Goal: Task Accomplishment & Management: Use online tool/utility

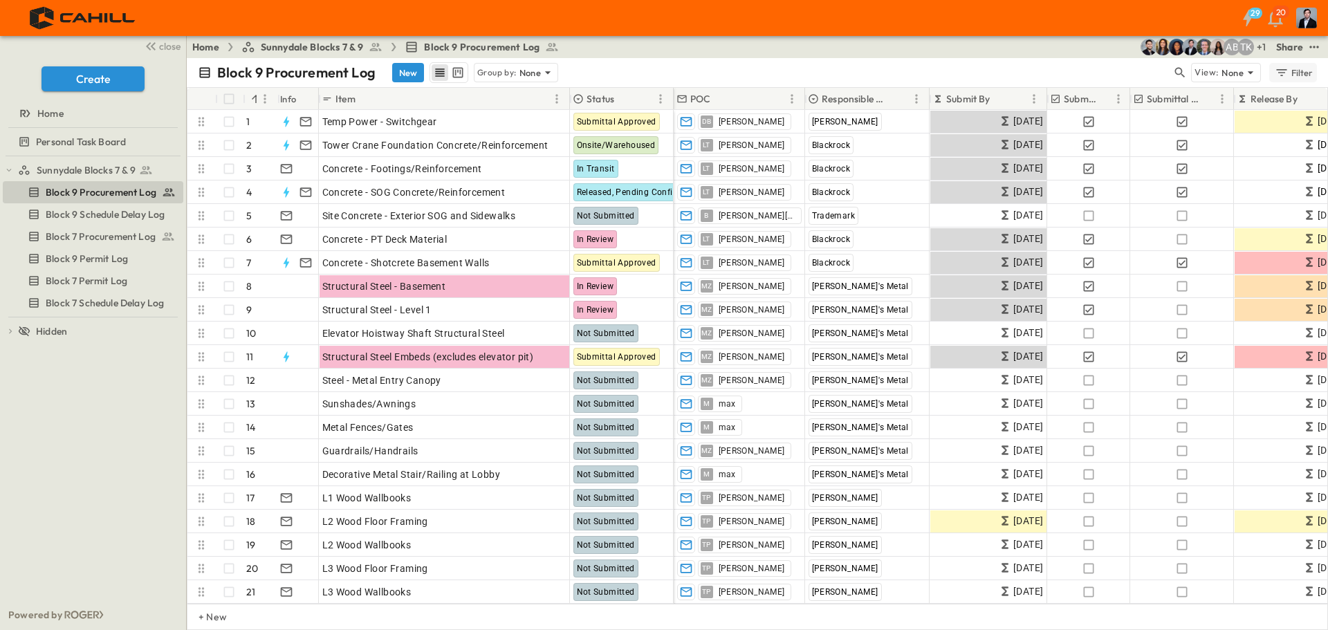
click at [1281, 72] on icon "button" at bounding box center [1282, 73] width 14 height 14
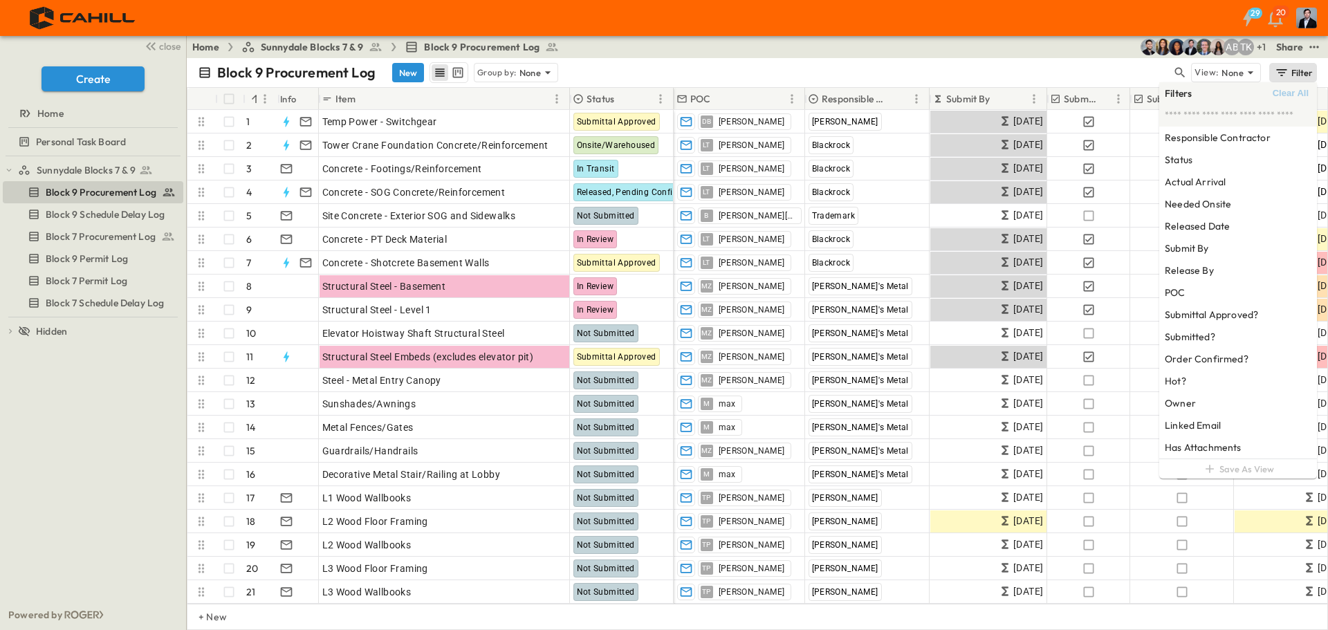
click at [1051, 62] on div "Block 9 Procurement Log New Group by: None" at bounding box center [685, 72] width 974 height 21
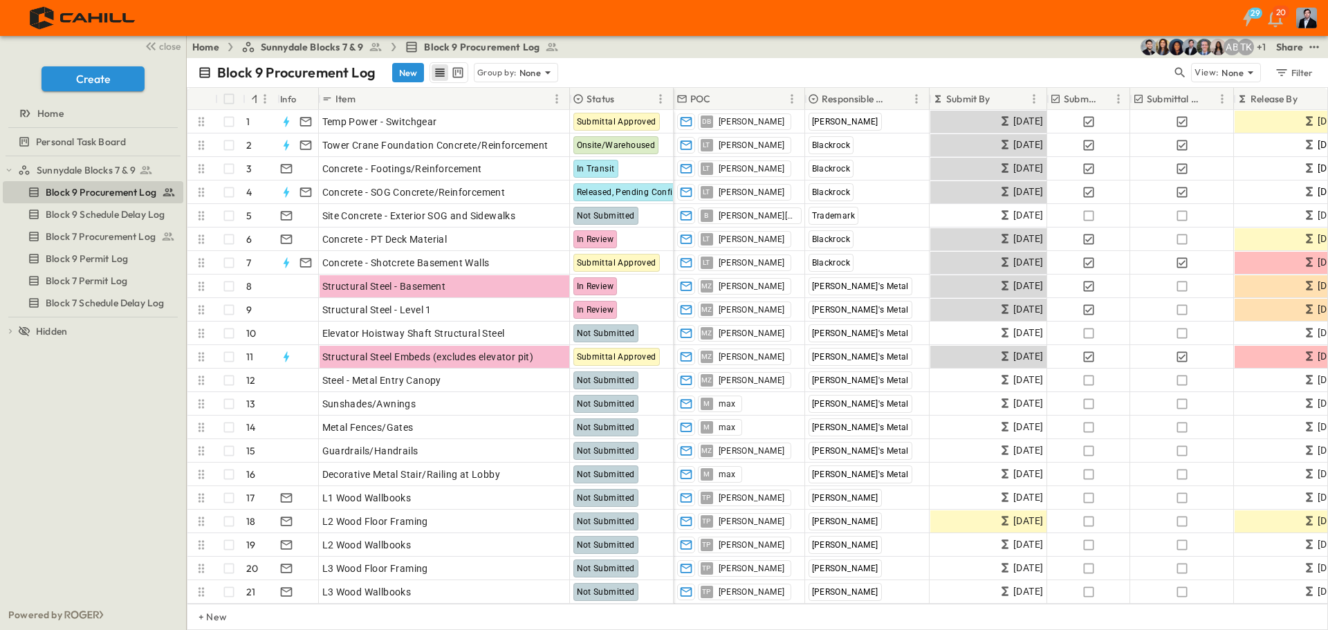
click at [1064, 68] on div "Block 9 Procurement Log New Group by: None" at bounding box center [685, 72] width 974 height 21
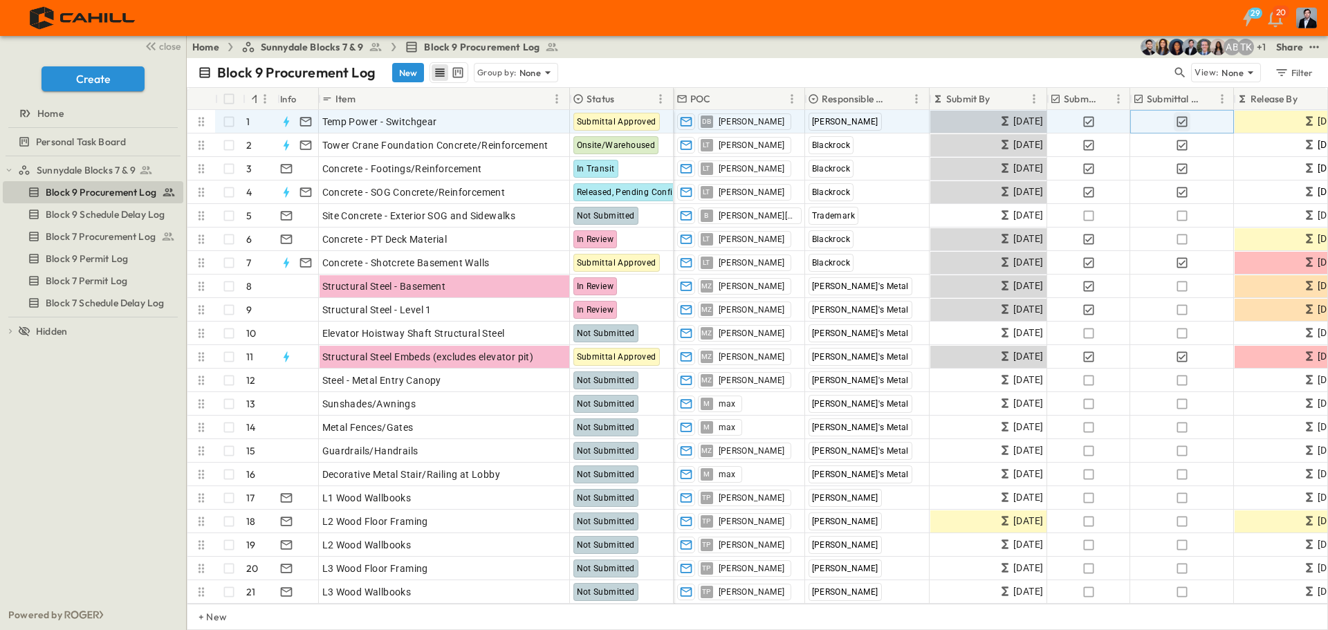
click at [1183, 124] on icon "button" at bounding box center [1182, 122] width 14 height 14
click at [1182, 121] on icon "button" at bounding box center [1182, 122] width 14 height 14
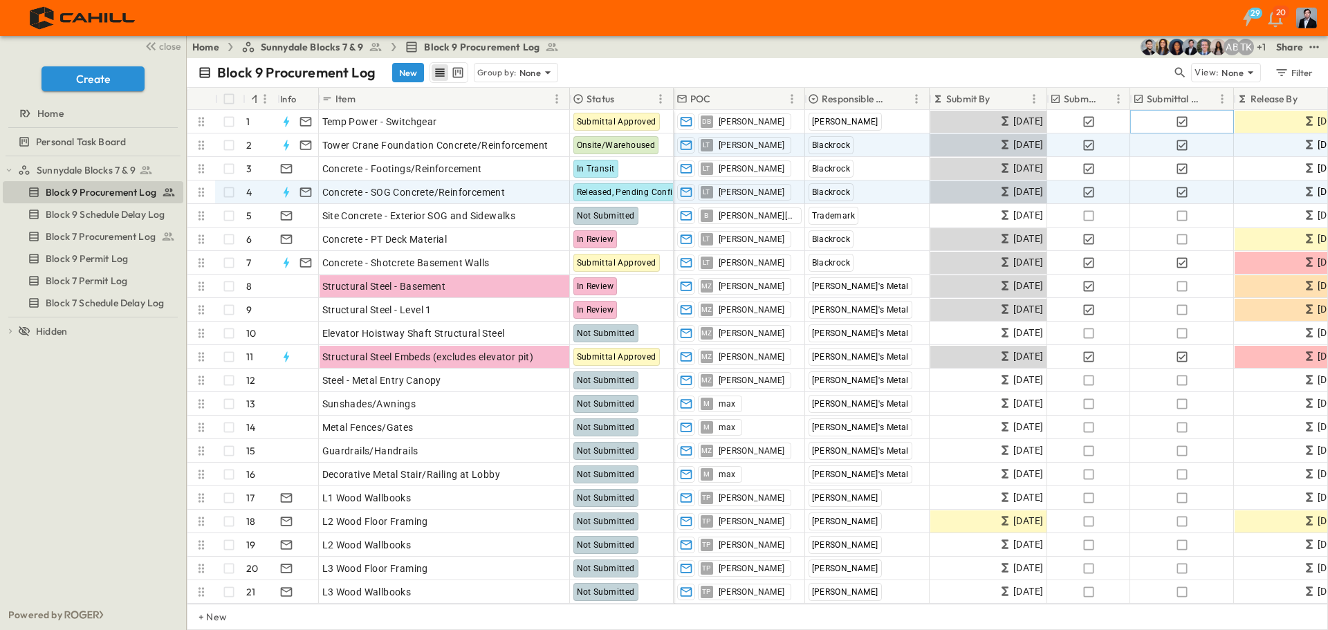
click at [1185, 118] on icon "button" at bounding box center [1182, 122] width 14 height 14
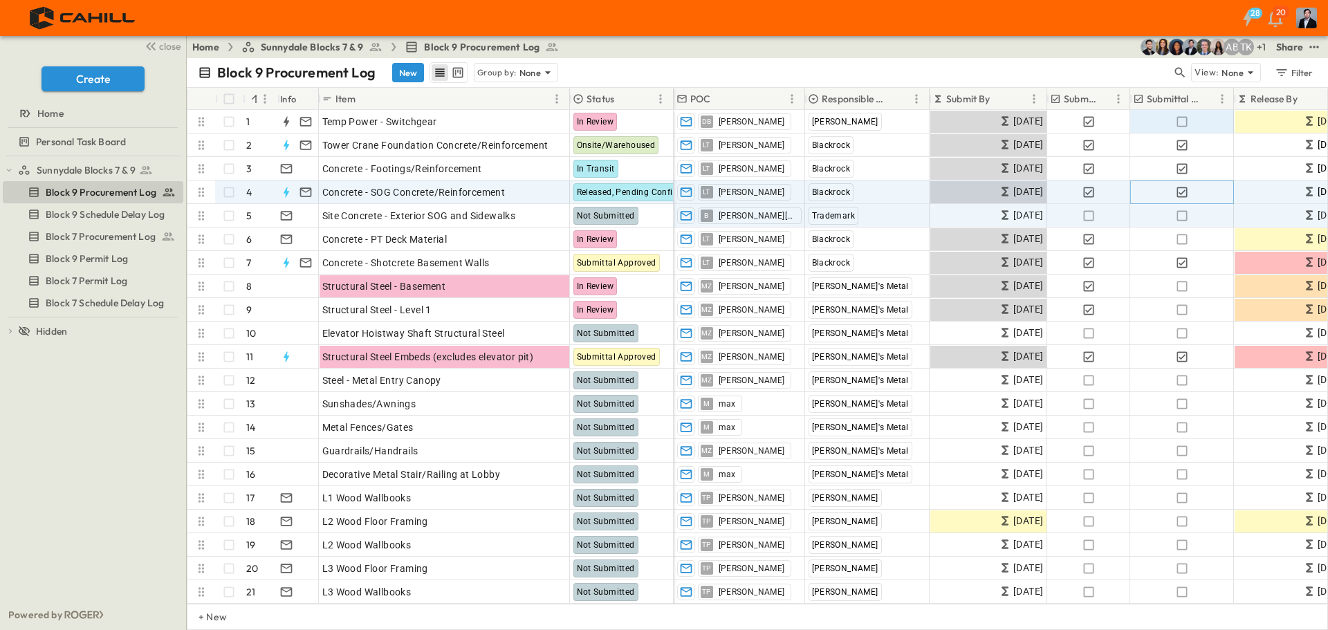
click at [1182, 192] on icon "button" at bounding box center [1181, 192] width 10 height 10
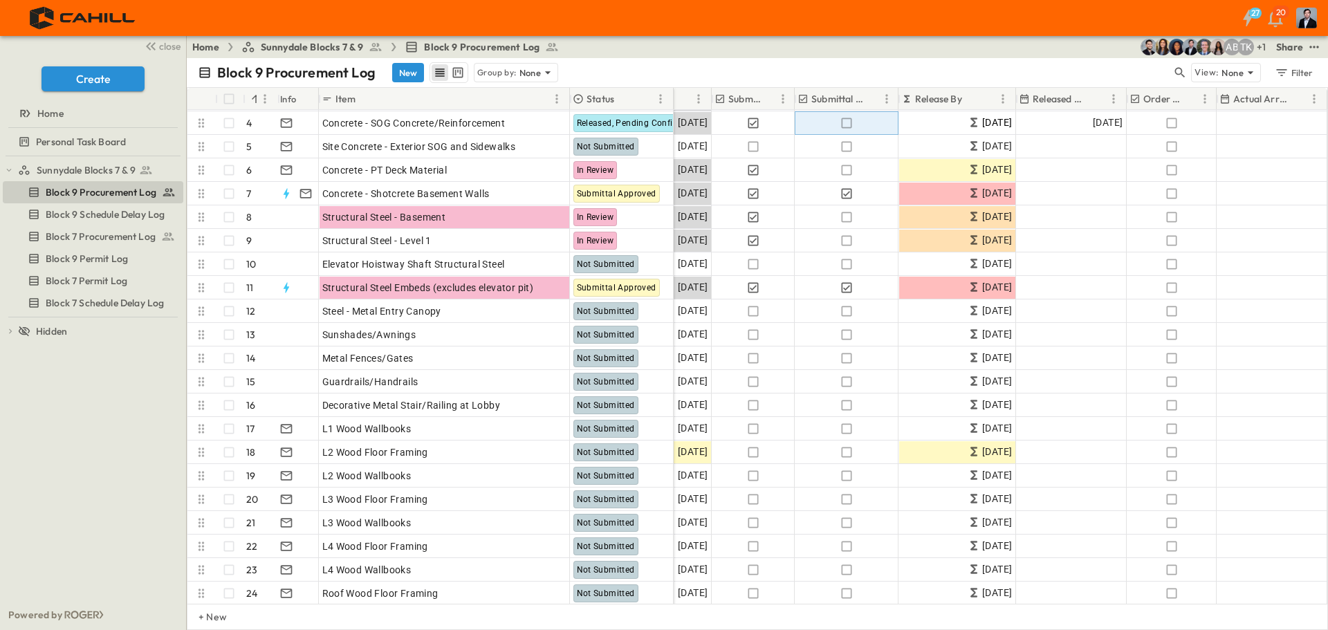
scroll to position [69, 339]
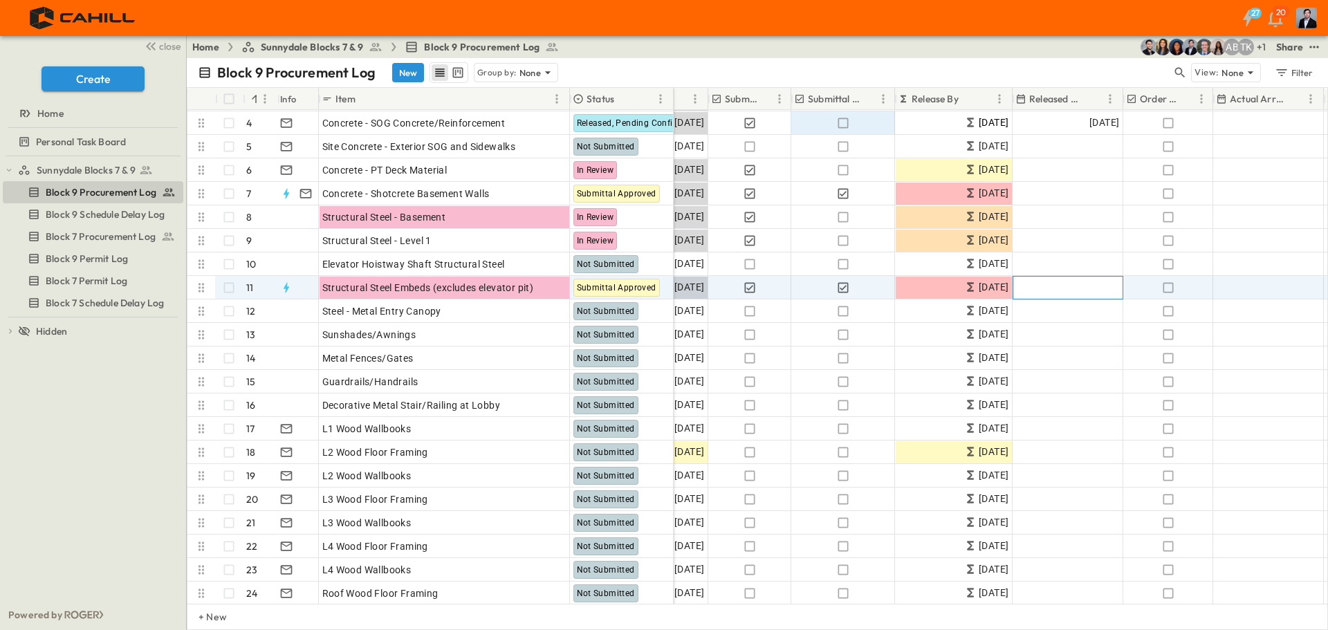
click at [1071, 288] on div "Add Date" at bounding box center [1067, 288] width 109 height 22
click at [1177, 306] on div "September 2025" at bounding box center [1115, 312] width 205 height 21
click at [1171, 309] on icon "Previous month" at bounding box center [1171, 312] width 17 height 11
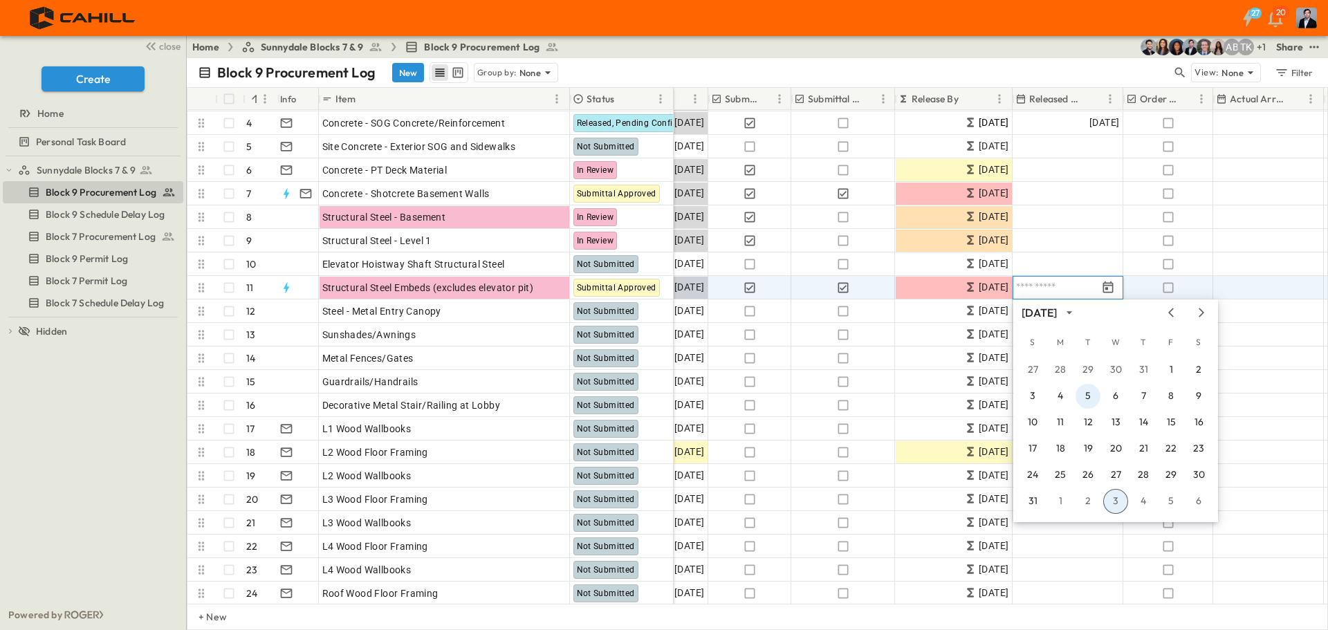
click at [1087, 395] on button "5" at bounding box center [1087, 396] width 25 height 25
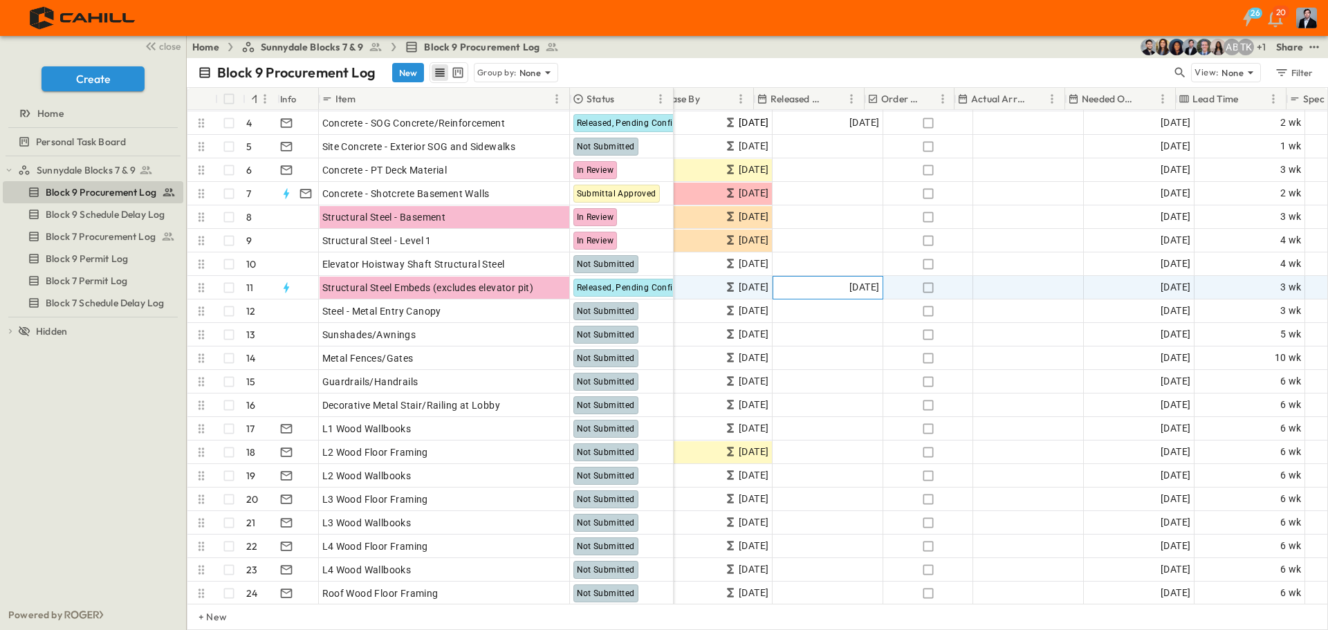
scroll to position [69, 647]
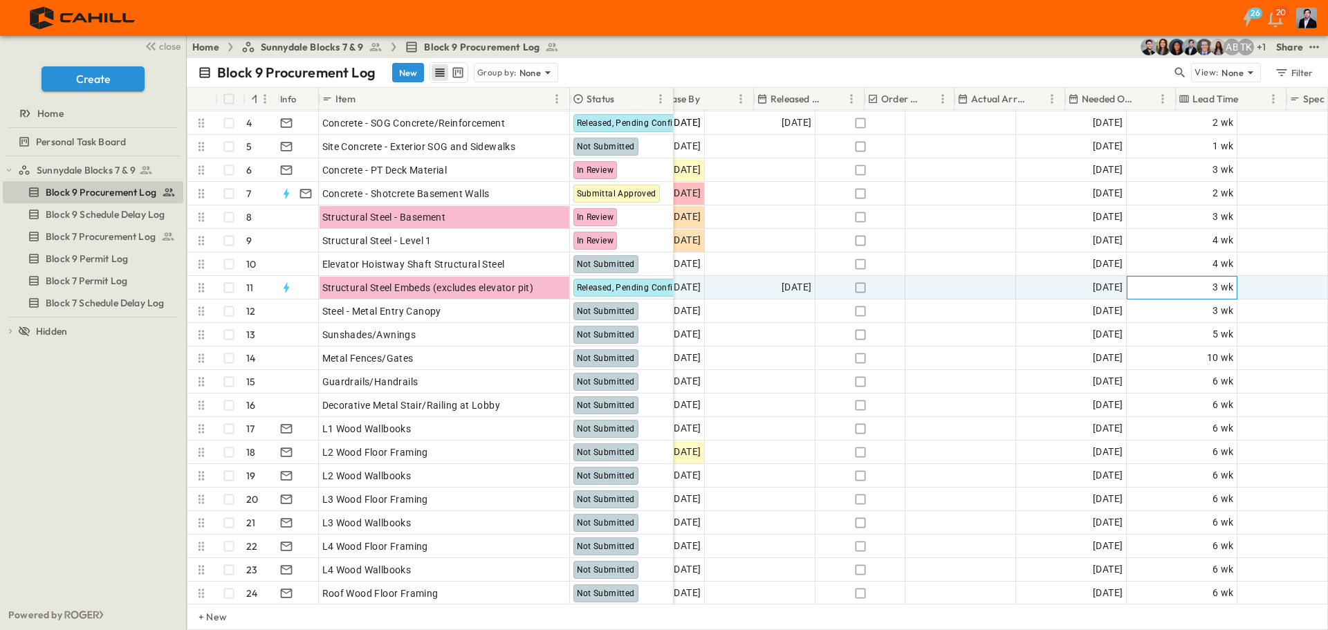
click at [1217, 284] on span "3 wk" at bounding box center [1222, 287] width 21 height 16
type input "*"
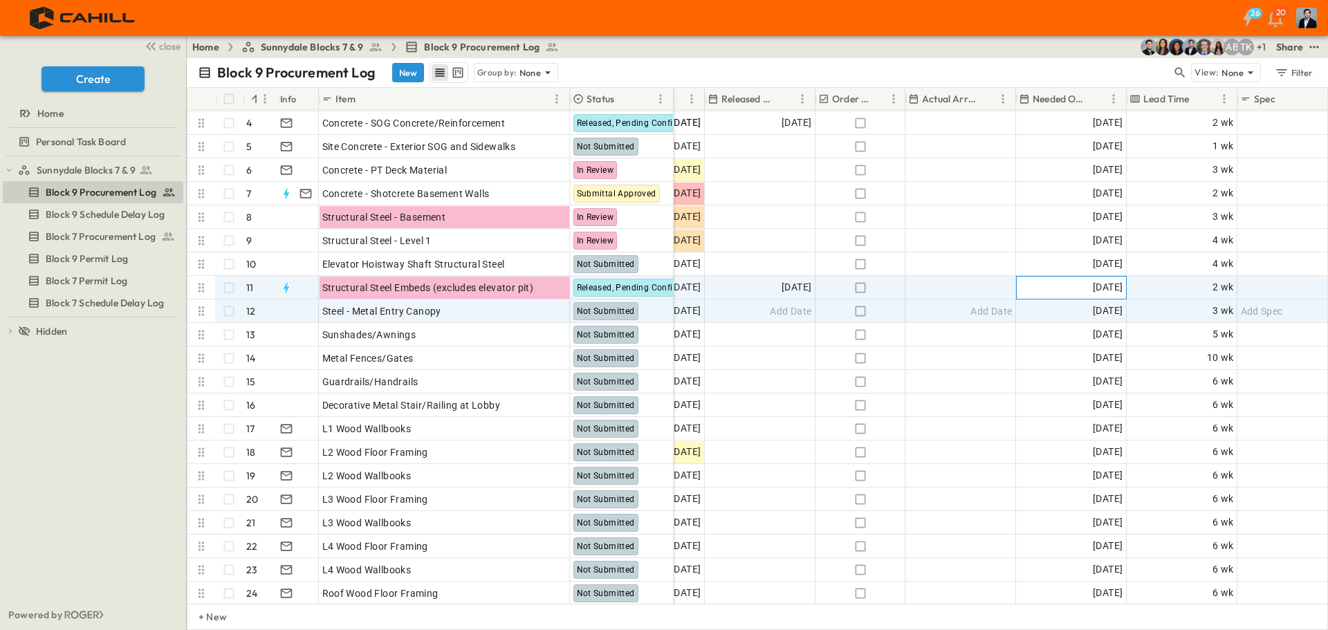
click at [1093, 290] on span "08/26/2025" at bounding box center [1108, 287] width 30 height 16
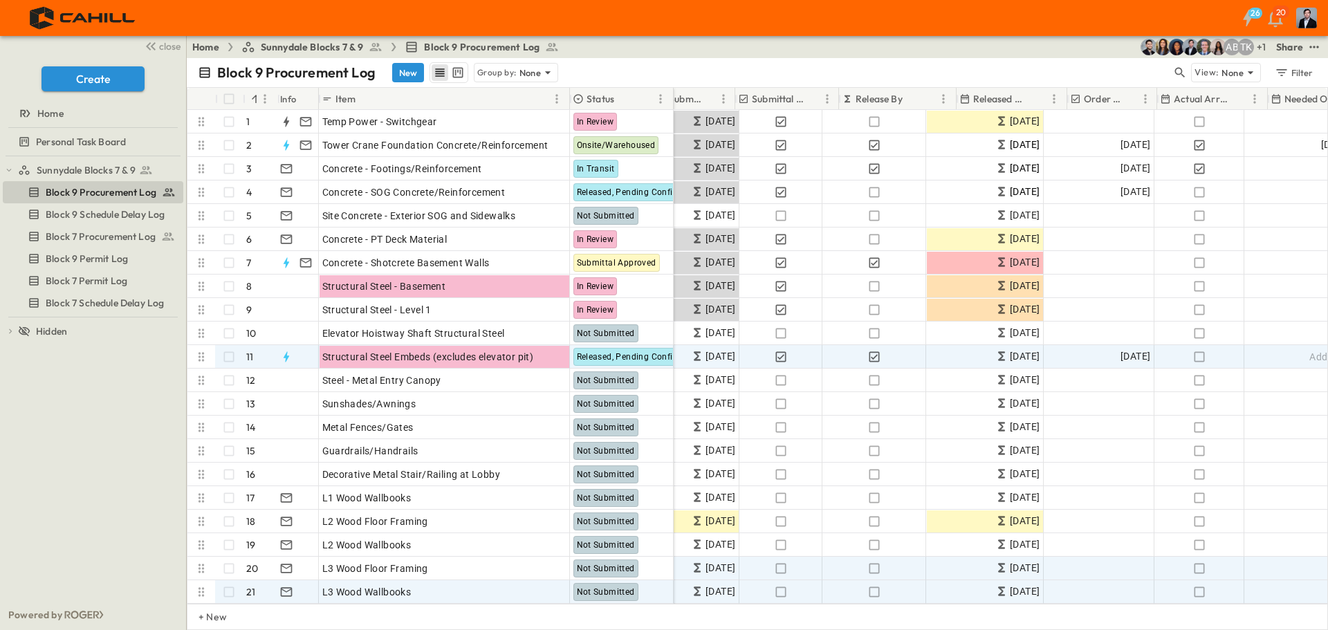
scroll to position [0, 395]
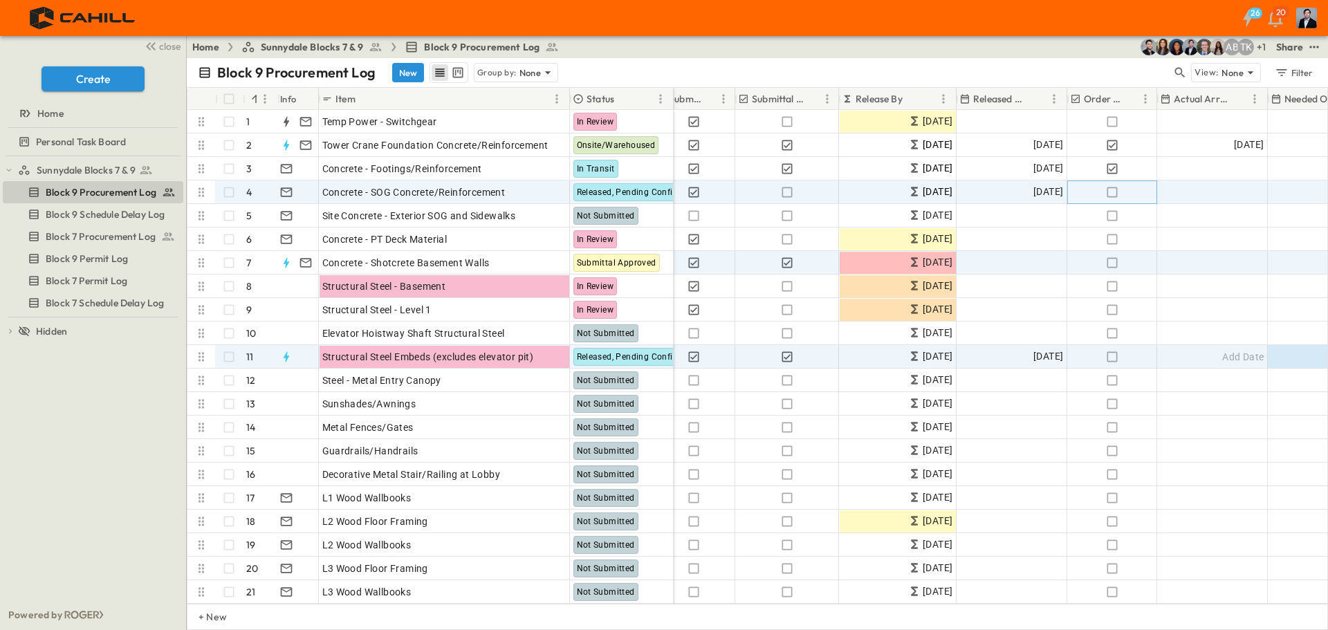
click at [1113, 198] on icon "button" at bounding box center [1112, 192] width 14 height 14
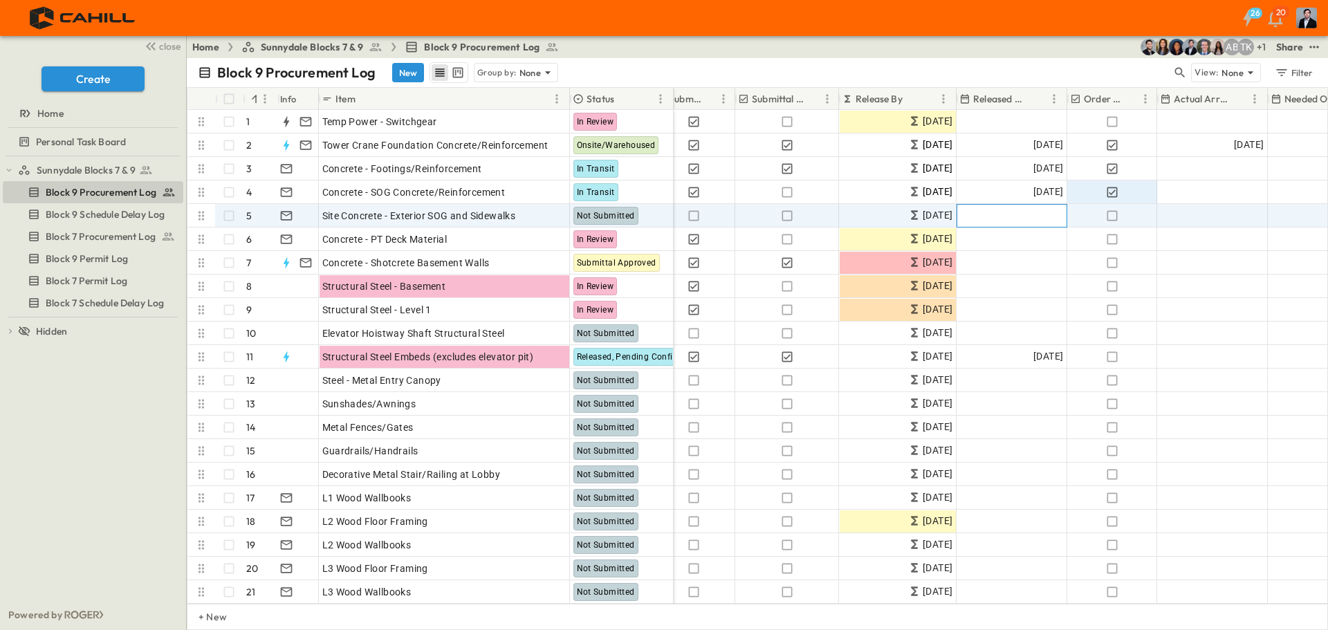
click at [1028, 212] on span "Add Date" at bounding box center [1041, 216] width 41 height 14
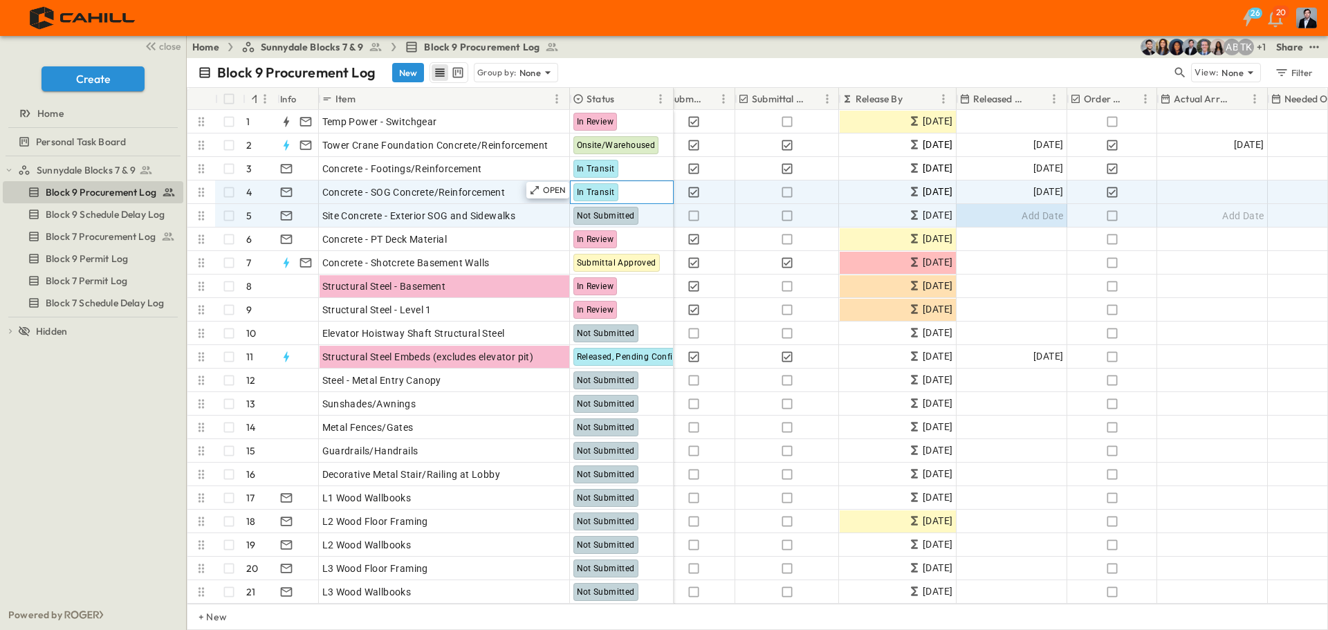
click at [583, 199] on div "In Transit" at bounding box center [595, 192] width 45 height 18
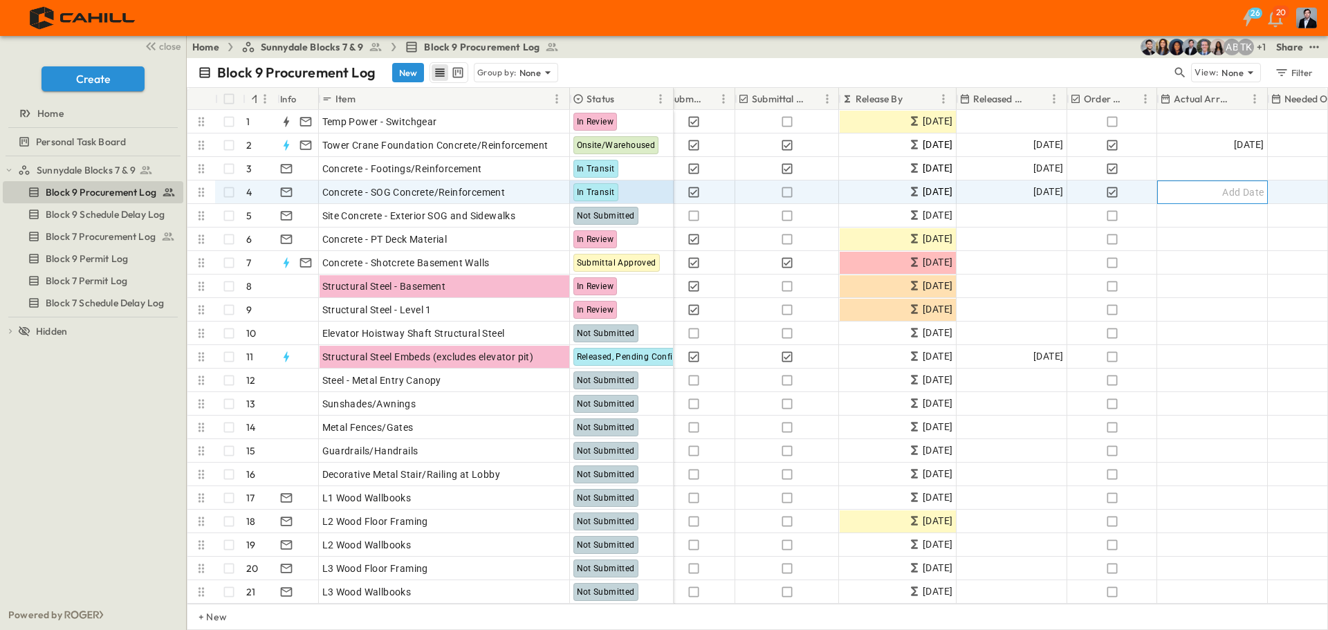
click at [1235, 195] on span "Add Date" at bounding box center [1242, 192] width 41 height 14
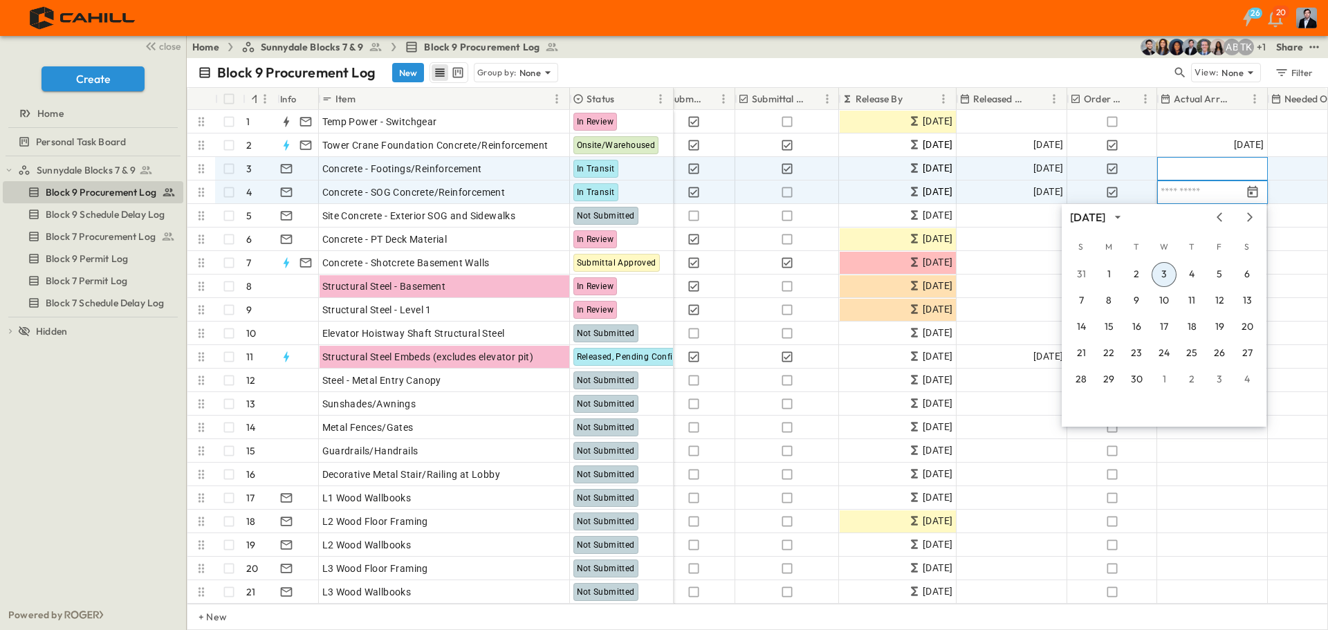
drag, startPoint x: 1191, startPoint y: 166, endPoint x: 1203, endPoint y: 163, distance: 12.1
click at [1191, 165] on div "Add Date" at bounding box center [1212, 169] width 109 height 22
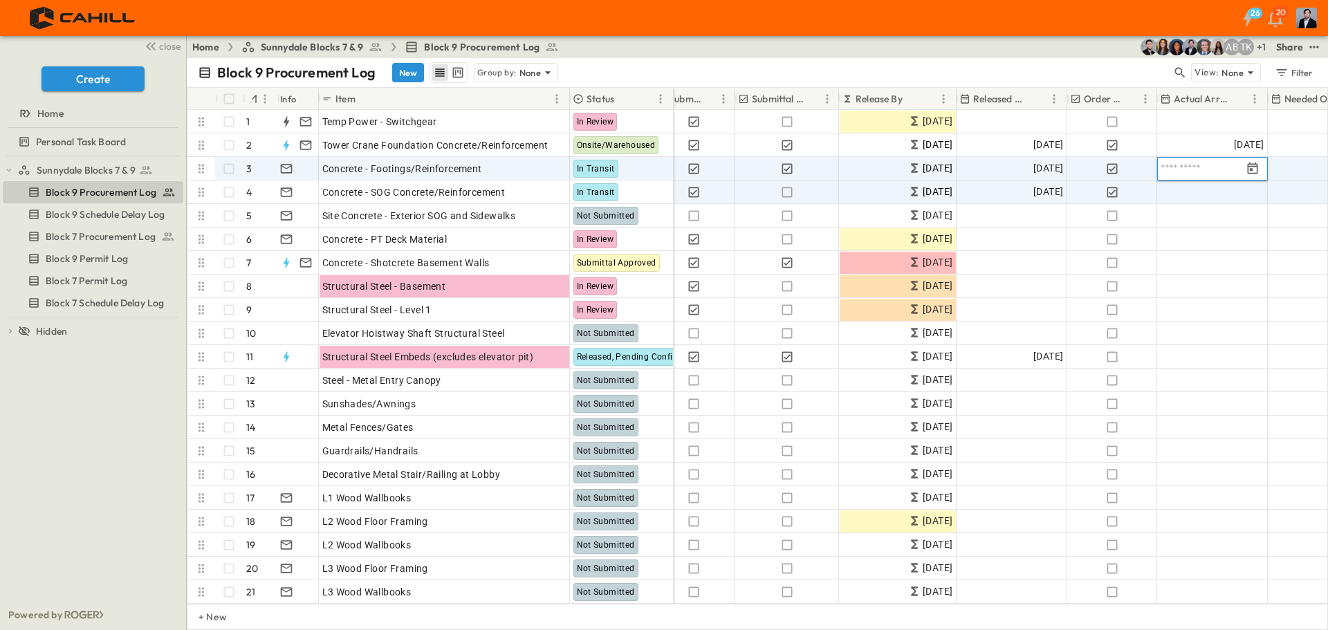
click at [1203, 163] on input "text" at bounding box center [1200, 168] width 81 height 13
type input "**********"
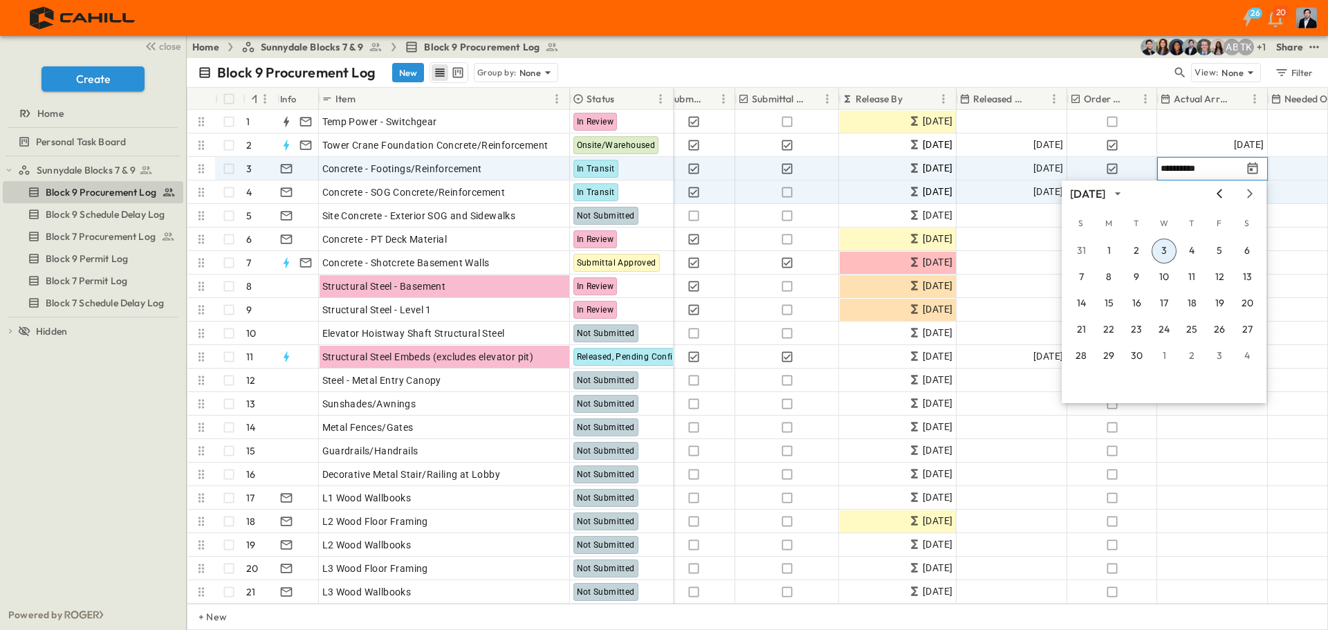
click at [1217, 189] on icon "Previous month" at bounding box center [1219, 193] width 17 height 11
click at [1217, 191] on icon "Previous month" at bounding box center [1219, 193] width 17 height 11
drag, startPoint x: 1248, startPoint y: 196, endPoint x: 1174, endPoint y: 313, distance: 137.8
click at [1248, 196] on icon "Next month" at bounding box center [1249, 193] width 17 height 11
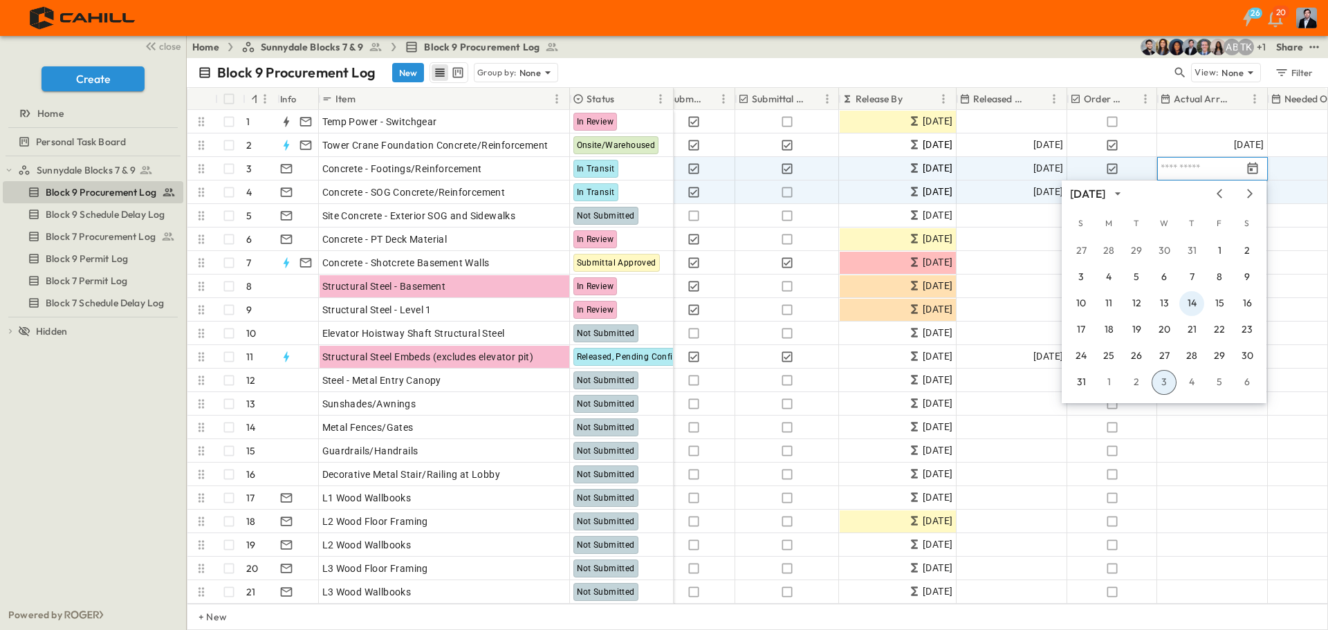
click at [1190, 298] on button "14" at bounding box center [1191, 303] width 25 height 25
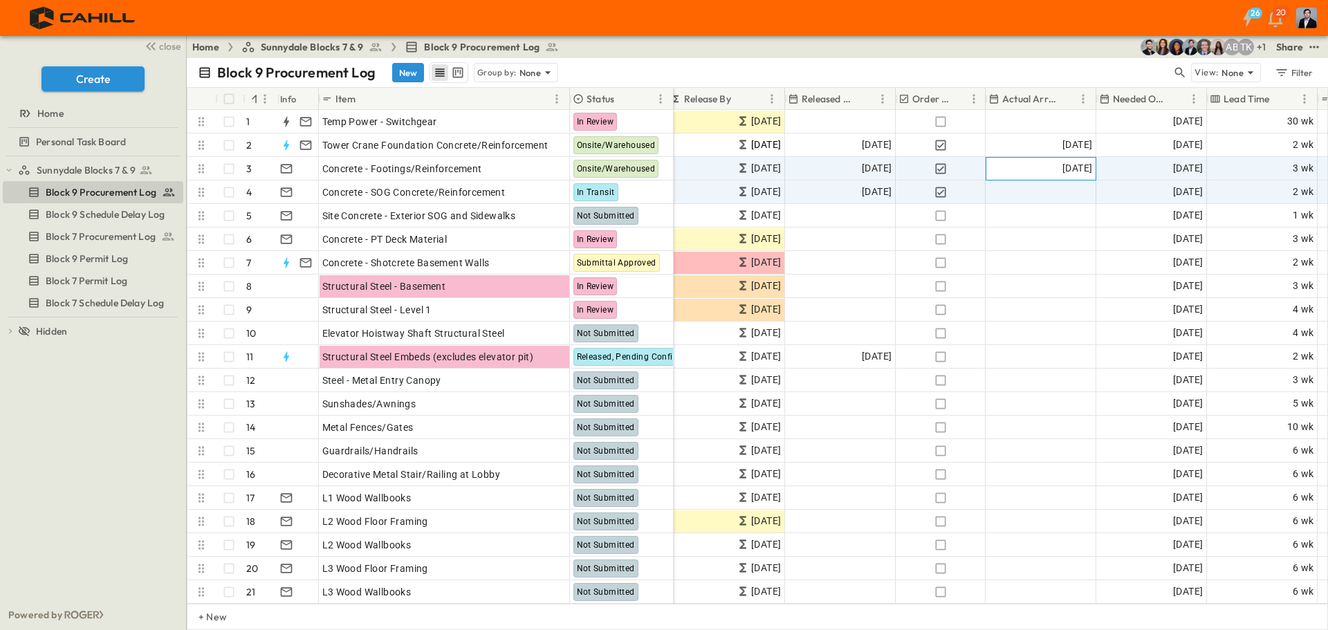
scroll to position [0, 560]
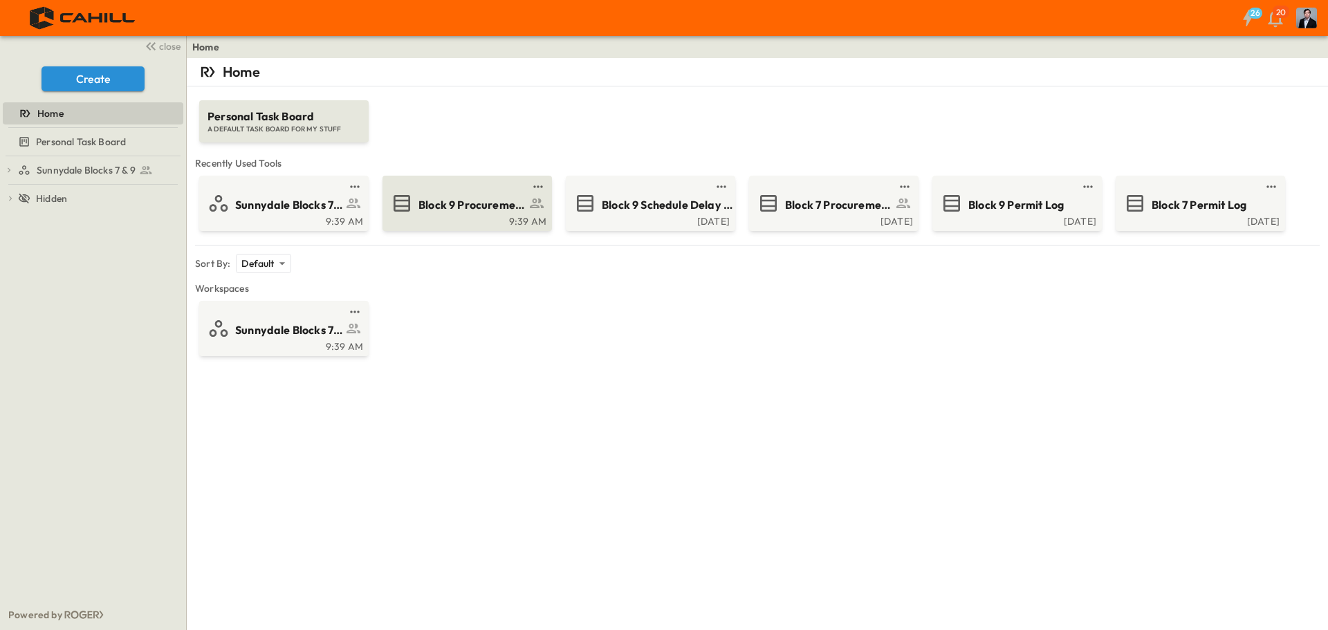
click at [439, 210] on span "Block 9 Procurement Log" at bounding box center [471, 205] width 107 height 16
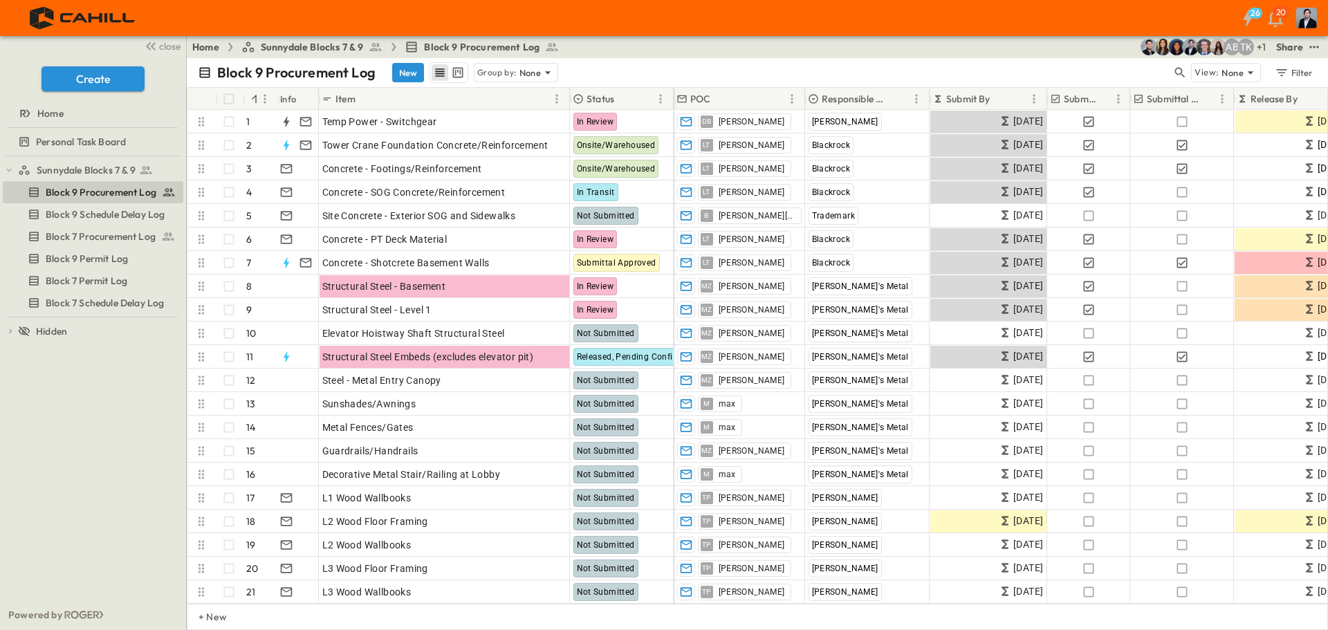
click at [785, 65] on div "Block 9 Procurement Log New Group by: None" at bounding box center [685, 72] width 974 height 21
click at [1178, 71] on icon "button" at bounding box center [1180, 73] width 14 height 14
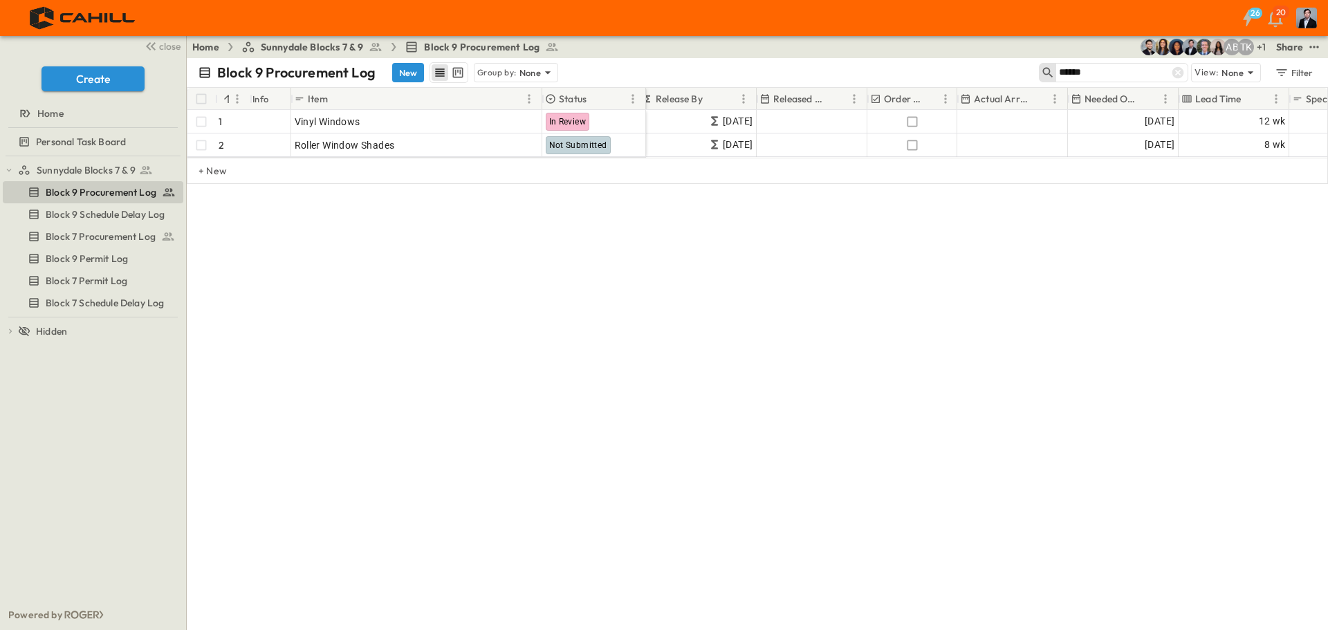
scroll to position [0, 591]
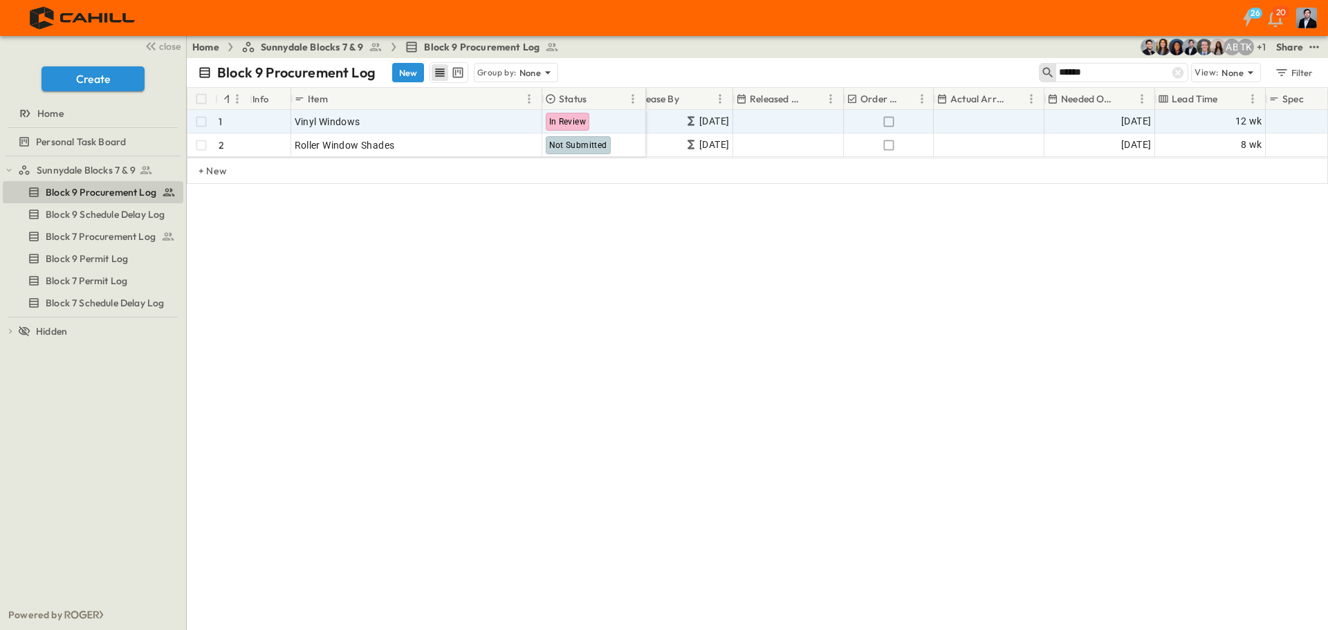
type input "******"
click at [1121, 126] on span "03/13/2026" at bounding box center [1136, 121] width 30 height 16
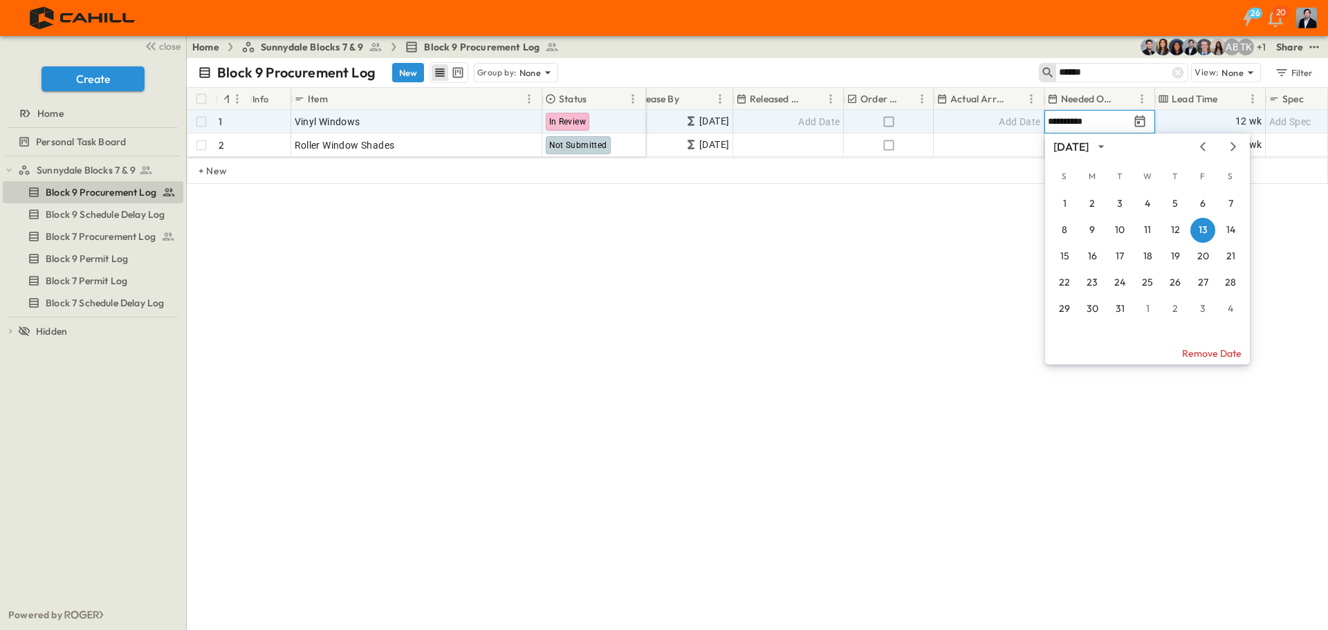
click at [1069, 119] on input "**********" at bounding box center [1088, 121] width 81 height 13
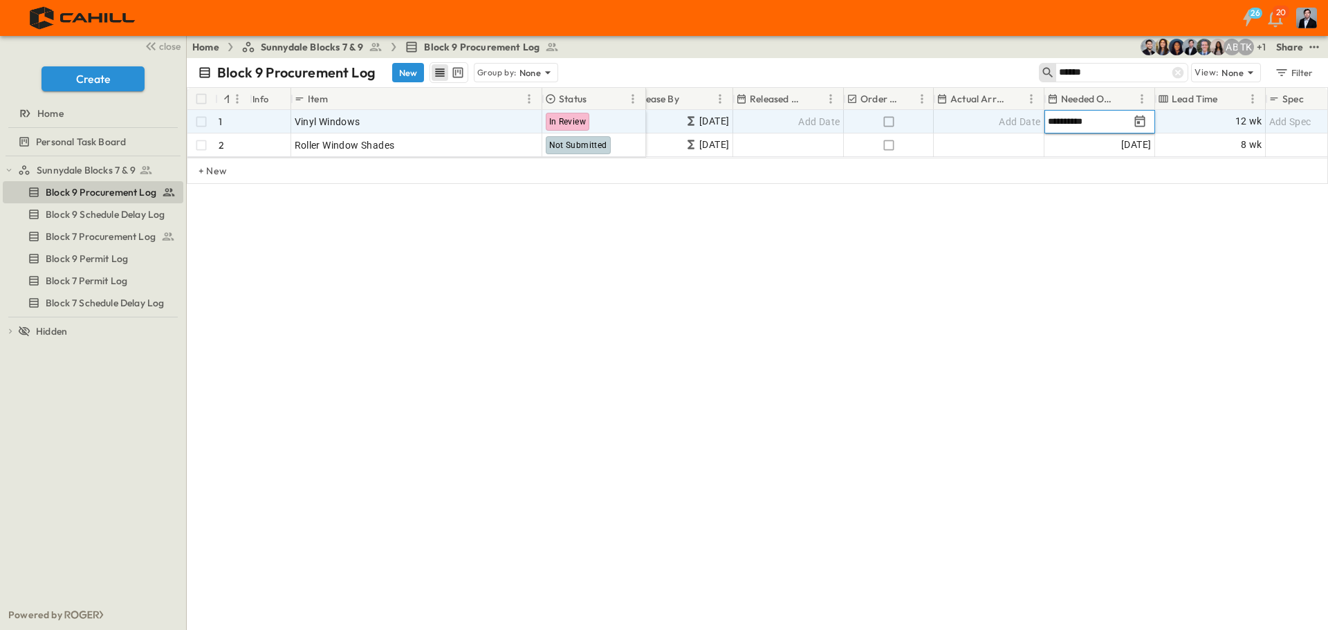
type input "**********"
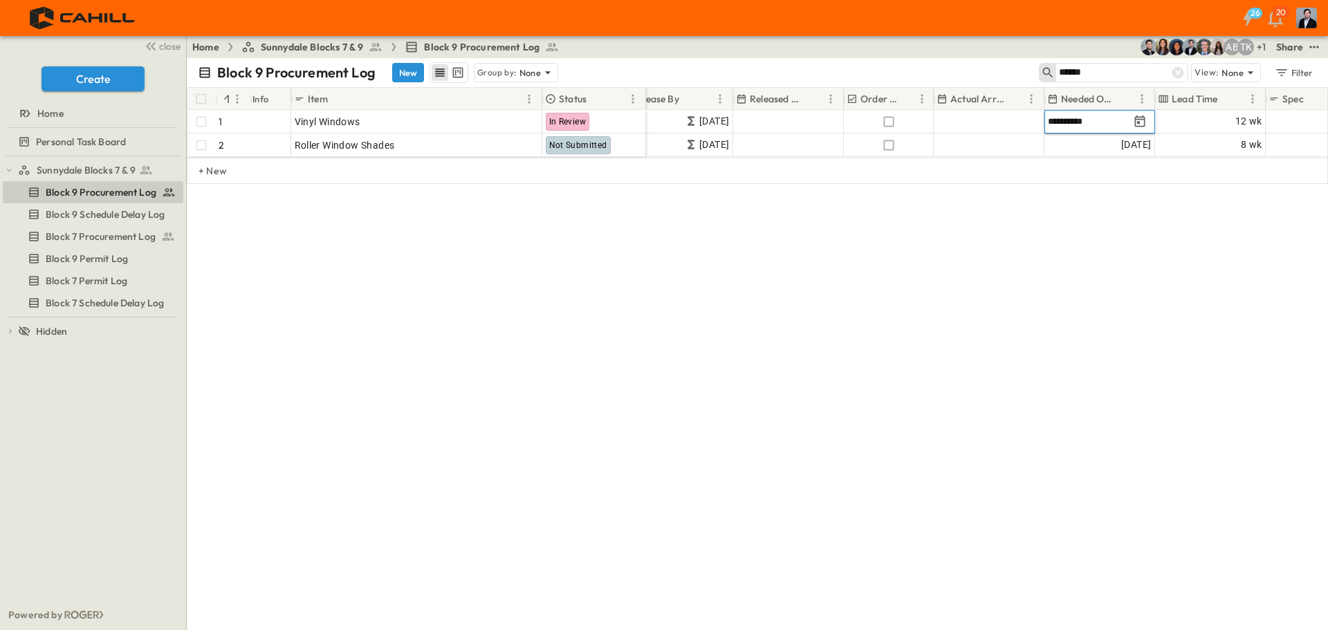
click at [1019, 317] on div "**********" at bounding box center [757, 344] width 1141 height 572
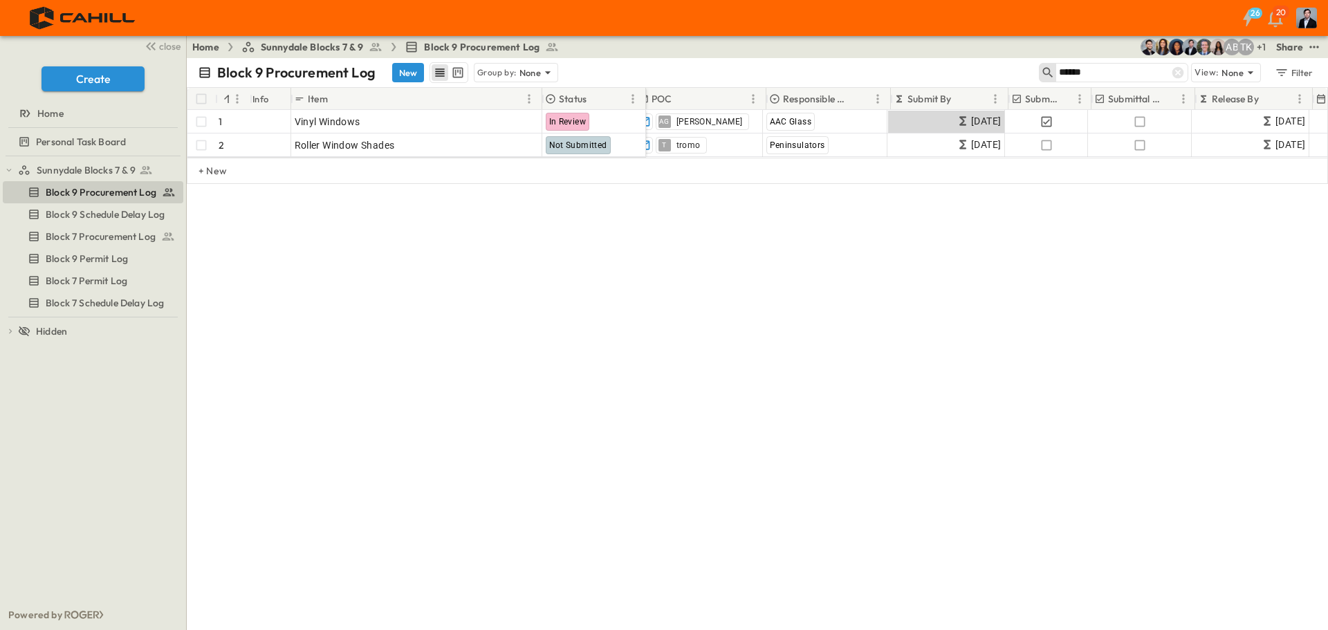
scroll to position [0, 0]
click at [1174, 73] on icon at bounding box center [1178, 73] width 12 height 12
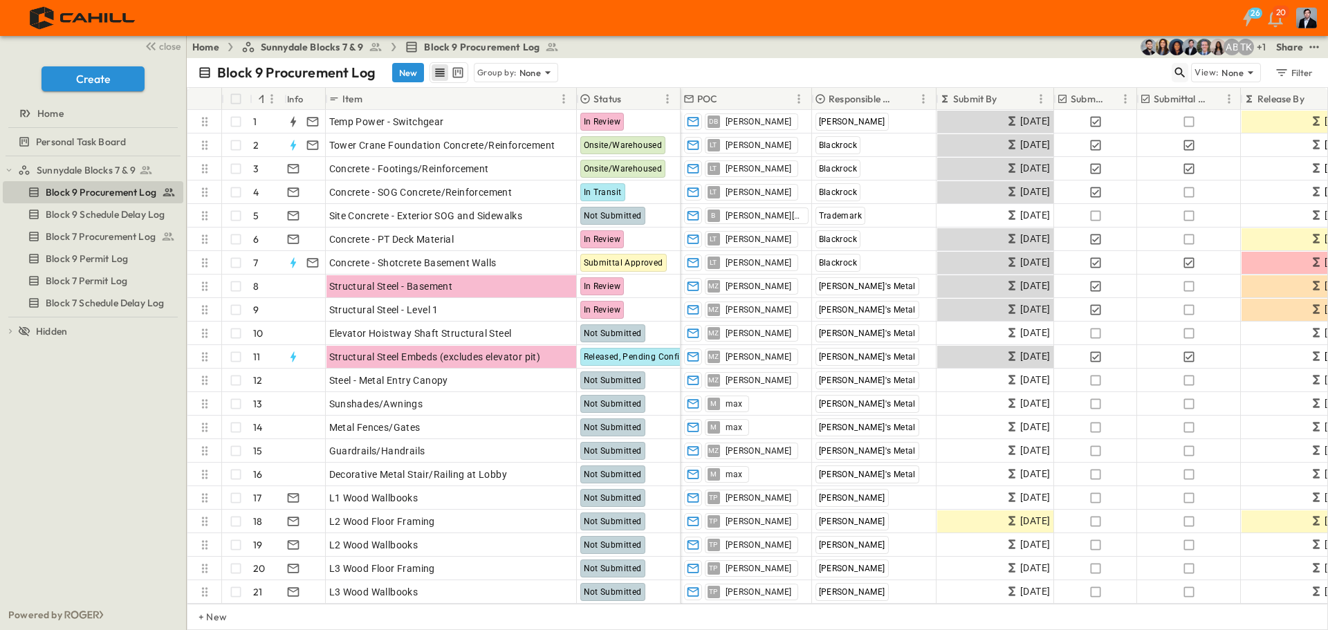
click at [1178, 68] on icon "button" at bounding box center [1180, 73] width 10 height 10
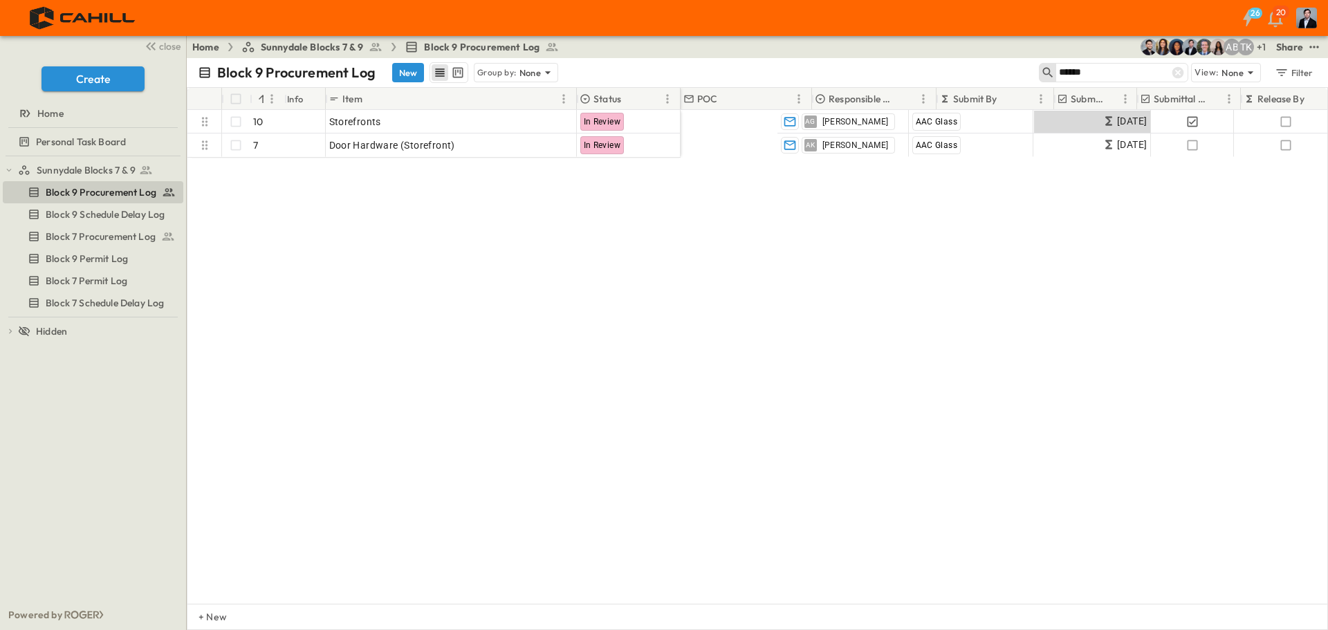
click at [1082, 68] on input "******" at bounding box center [1107, 72] width 97 height 20
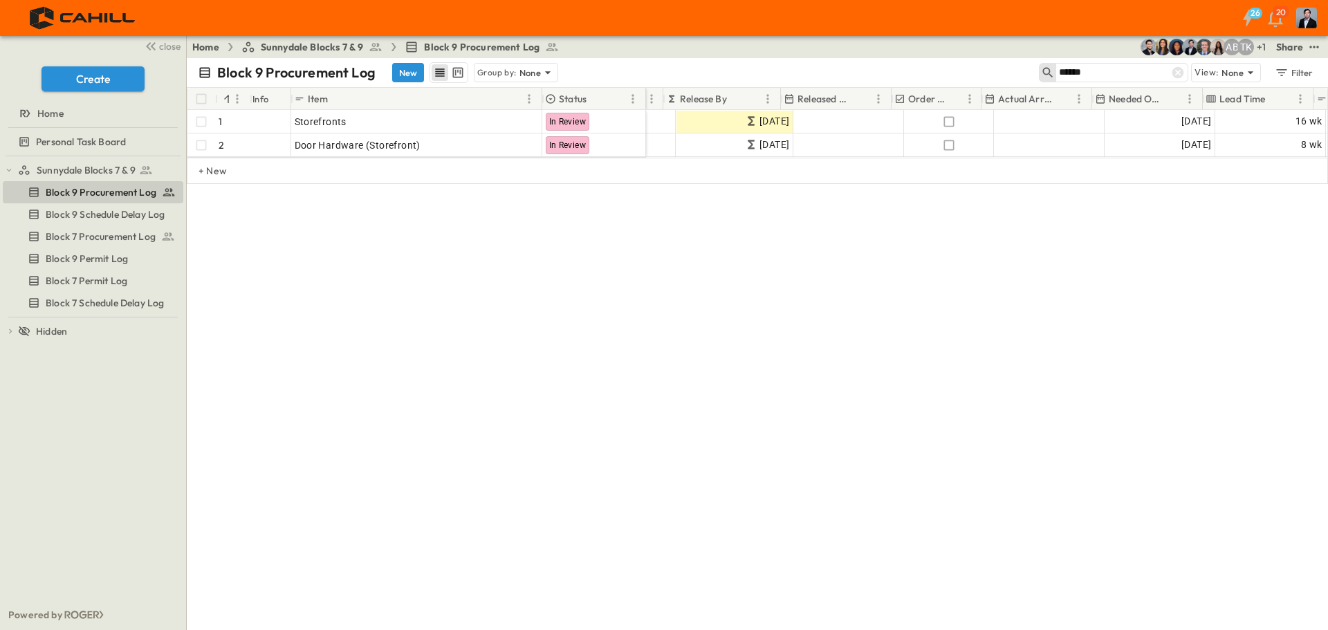
scroll to position [0, 544]
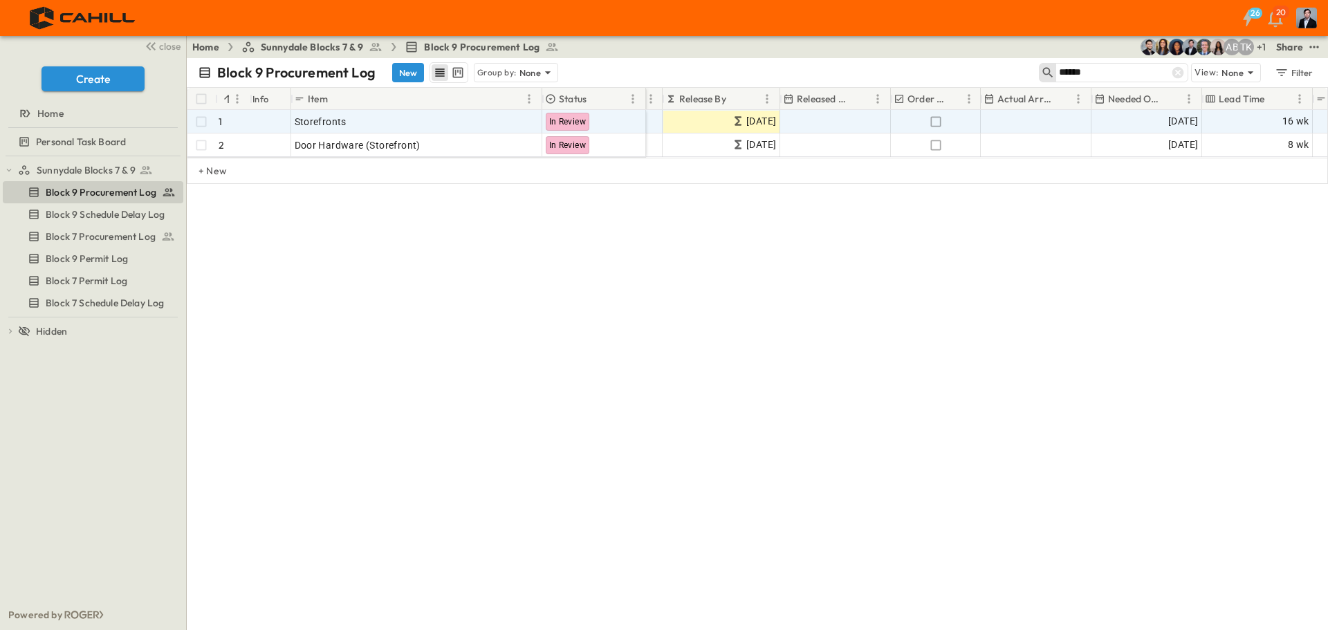
type input "******"
click at [1168, 124] on span "02/23/2026" at bounding box center [1183, 121] width 30 height 16
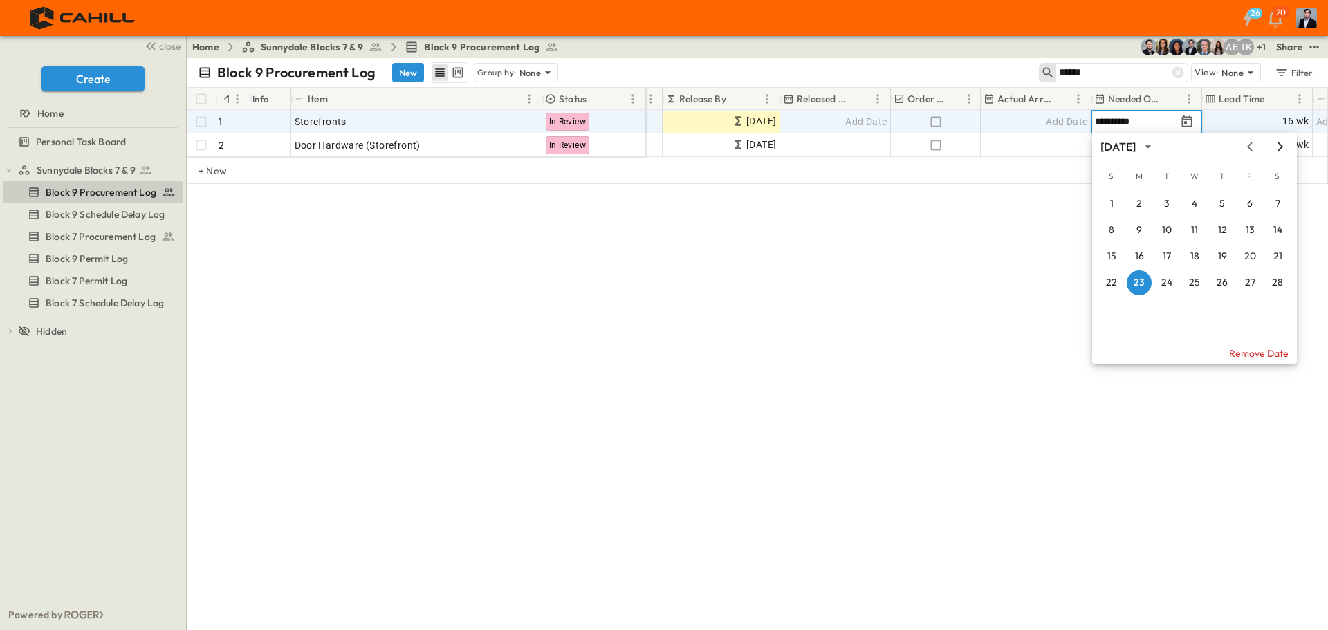
click at [1277, 147] on icon "Next month" at bounding box center [1280, 146] width 17 height 11
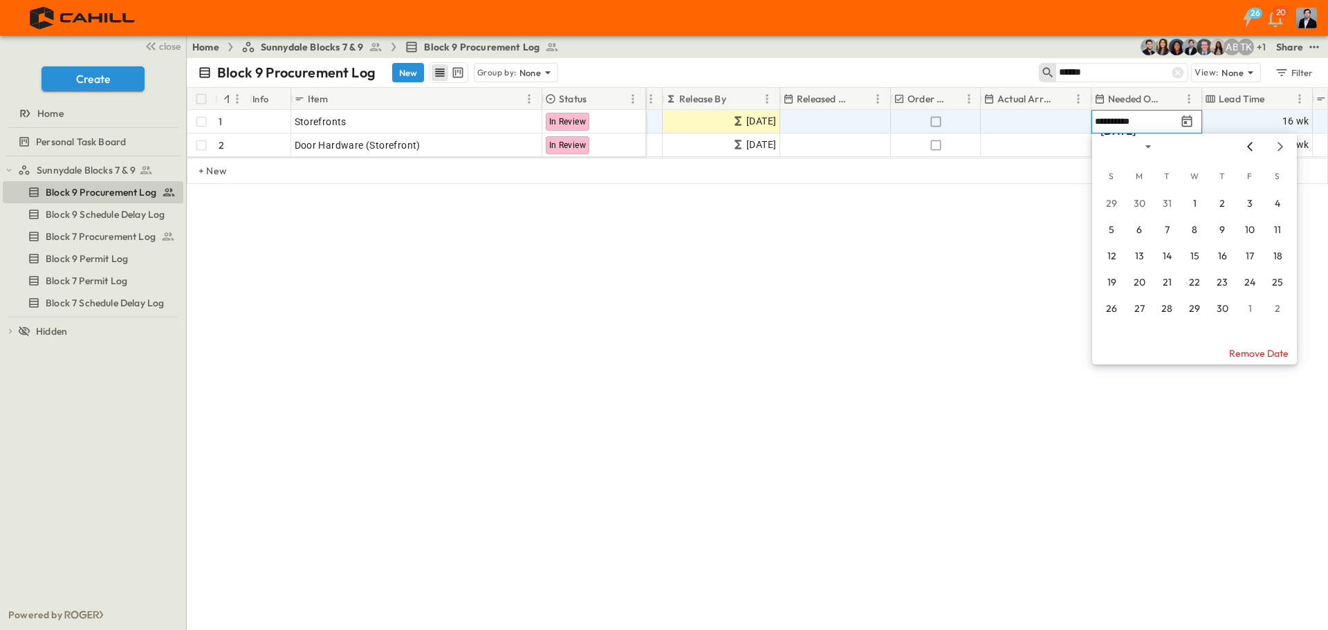
click at [1224, 138] on div "April 2026 March 2026 February 2026" at bounding box center [1194, 146] width 205 height 21
click at [1253, 151] on icon "Previous month" at bounding box center [1249, 146] width 17 height 11
click at [1248, 151] on icon "Previous month" at bounding box center [1249, 146] width 17 height 11
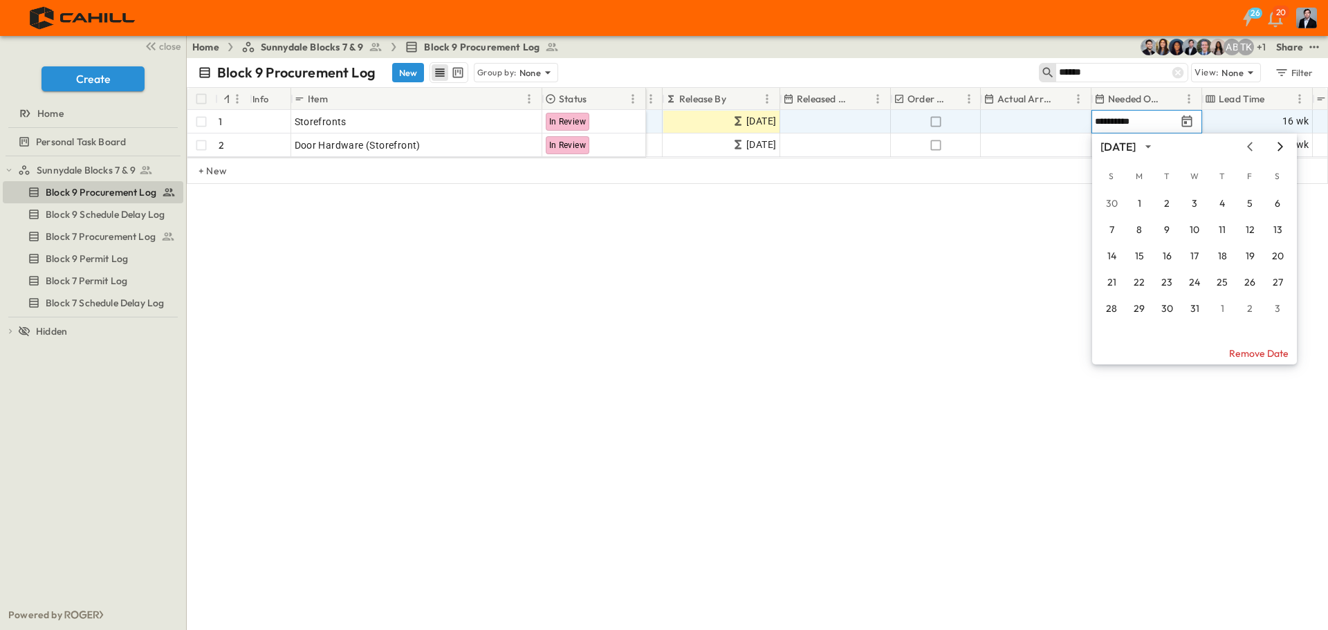
click at [1273, 145] on icon "Next month" at bounding box center [1280, 146] width 17 height 11
click at [1219, 284] on button "22" at bounding box center [1222, 282] width 25 height 25
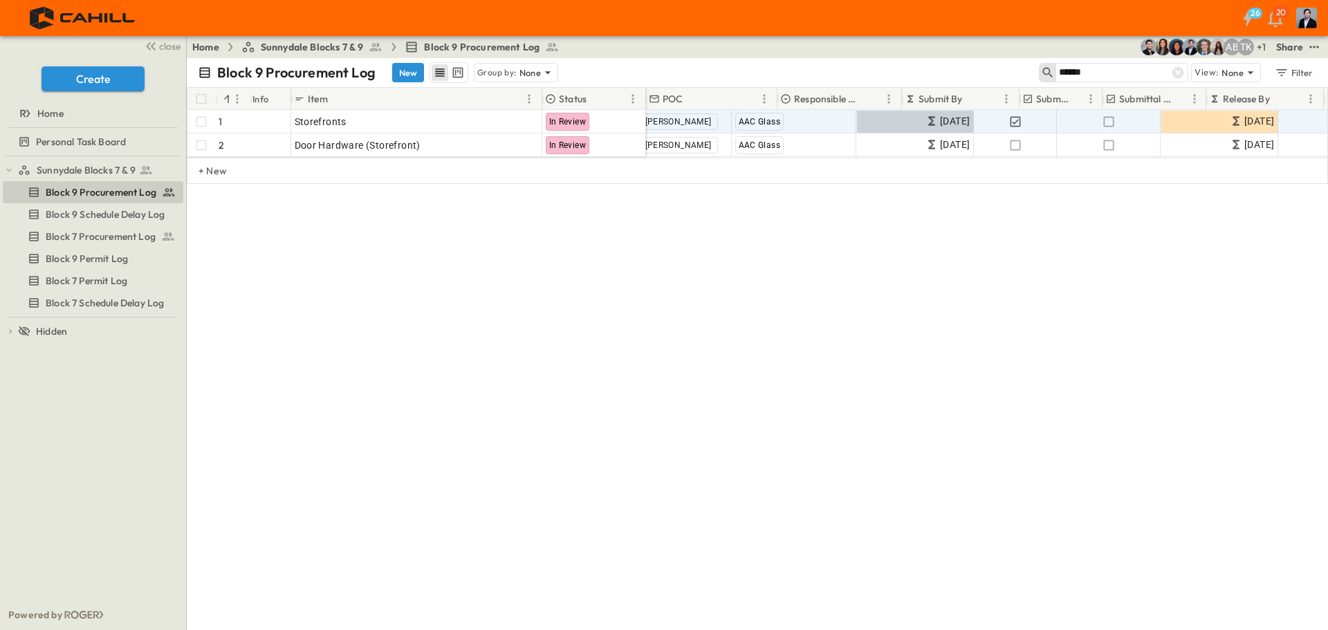
scroll to position [0, 0]
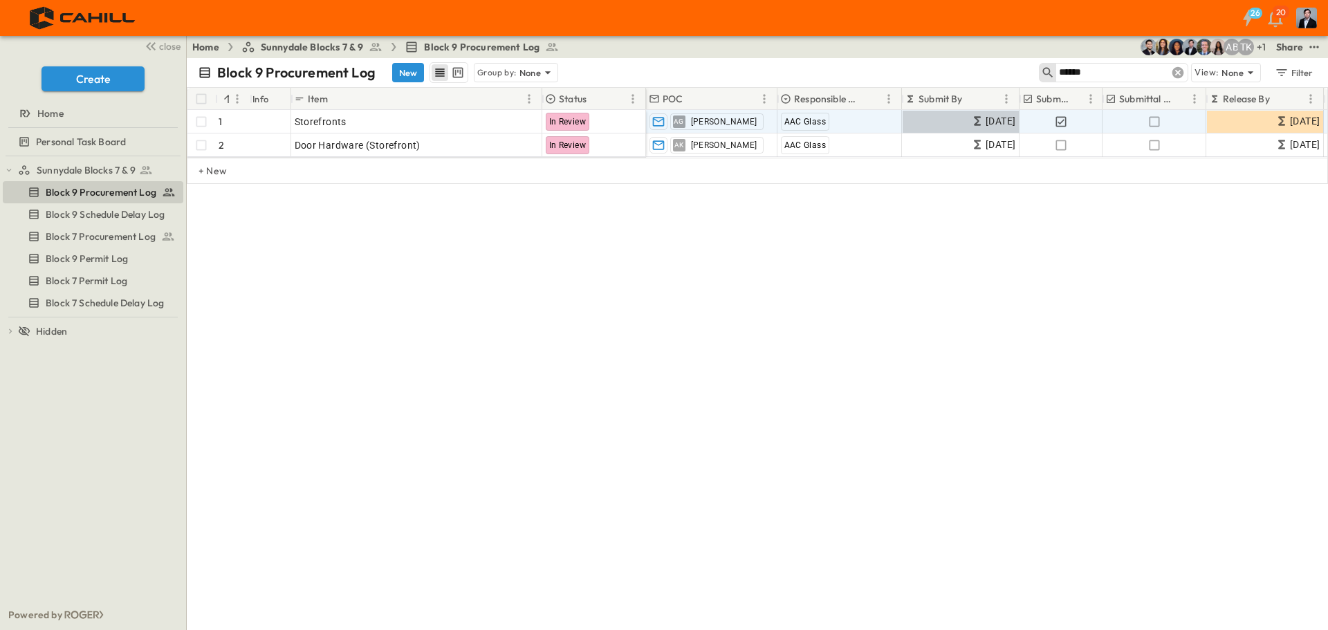
click at [1177, 74] on icon at bounding box center [1178, 73] width 14 height 14
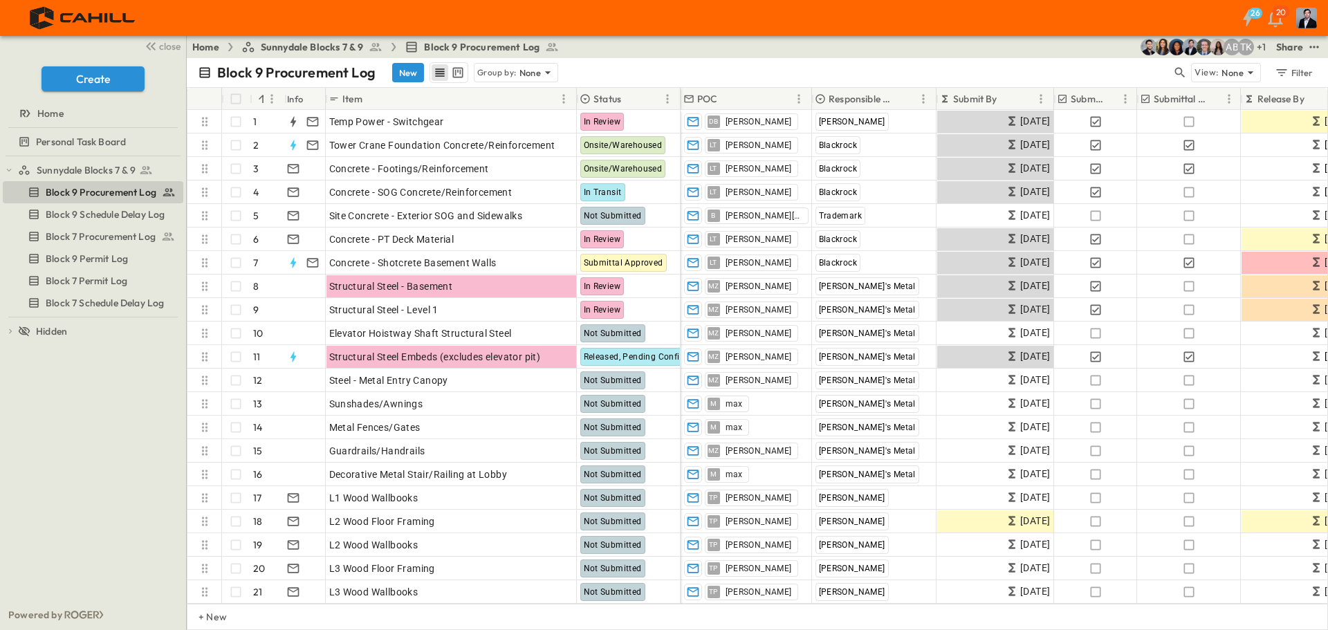
click at [1191, 66] on input "text" at bounding box center [1239, 72] width 97 height 20
click at [1176, 71] on icon "button" at bounding box center [1180, 73] width 10 height 10
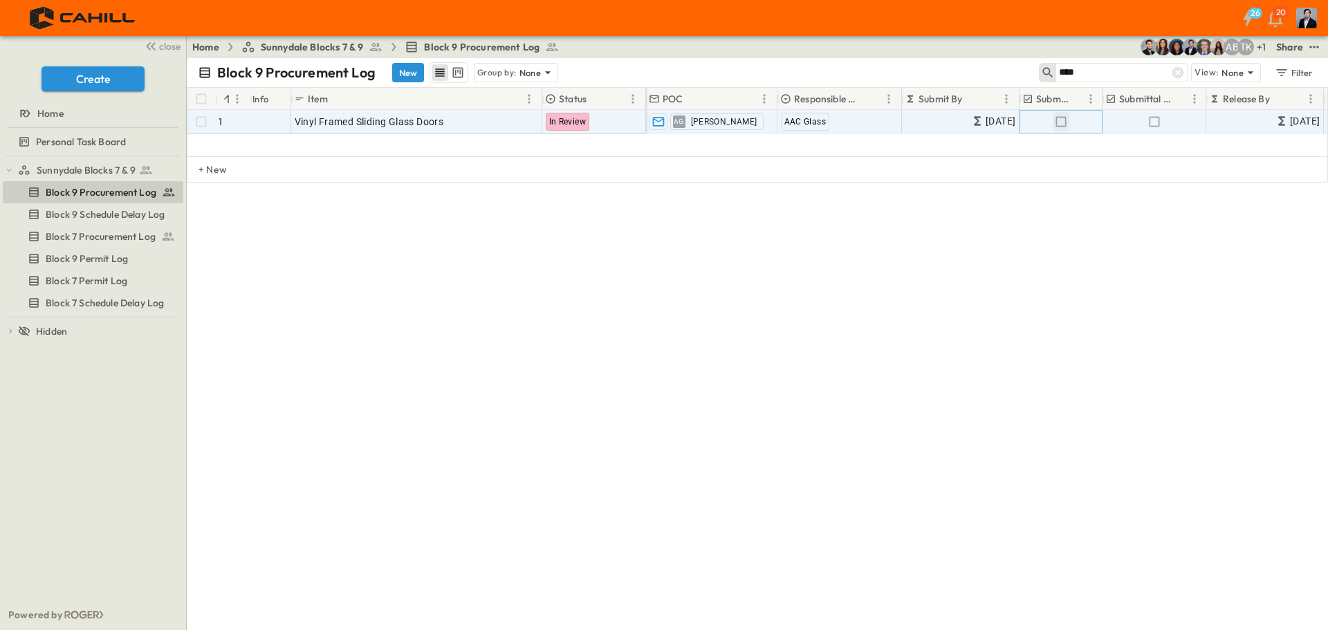
click at [1054, 118] on icon "button" at bounding box center [1061, 122] width 14 height 14
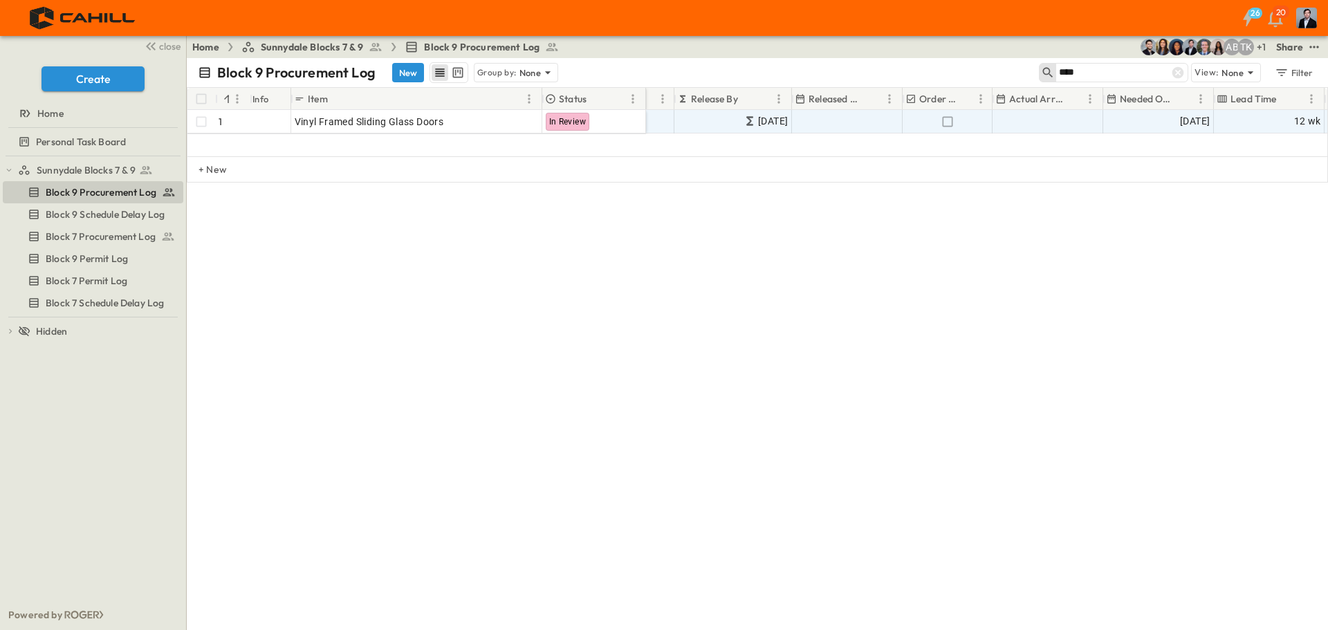
scroll to position [0, 548]
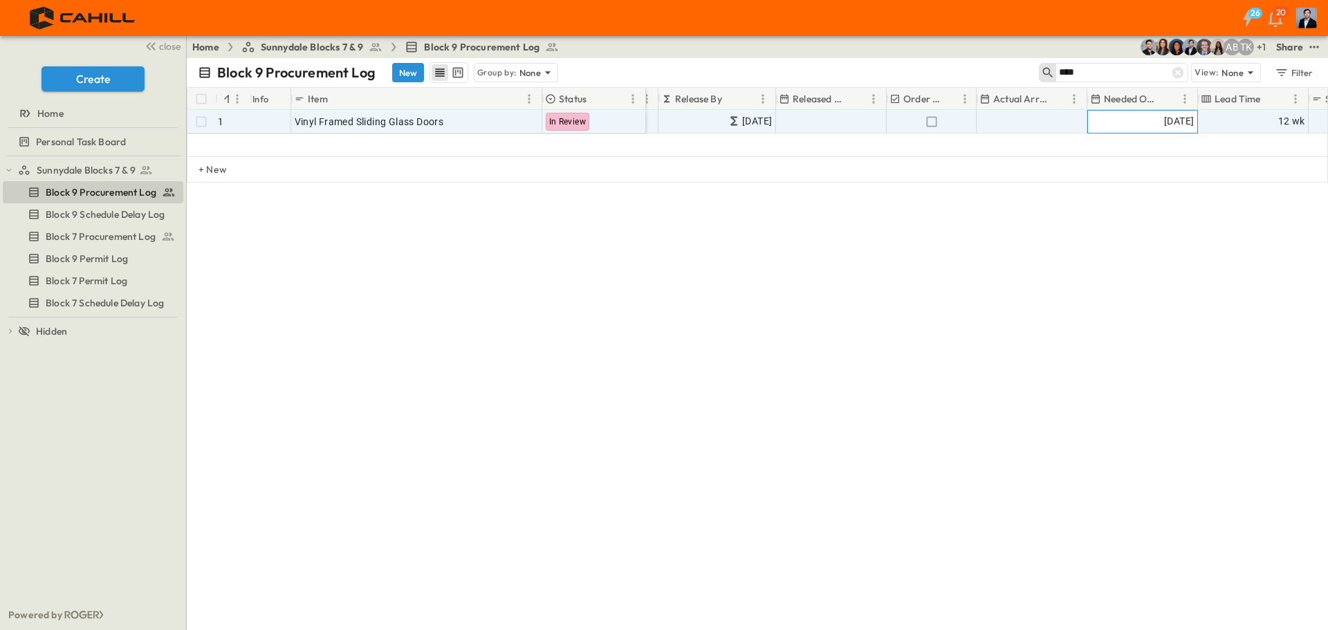
click at [1164, 114] on span "03/13/2026" at bounding box center [1179, 121] width 30 height 16
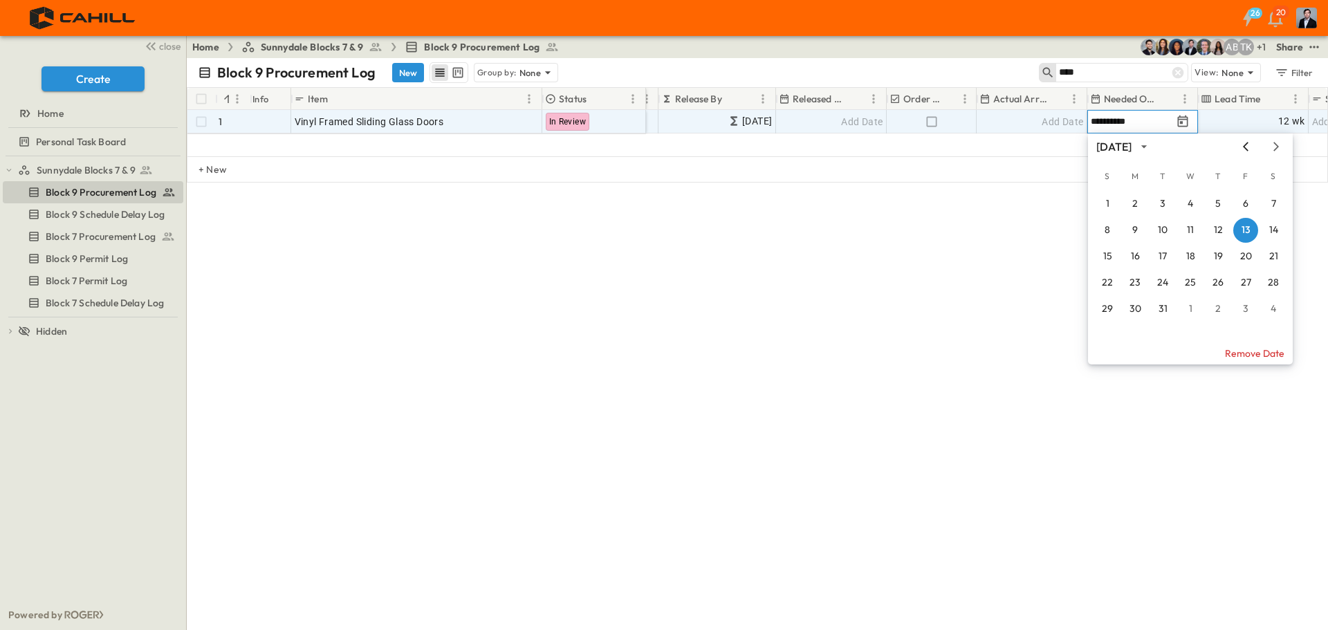
click at [1248, 145] on icon "Previous month" at bounding box center [1245, 146] width 17 height 11
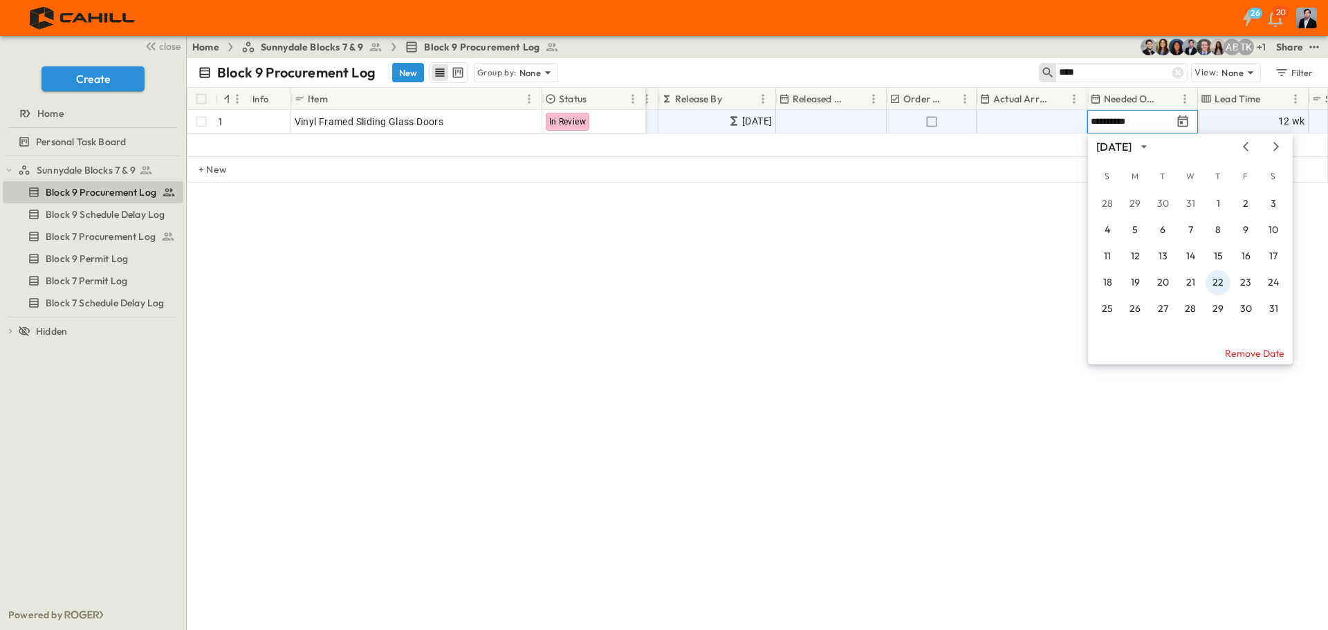
click at [1217, 280] on button "22" at bounding box center [1217, 282] width 25 height 25
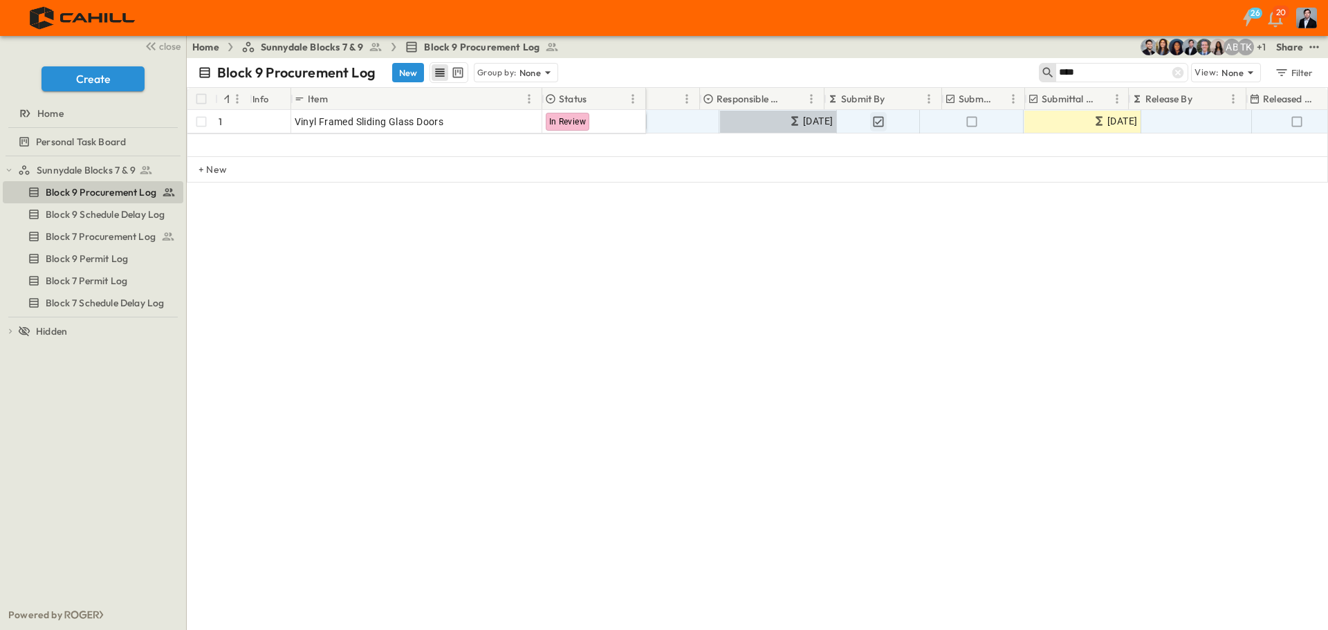
scroll to position [0, 0]
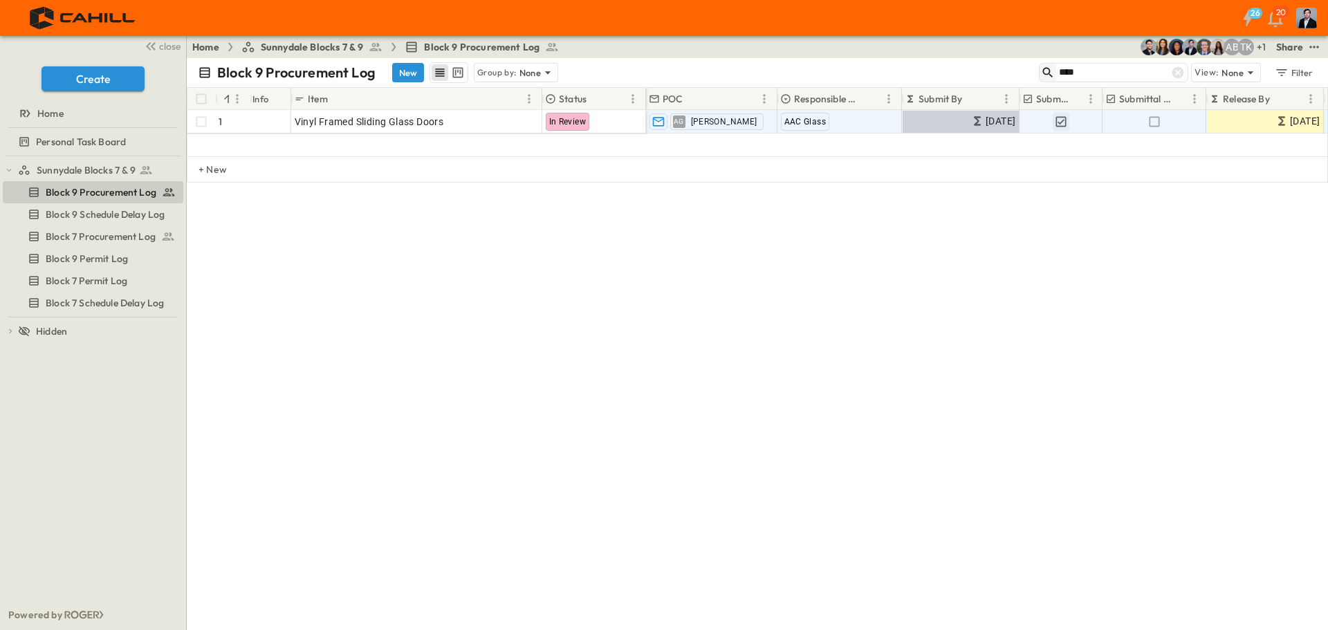
drag, startPoint x: 1086, startPoint y: 75, endPoint x: 1047, endPoint y: 80, distance: 39.0
click at [1047, 80] on div "****" at bounding box center [1113, 72] width 149 height 19
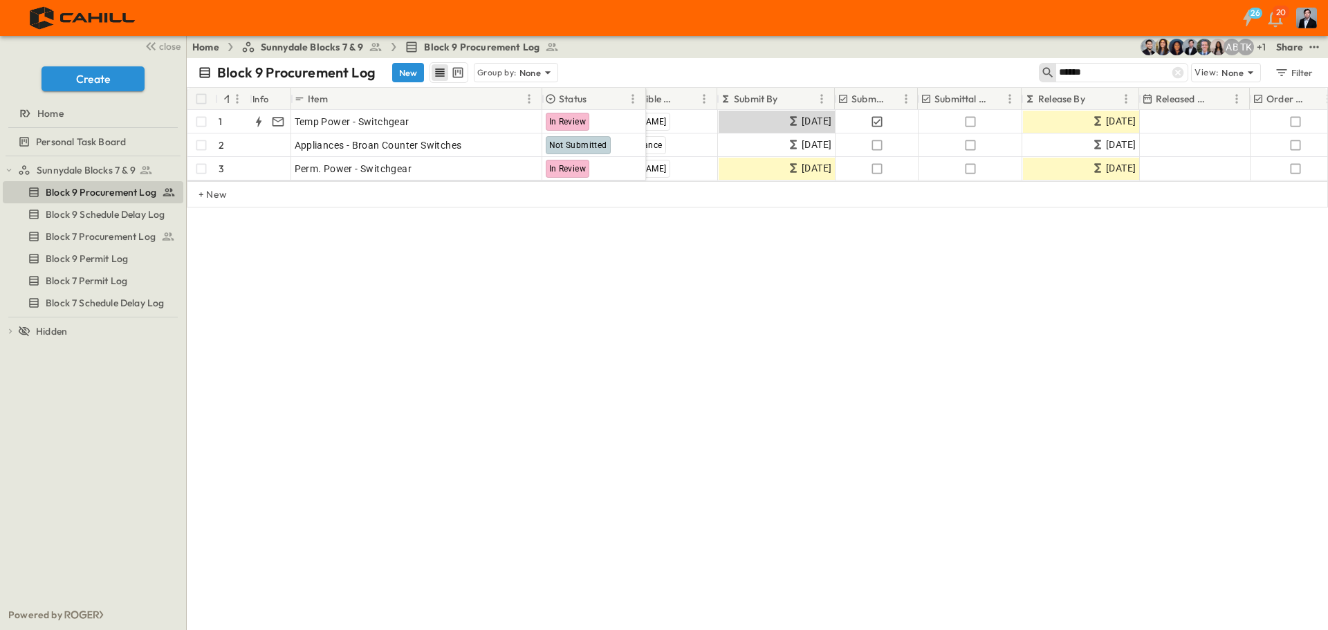
scroll to position [0, 185]
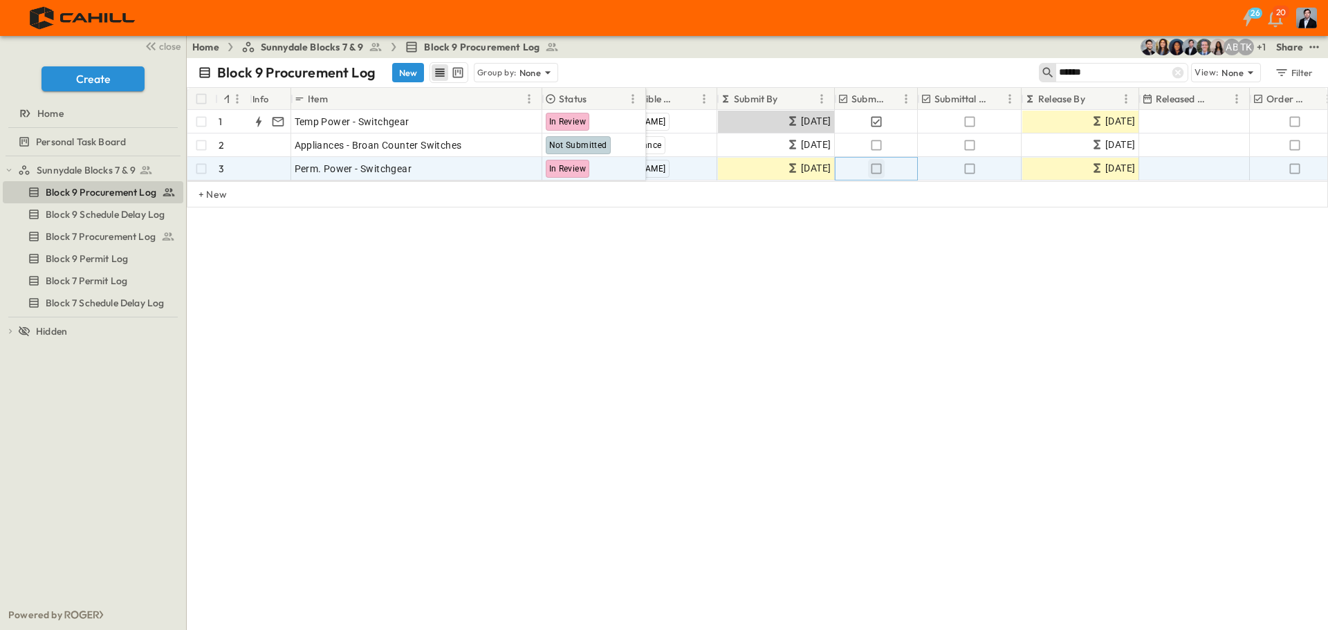
click at [878, 167] on icon "button" at bounding box center [876, 169] width 14 height 14
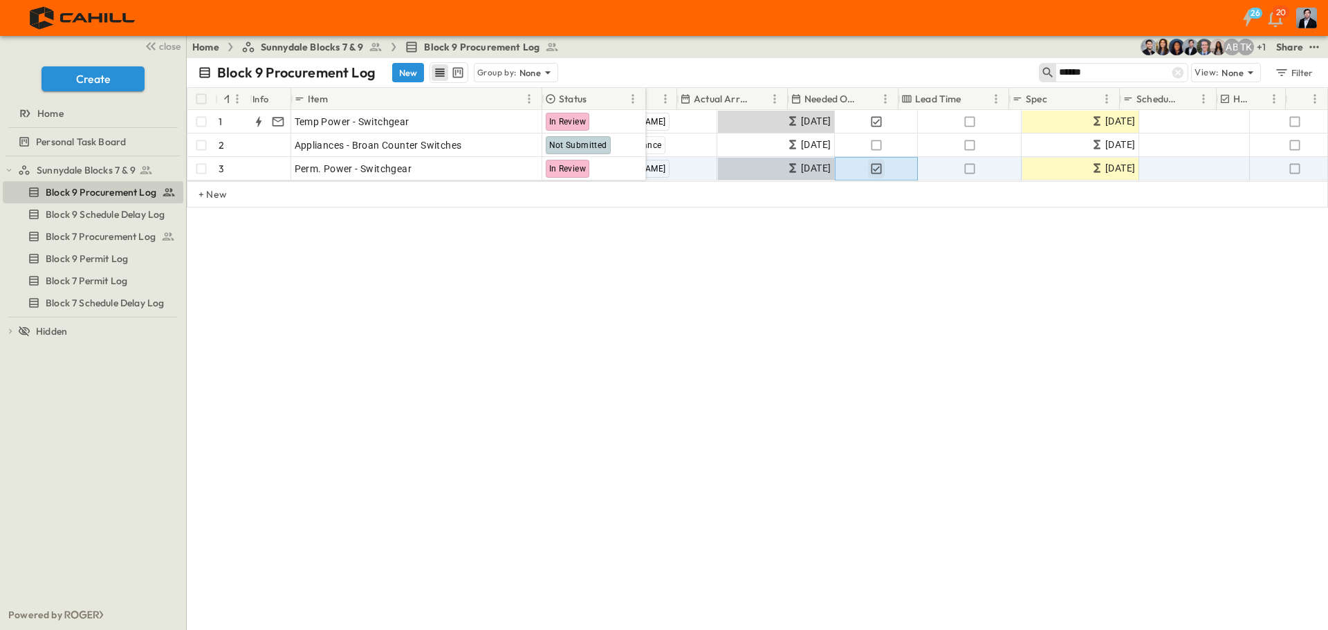
scroll to position [0, 847]
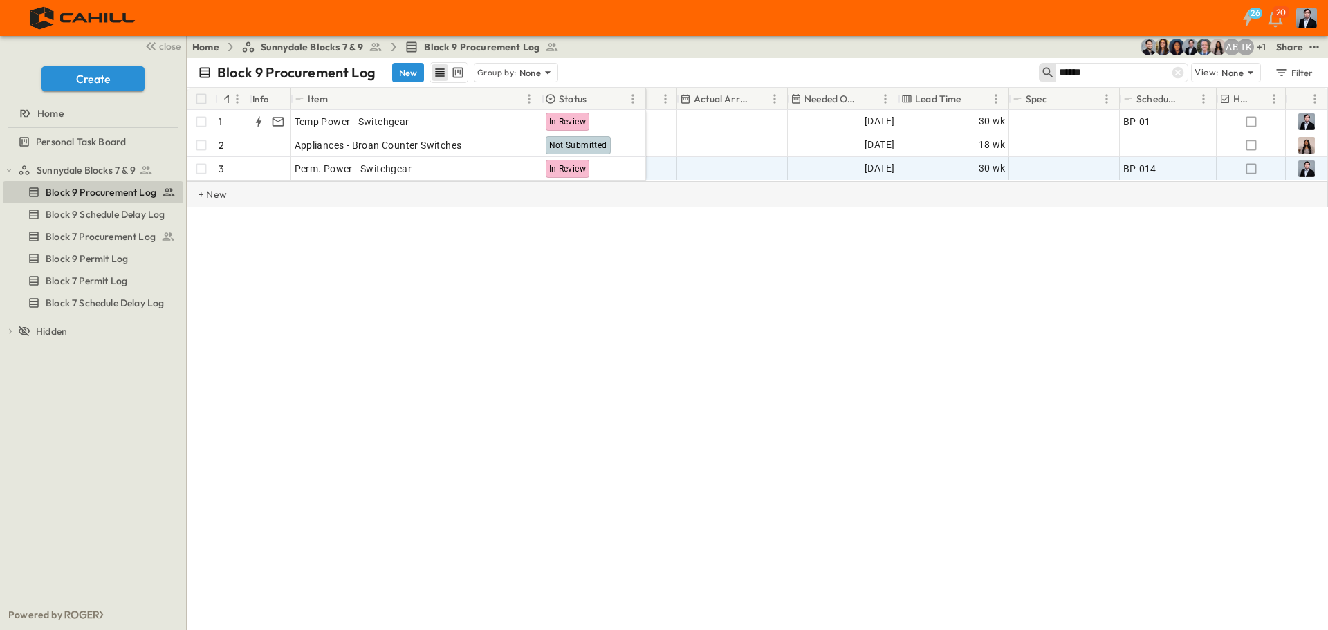
drag, startPoint x: 1001, startPoint y: 194, endPoint x: 945, endPoint y: 203, distance: 57.4
click at [970, 203] on div "+ New" at bounding box center [757, 194] width 1141 height 26
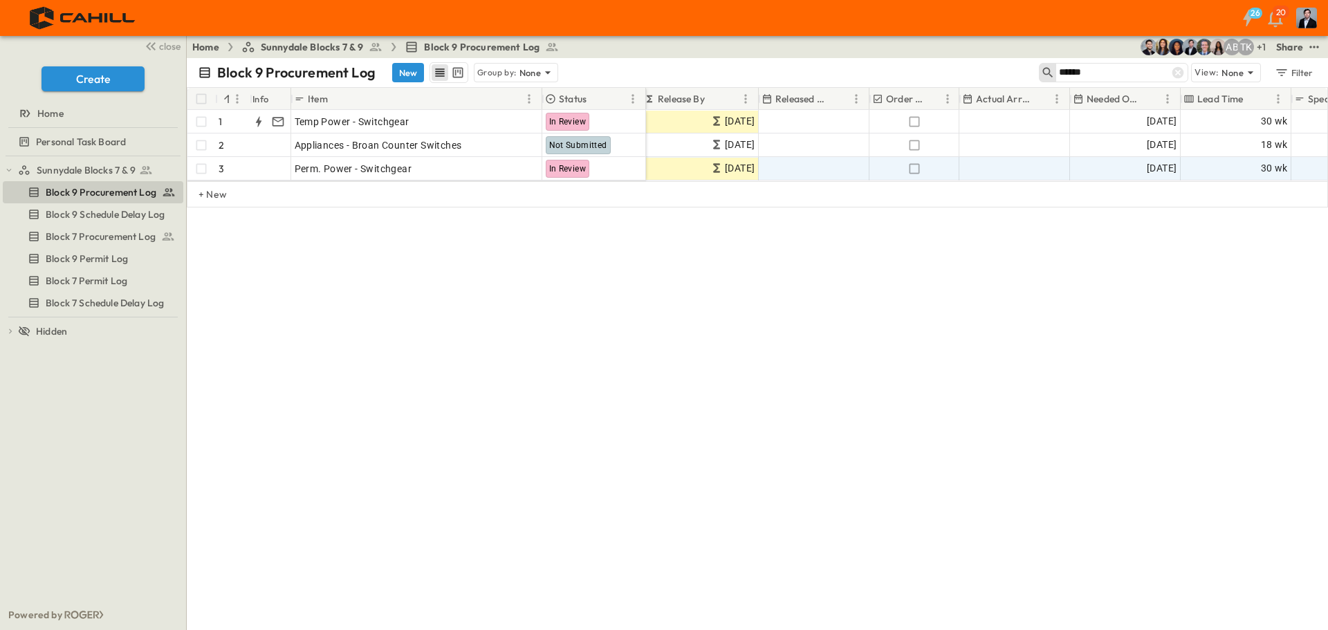
scroll to position [0, 644]
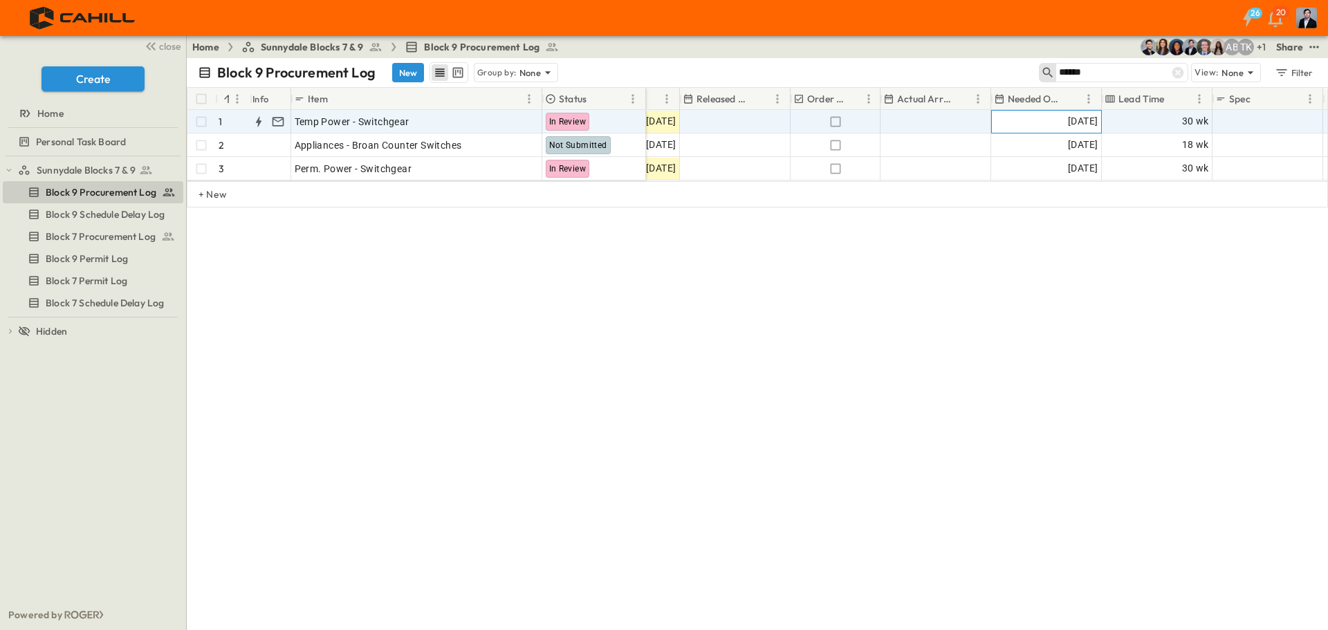
click at [1042, 124] on div "06/10/2026" at bounding box center [1046, 122] width 109 height 22
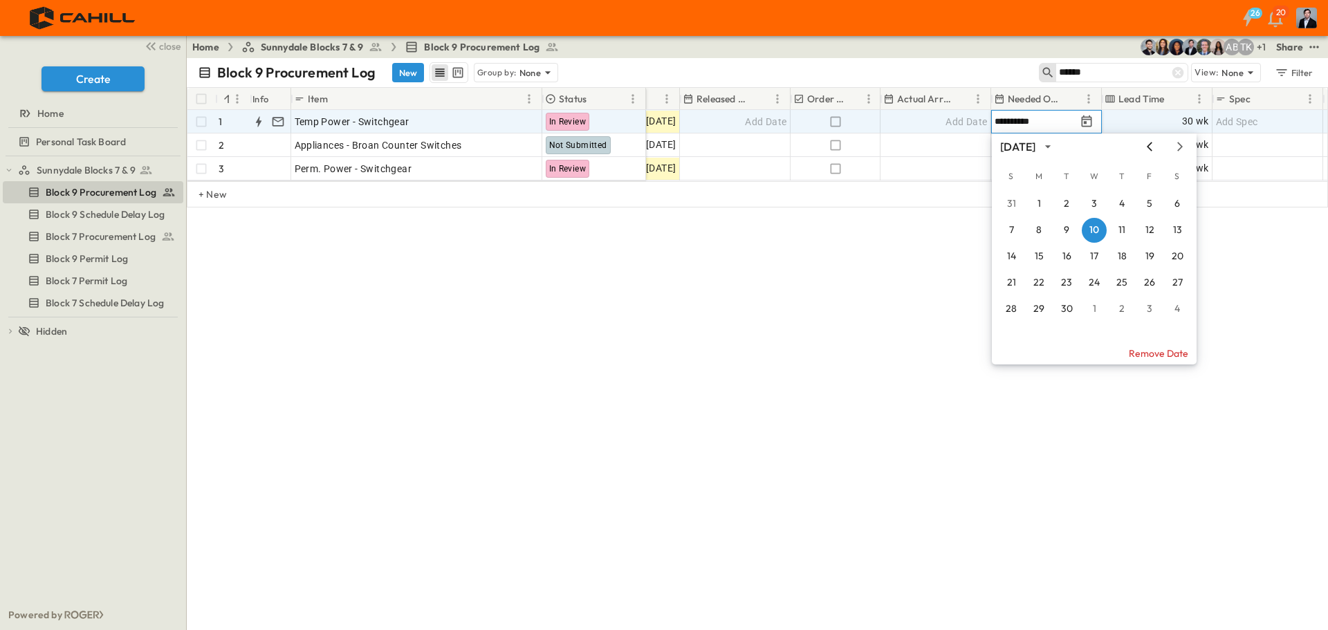
click at [1152, 143] on icon "Previous month" at bounding box center [1149, 146] width 17 height 11
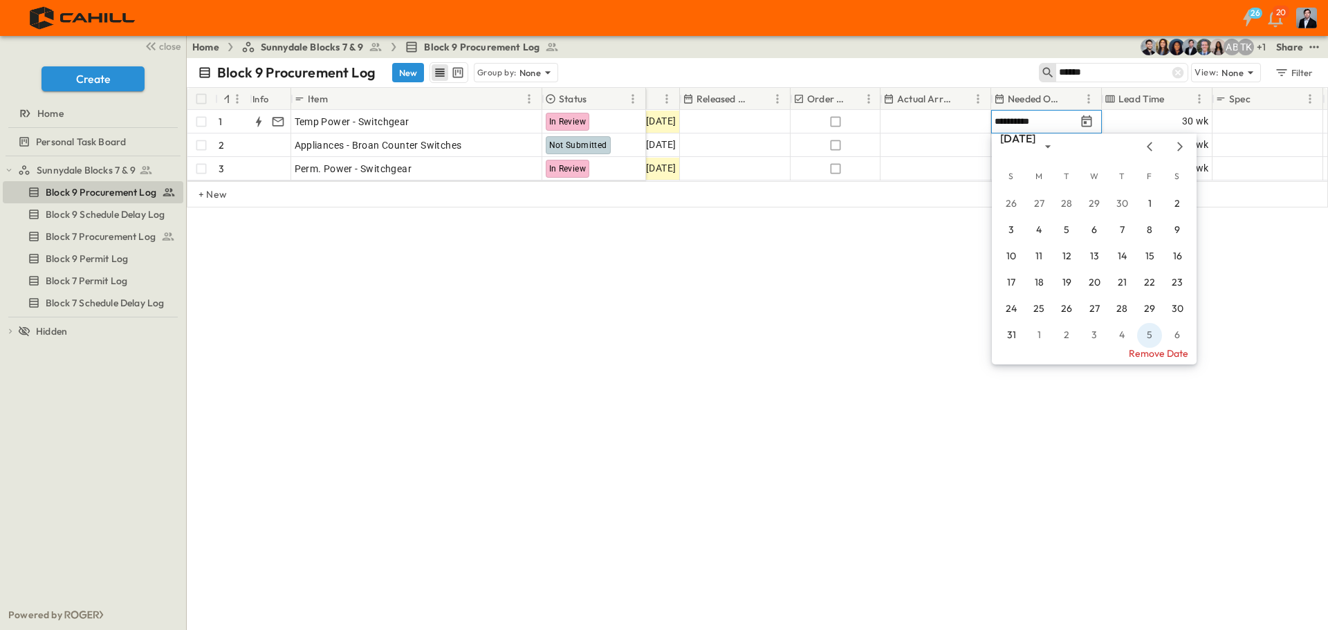
click at [1147, 149] on icon "Previous month" at bounding box center [1149, 146] width 17 height 11
click at [1125, 302] on button "30" at bounding box center [1121, 309] width 25 height 25
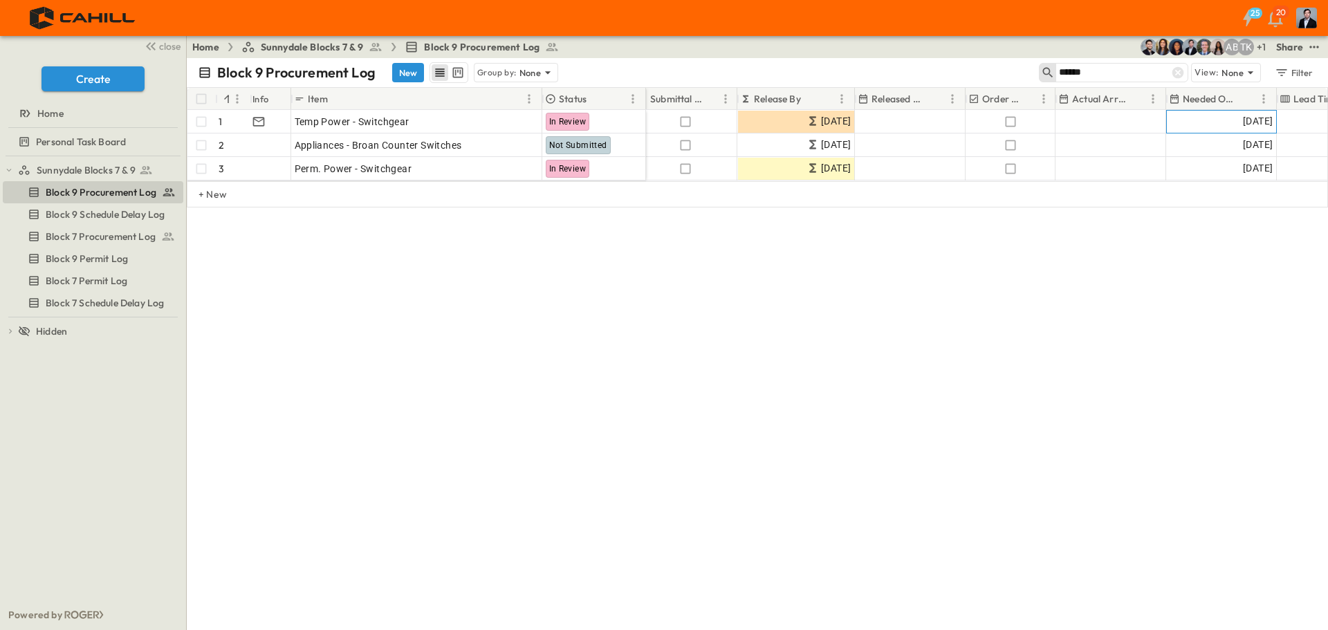
scroll to position [0, 468]
drag, startPoint x: 1098, startPoint y: 77, endPoint x: 979, endPoint y: 86, distance: 119.3
click at [992, 89] on div "Block 9 Procurement Log New Group by: None ****** View: None Filter # Info Item…" at bounding box center [757, 344] width 1141 height 572
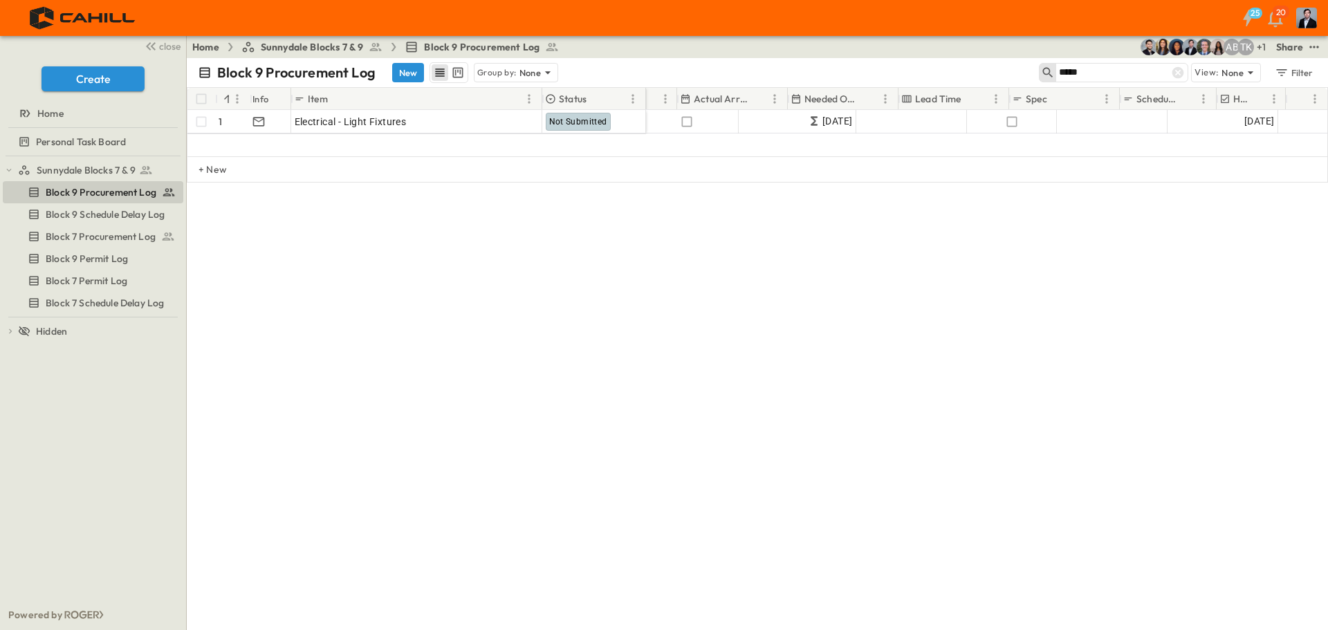
scroll to position [0, 847]
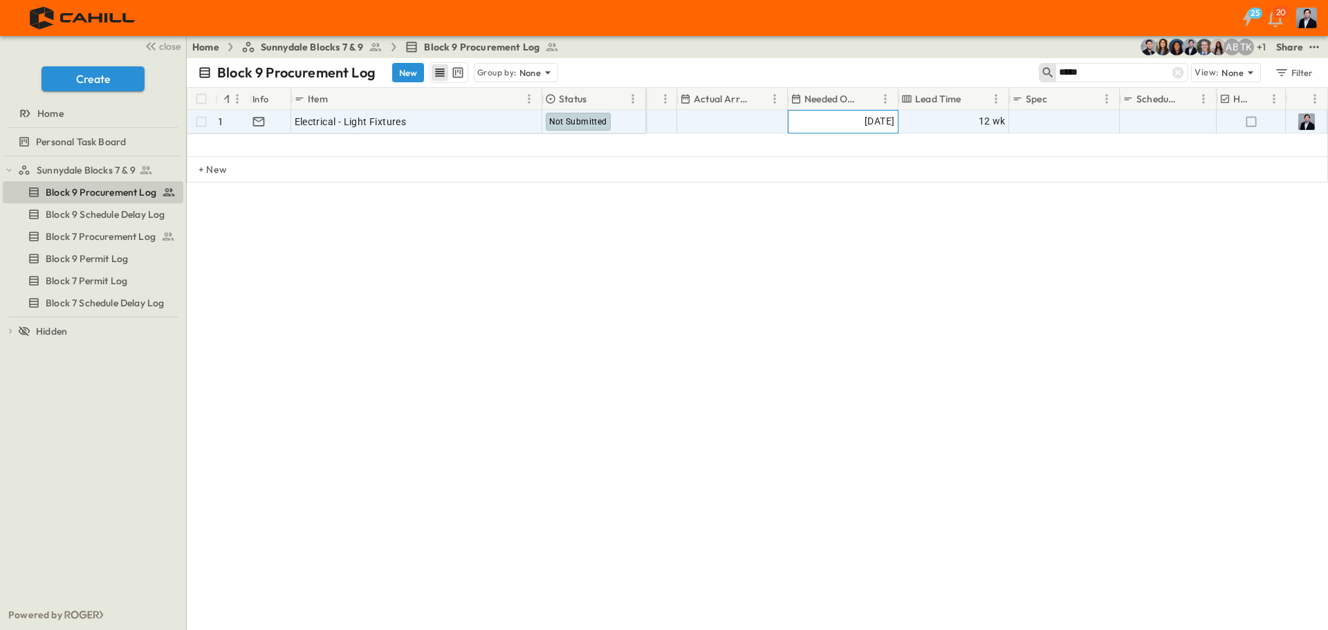
click at [864, 120] on span "10/10/2026" at bounding box center [879, 121] width 30 height 16
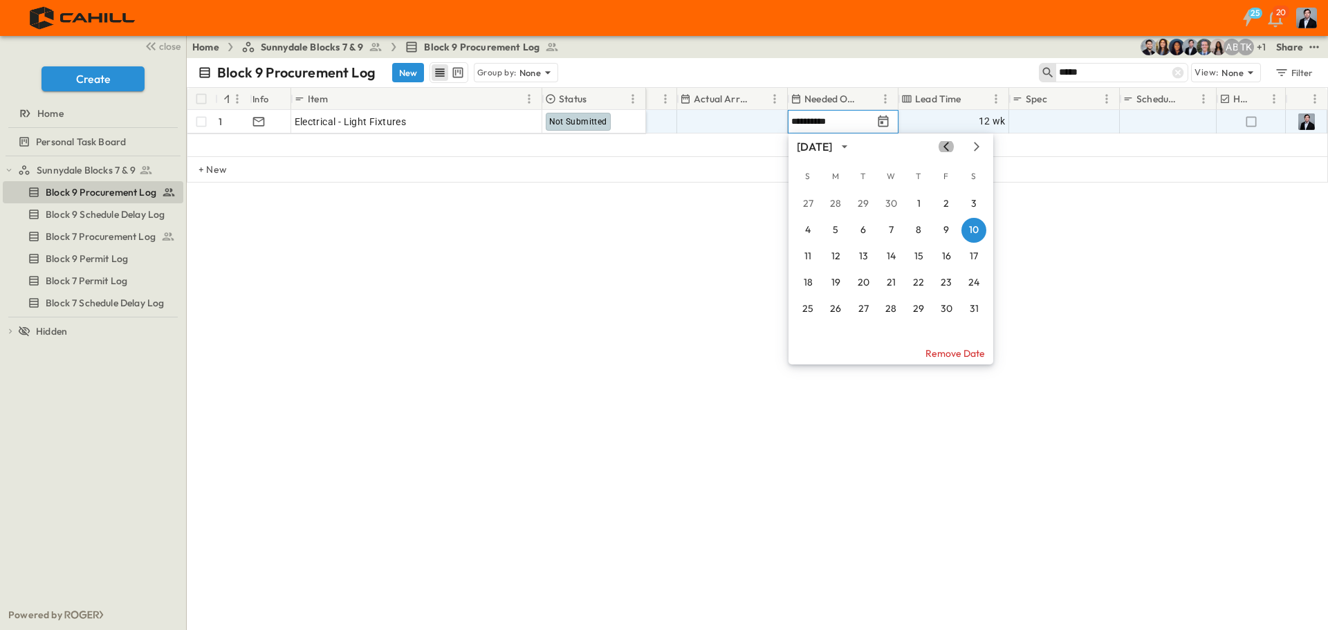
click at [946, 147] on icon "Previous month" at bounding box center [946, 146] width 17 height 11
click at [945, 147] on icon "Previous month" at bounding box center [946, 146] width 6 height 9
click at [946, 228] on button "7" at bounding box center [946, 230] width 25 height 25
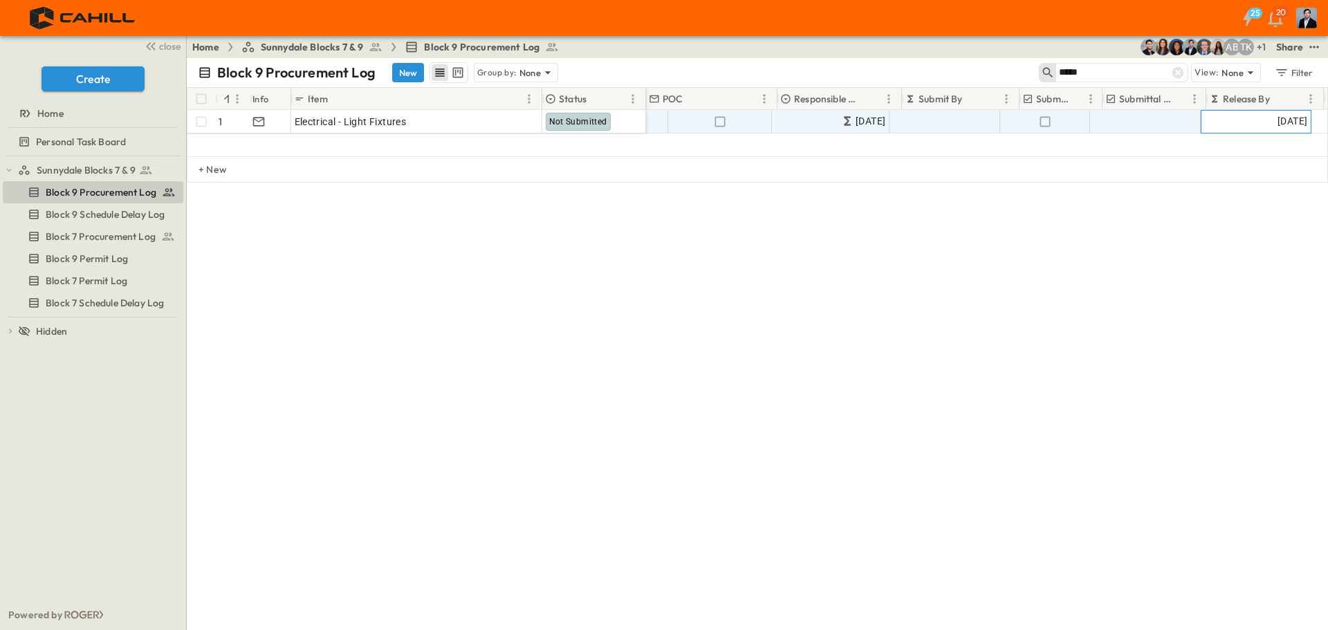
scroll to position [0, 0]
drag, startPoint x: 1083, startPoint y: 69, endPoint x: 981, endPoint y: 87, distance: 103.2
click at [982, 86] on div "Block 9 Procurement Log New Group by: None ***** View: None Filter" at bounding box center [757, 72] width 1141 height 29
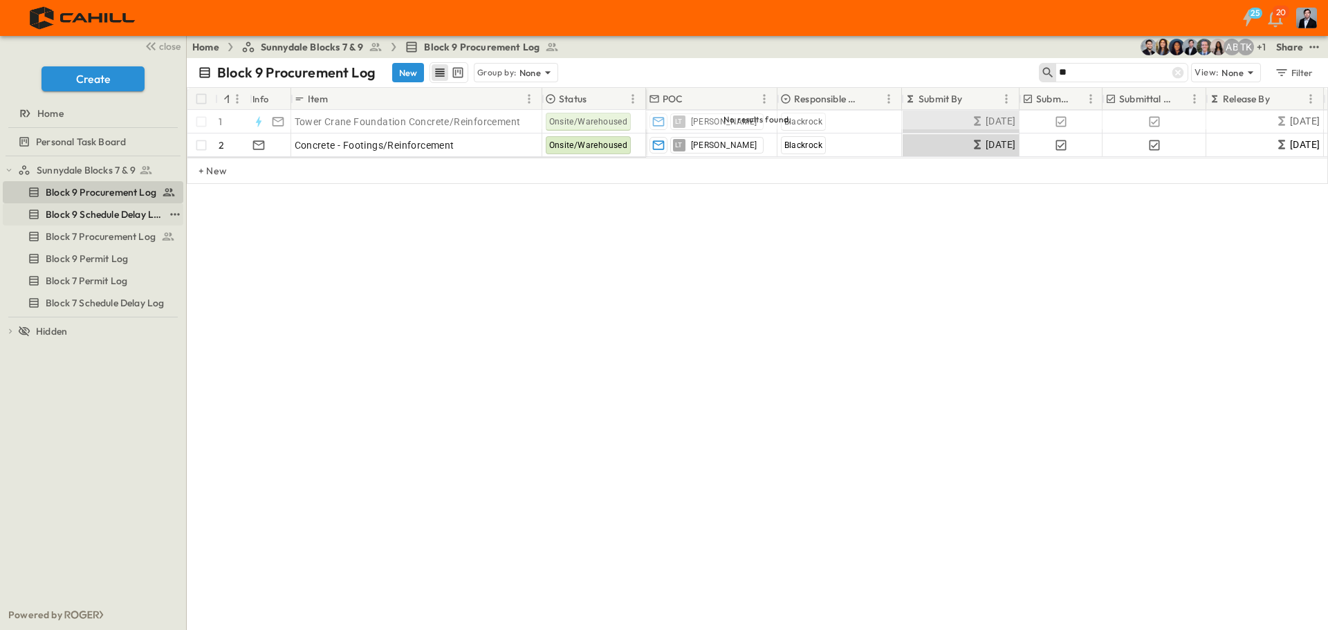
type input "*"
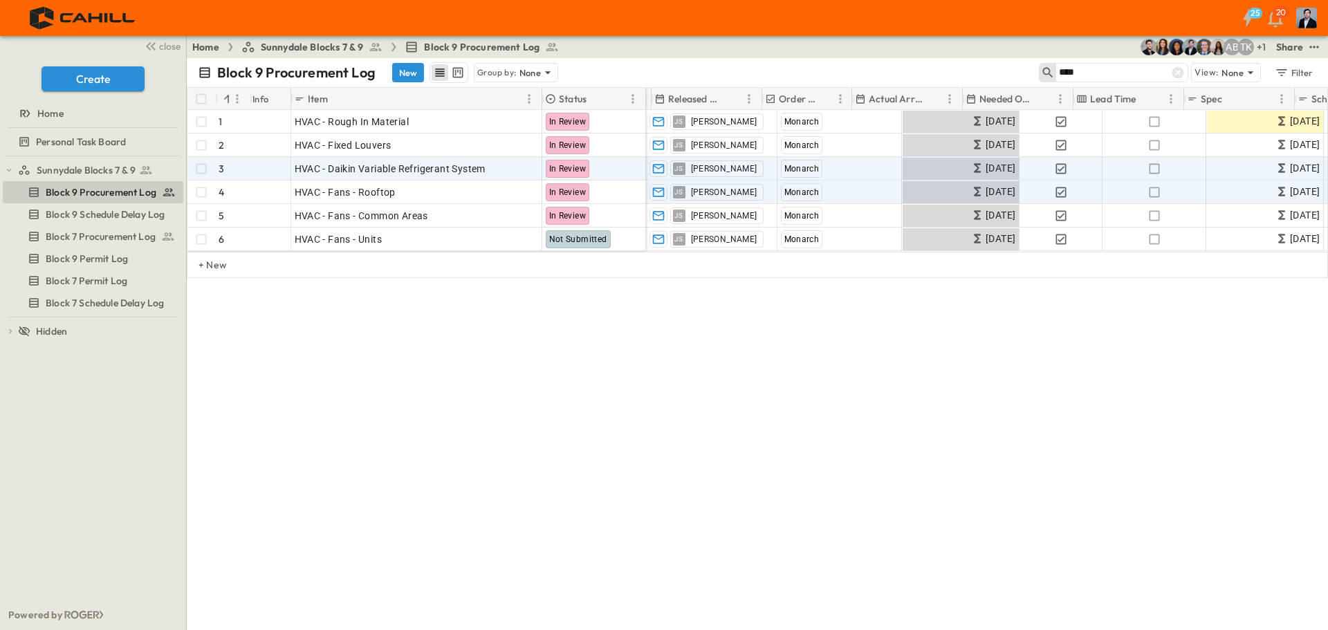
scroll to position [0, 672]
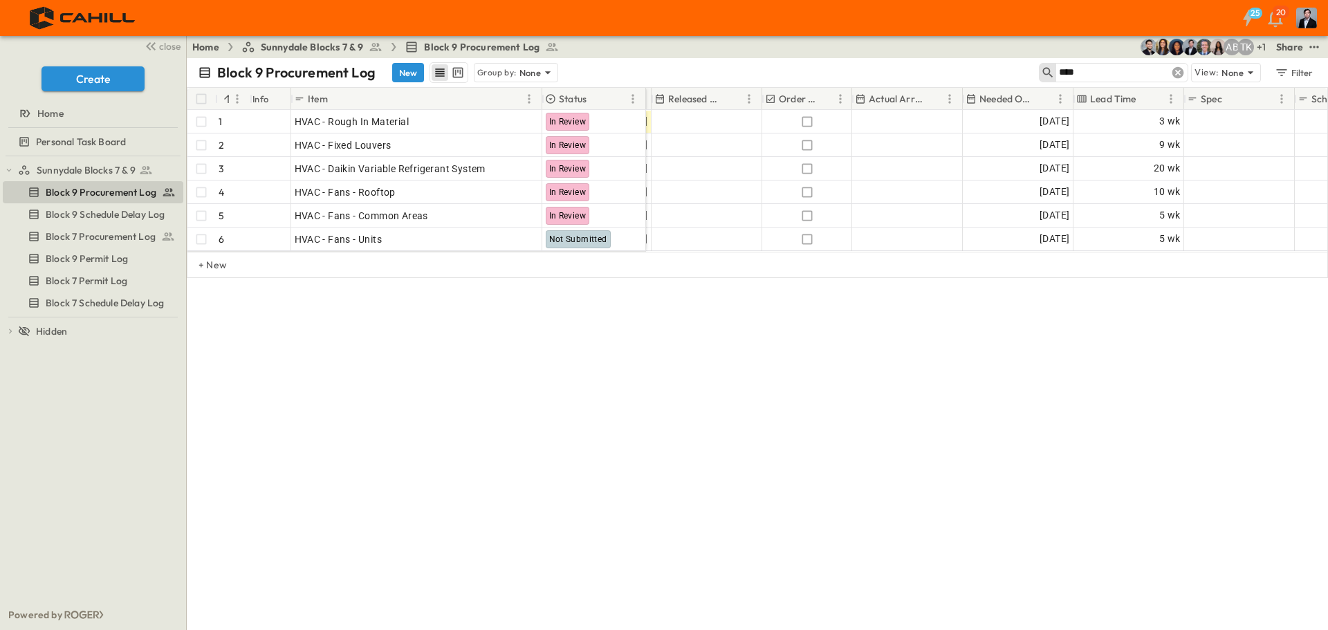
type input "****"
click at [1177, 74] on icon at bounding box center [1178, 73] width 14 height 14
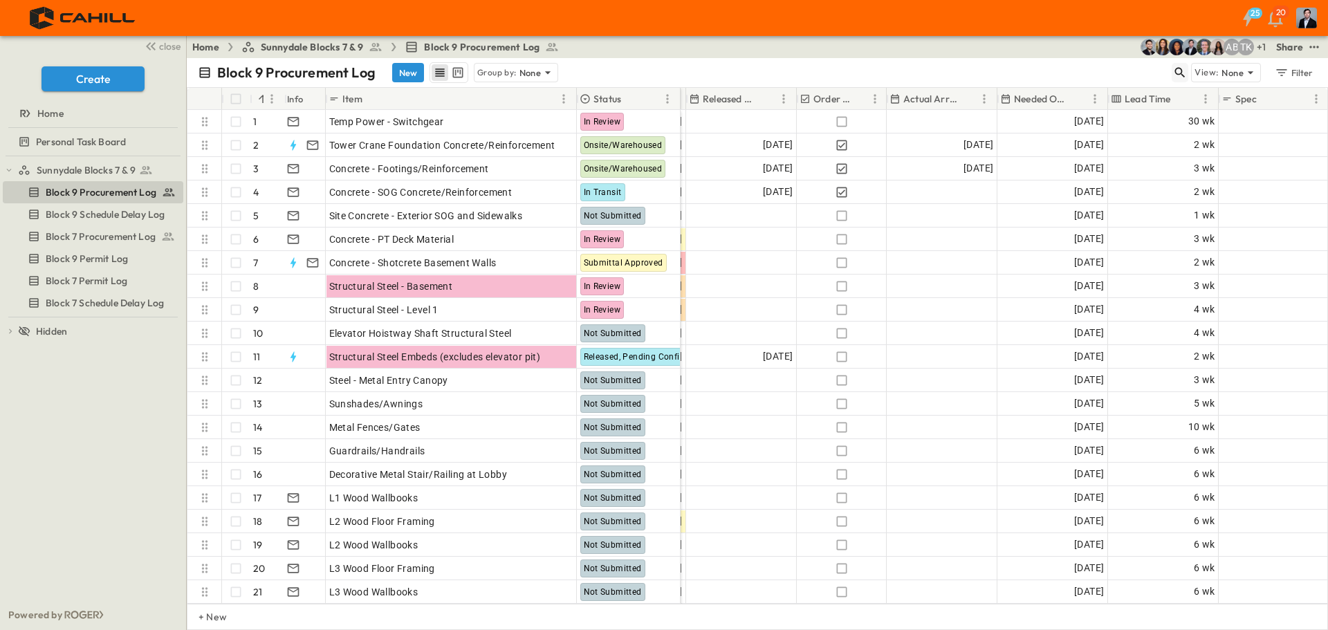
click at [1187, 74] on icon "button" at bounding box center [1180, 73] width 14 height 14
click at [1090, 75] on input "text" at bounding box center [1107, 72] width 97 height 20
type input "********"
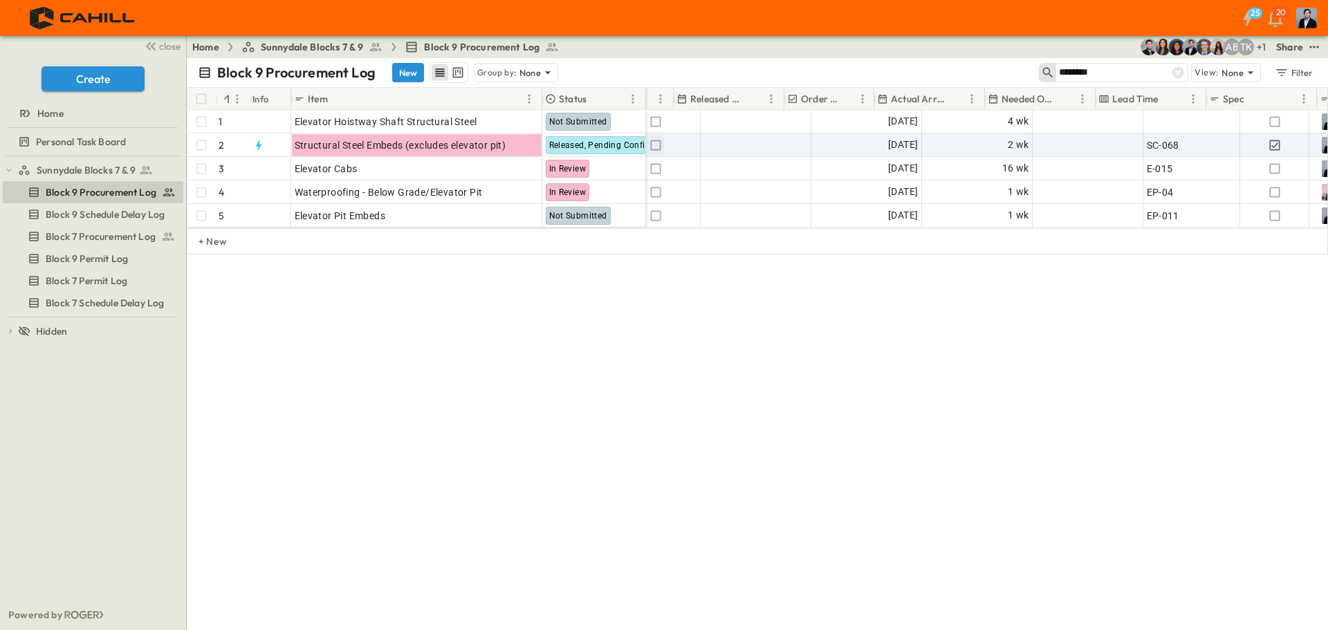
scroll to position [0, 650]
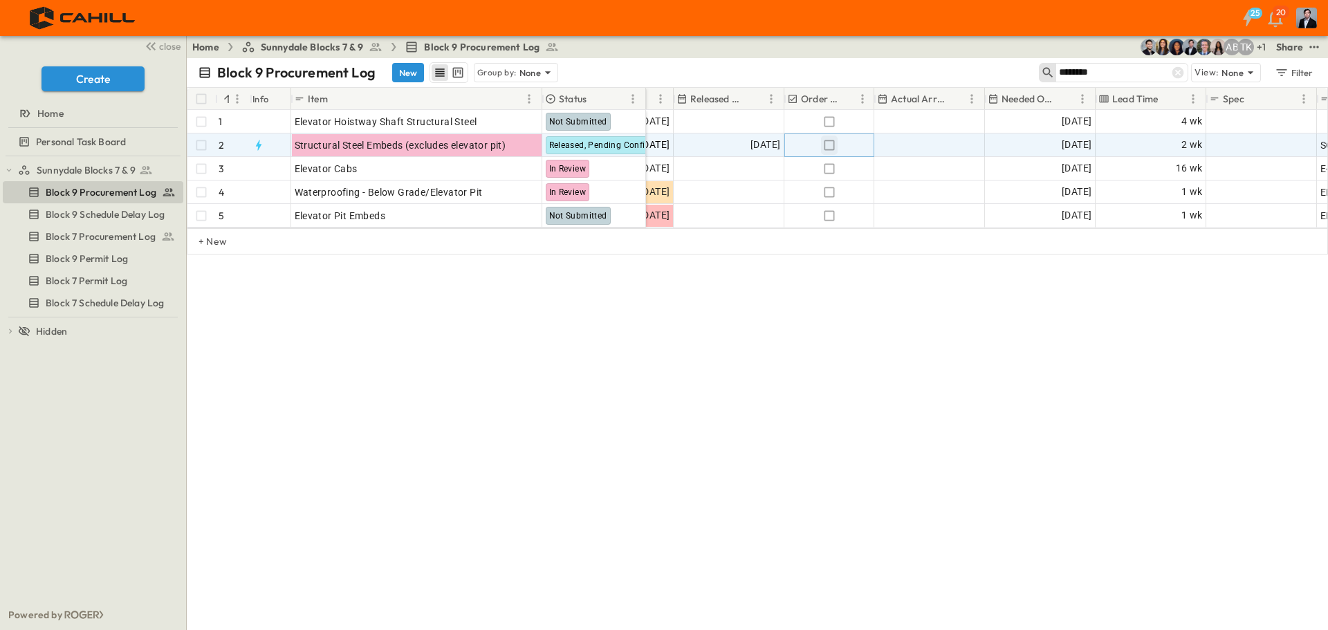
click at [831, 149] on icon "button" at bounding box center [829, 145] width 14 height 14
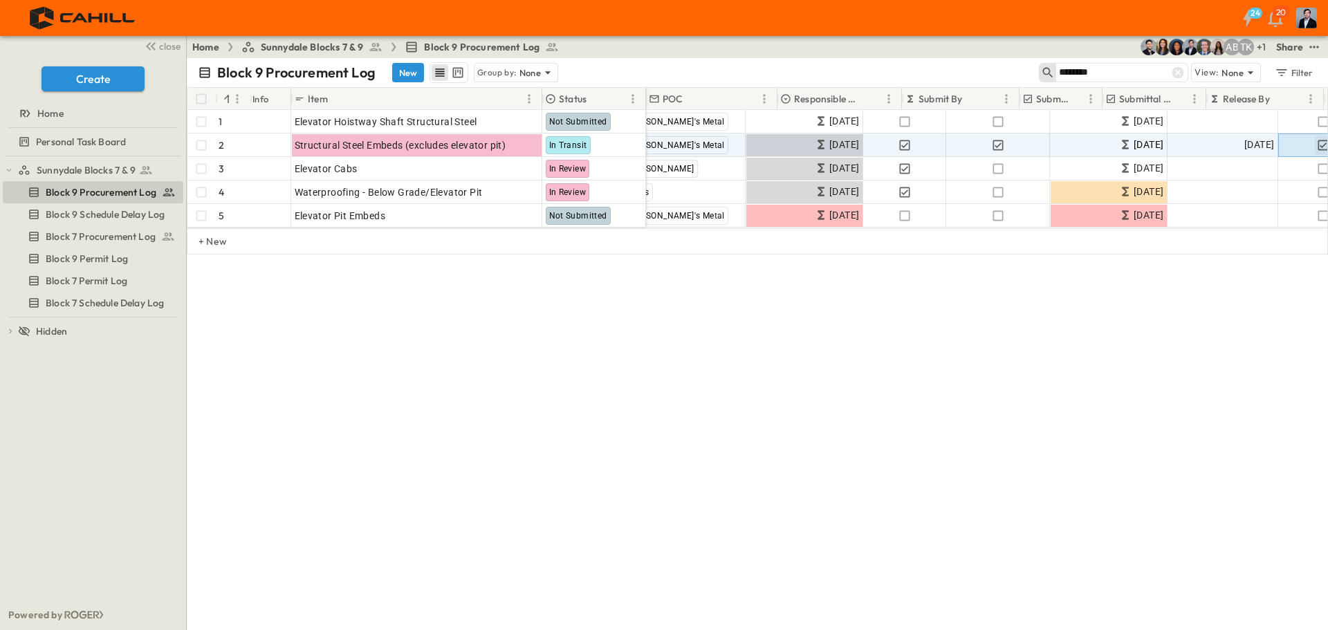
scroll to position [0, 0]
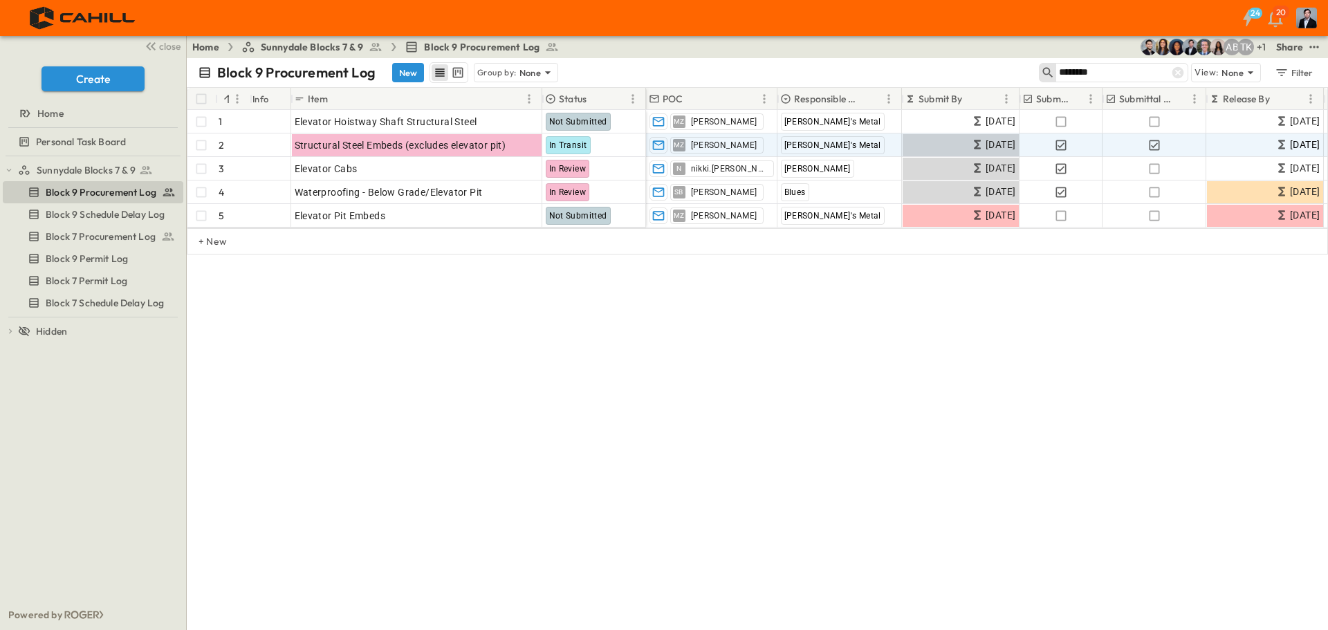
click at [1179, 75] on icon at bounding box center [1178, 73] width 12 height 12
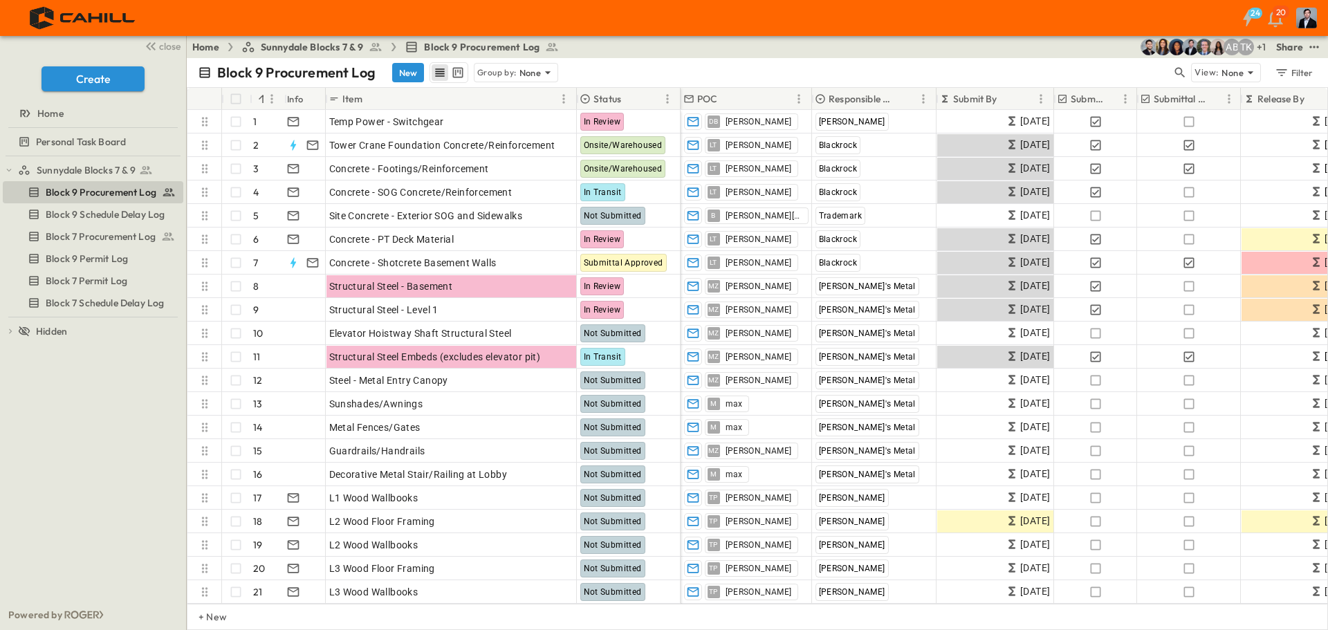
click at [1178, 68] on icon "button" at bounding box center [1180, 73] width 14 height 14
type input "*****"
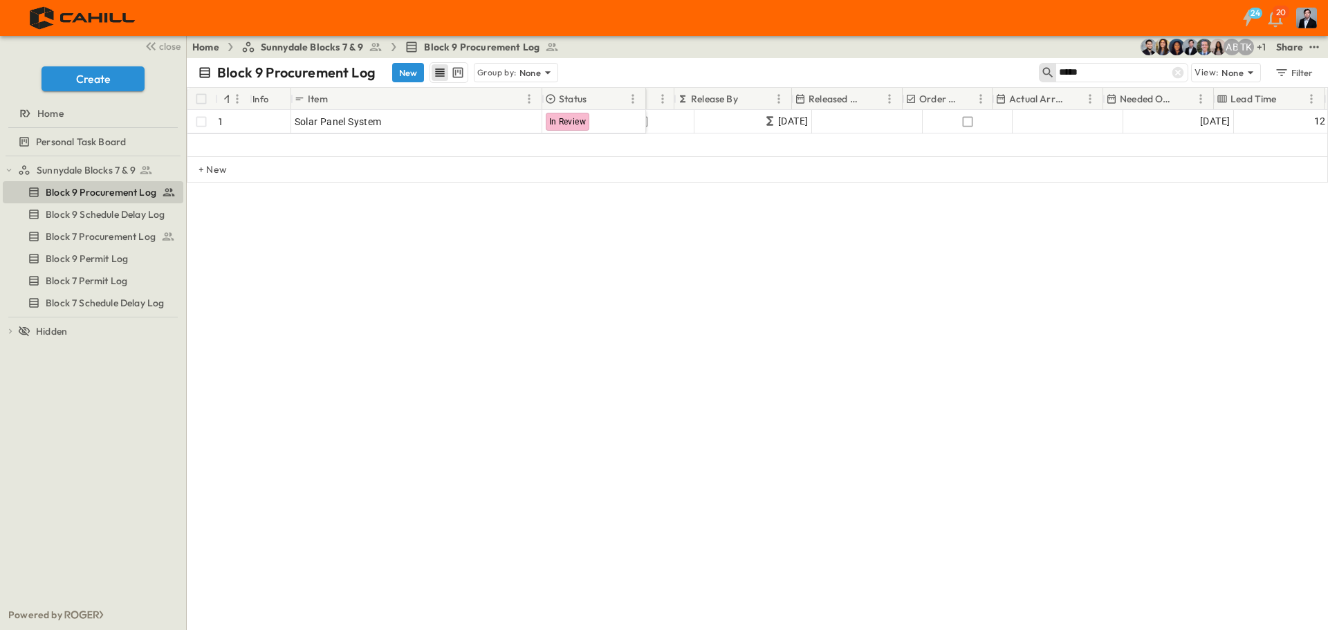
scroll to position [0, 539]
click at [1183, 77] on icon at bounding box center [1178, 73] width 14 height 14
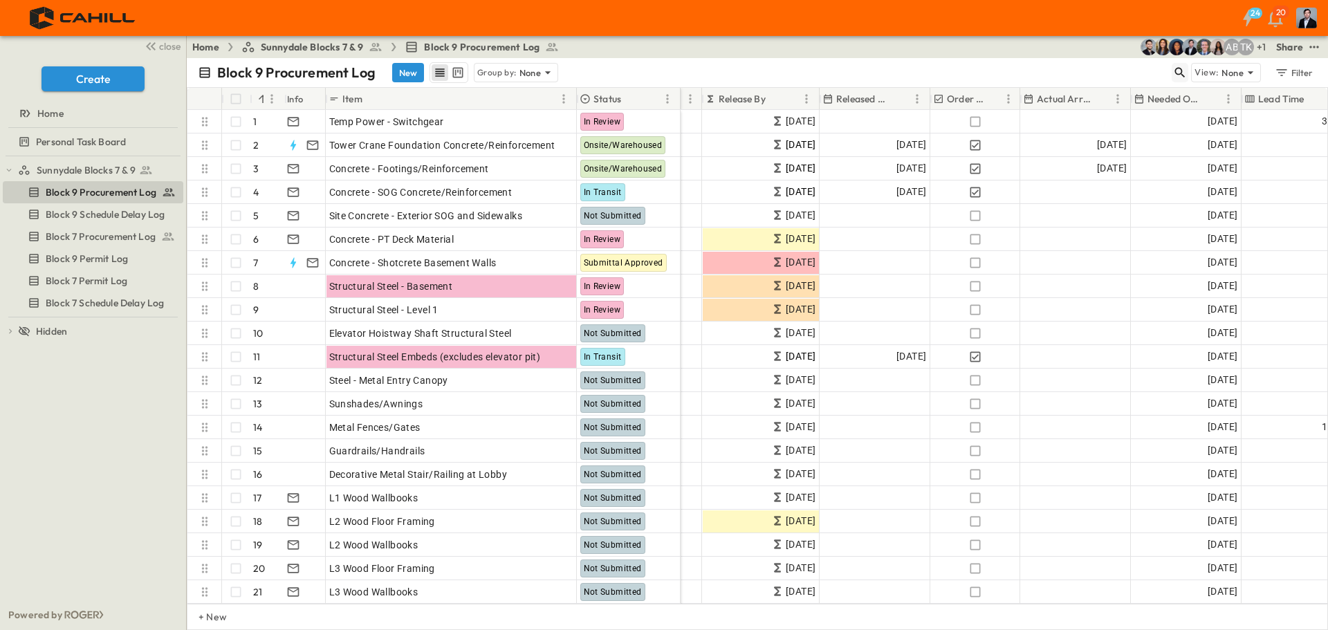
click at [1174, 71] on icon "button" at bounding box center [1180, 73] width 14 height 14
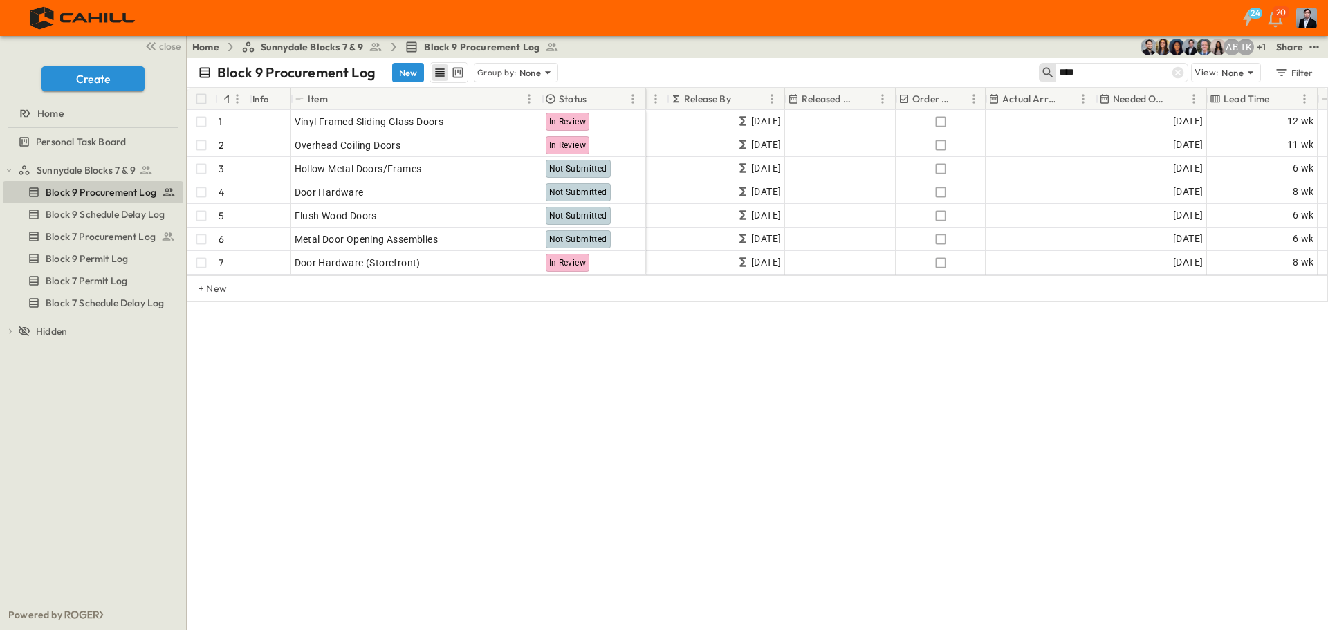
drag, startPoint x: 1095, startPoint y: 69, endPoint x: 1026, endPoint y: 79, distance: 69.8
click at [1027, 79] on div "Block 9 Procurement Log New Group by: None **** View: None Filter" at bounding box center [757, 72] width 1141 height 29
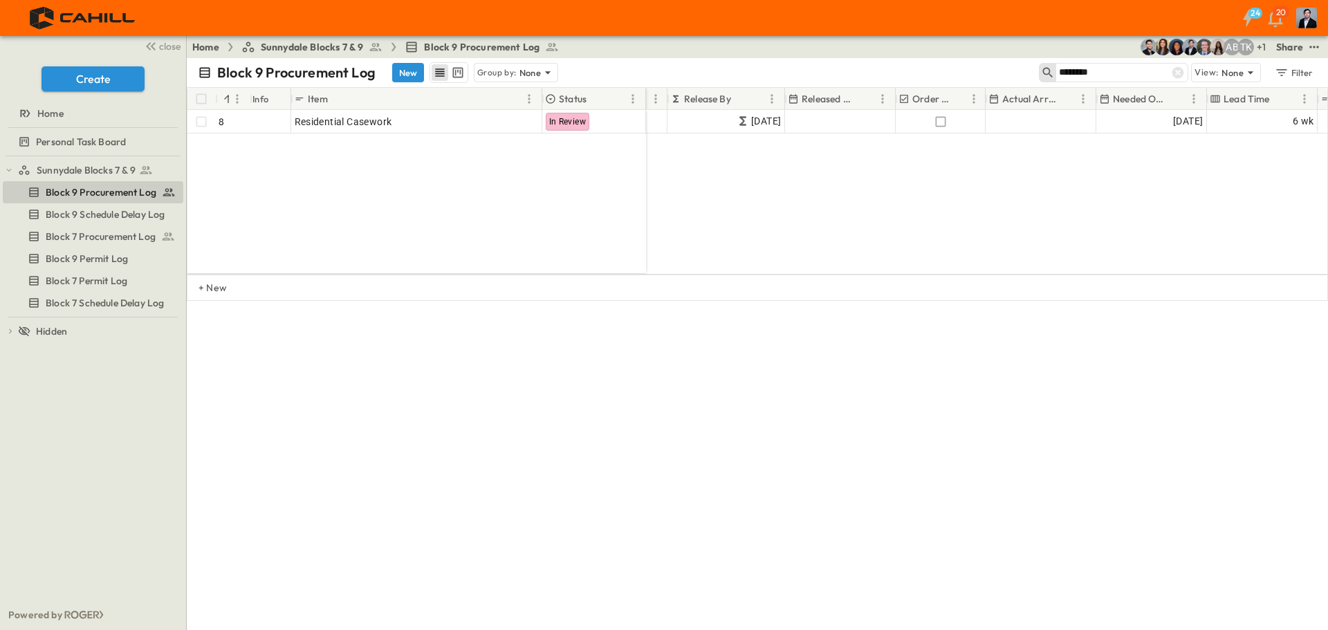
type input "********"
drag, startPoint x: 754, startPoint y: 281, endPoint x: 795, endPoint y: 274, distance: 42.2
click at [788, 279] on div "# Info Item Status POC Responsible Contractor Submit By Submitted? Submittal Ap…" at bounding box center [757, 190] width 1141 height 207
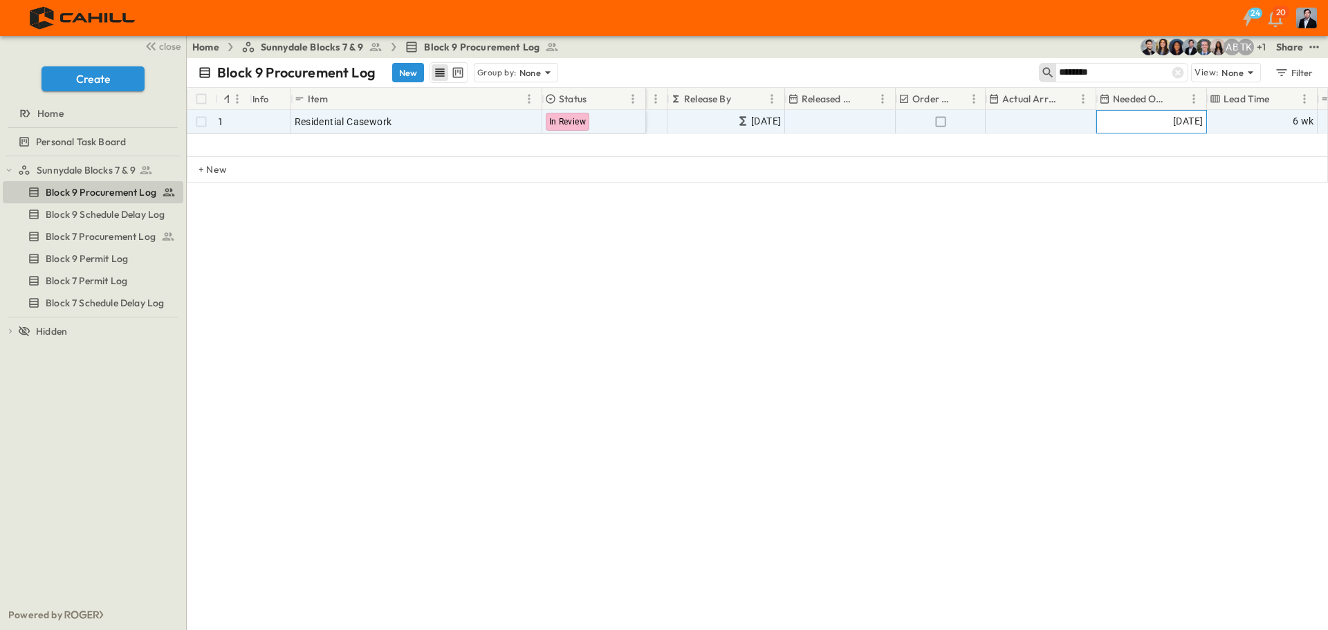
click at [1163, 112] on div "08/07/2026" at bounding box center [1151, 122] width 109 height 22
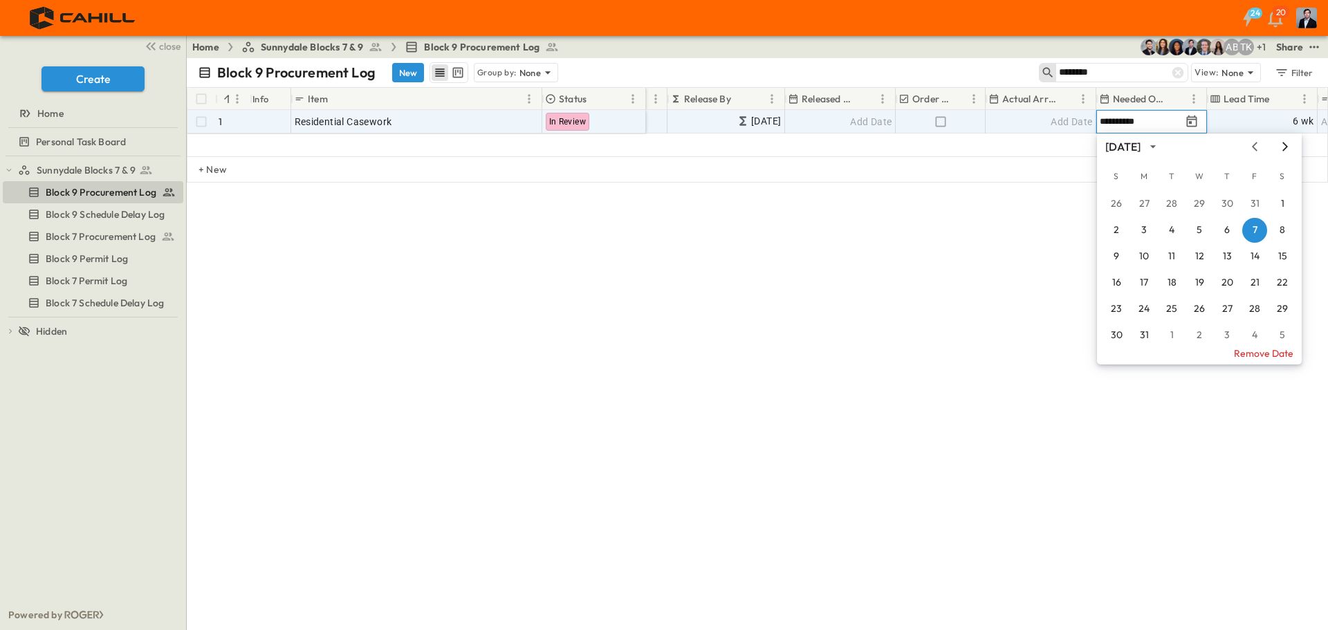
click at [1279, 142] on icon "Next month" at bounding box center [1285, 146] width 17 height 11
click at [1280, 143] on icon "Next month" at bounding box center [1285, 146] width 17 height 11
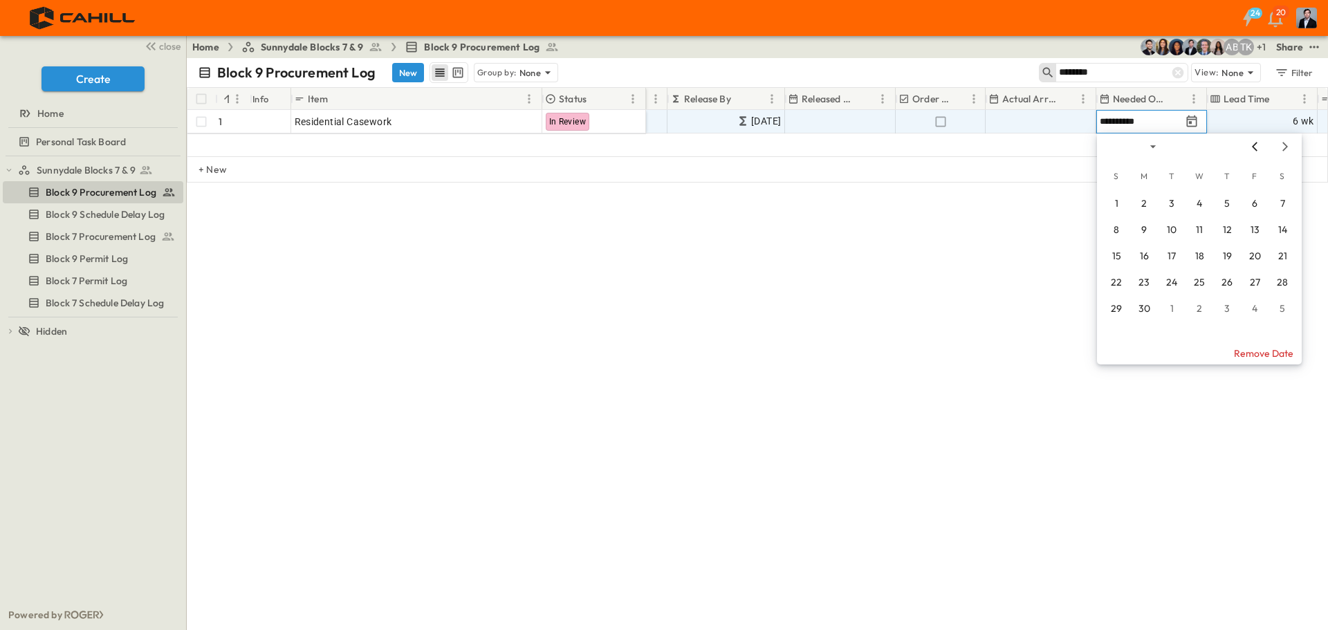
click at [1254, 147] on icon "Previous month" at bounding box center [1255, 146] width 6 height 9
drag, startPoint x: 1254, startPoint y: 147, endPoint x: 1258, endPoint y: 185, distance: 38.3
click at [1254, 147] on icon "Previous month" at bounding box center [1255, 146] width 6 height 9
click at [1199, 207] on button "2" at bounding box center [1199, 204] width 25 height 25
drag, startPoint x: 732, startPoint y: 145, endPoint x: 648, endPoint y: 153, distance: 84.8
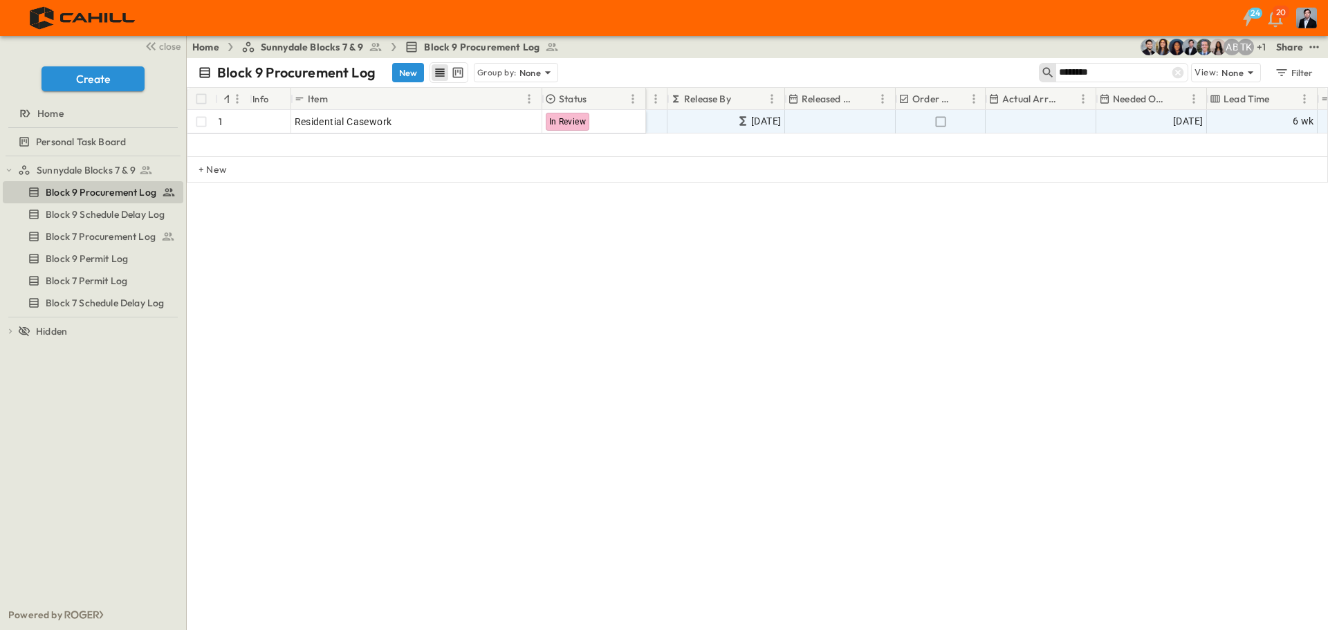
click at [648, 153] on div "# Info Item Status POC Responsible Contractor Submit By Submitted? Submittal Ap…" at bounding box center [757, 122] width 1140 height 68
click at [1174, 71] on icon at bounding box center [1178, 73] width 12 height 12
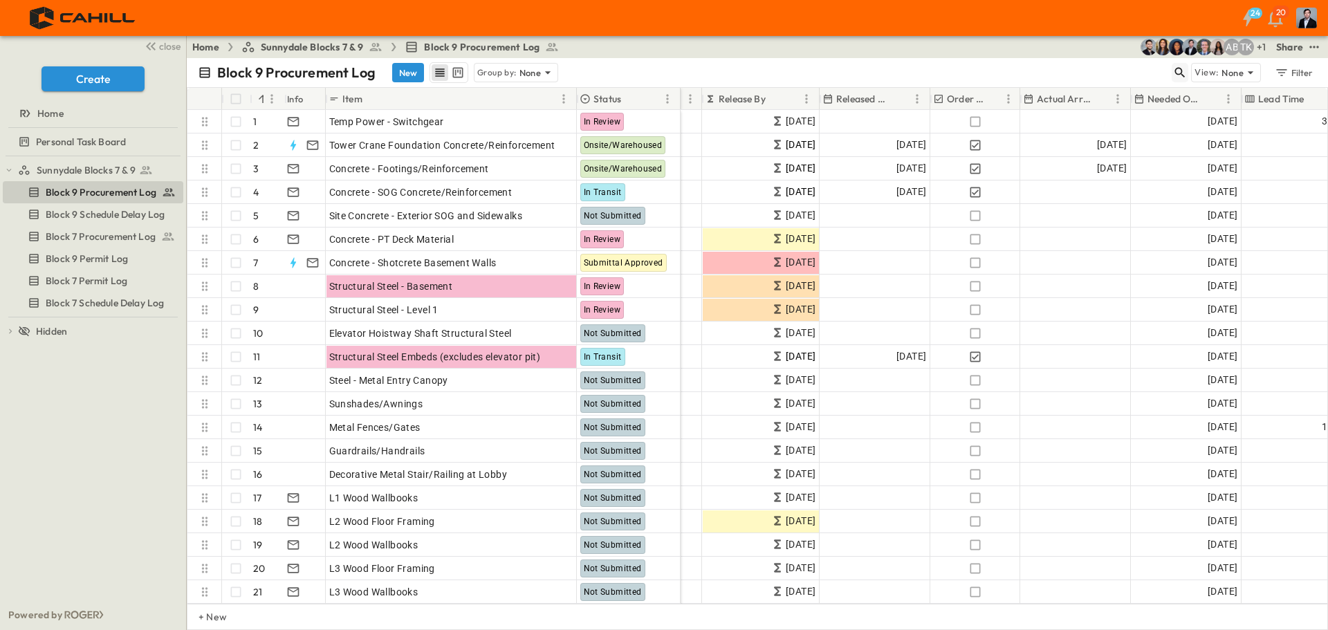
click at [1178, 71] on icon "button" at bounding box center [1180, 73] width 14 height 14
type input "*******"
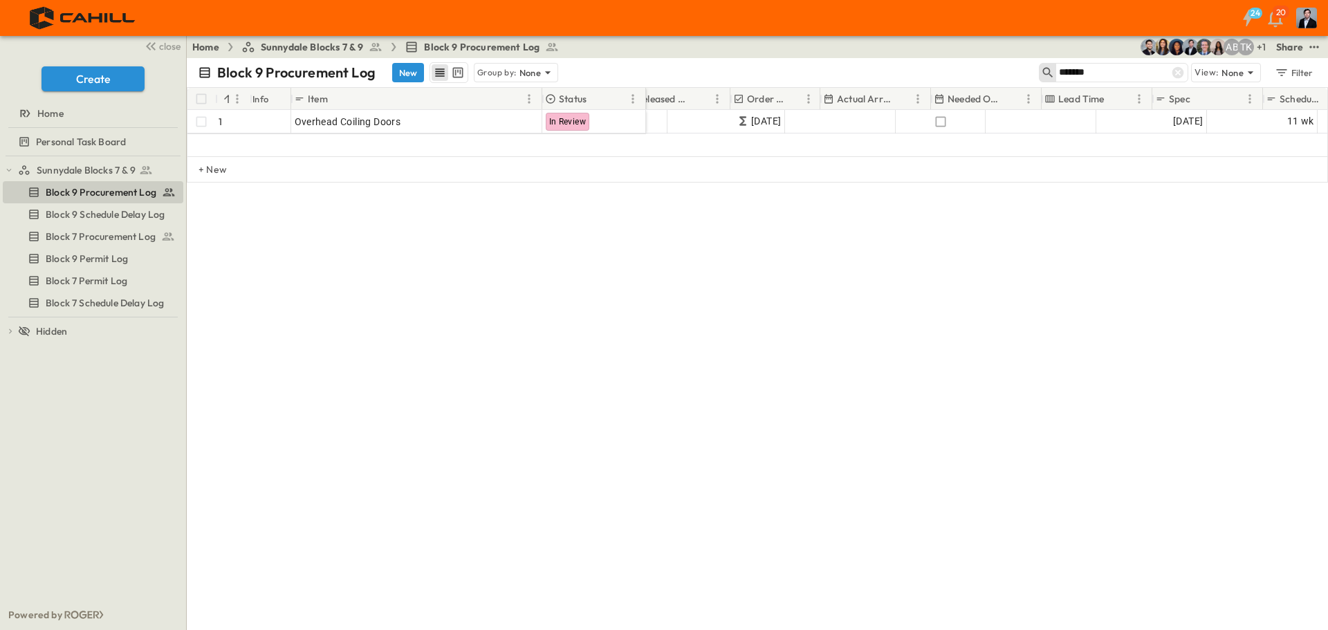
scroll to position [0, 847]
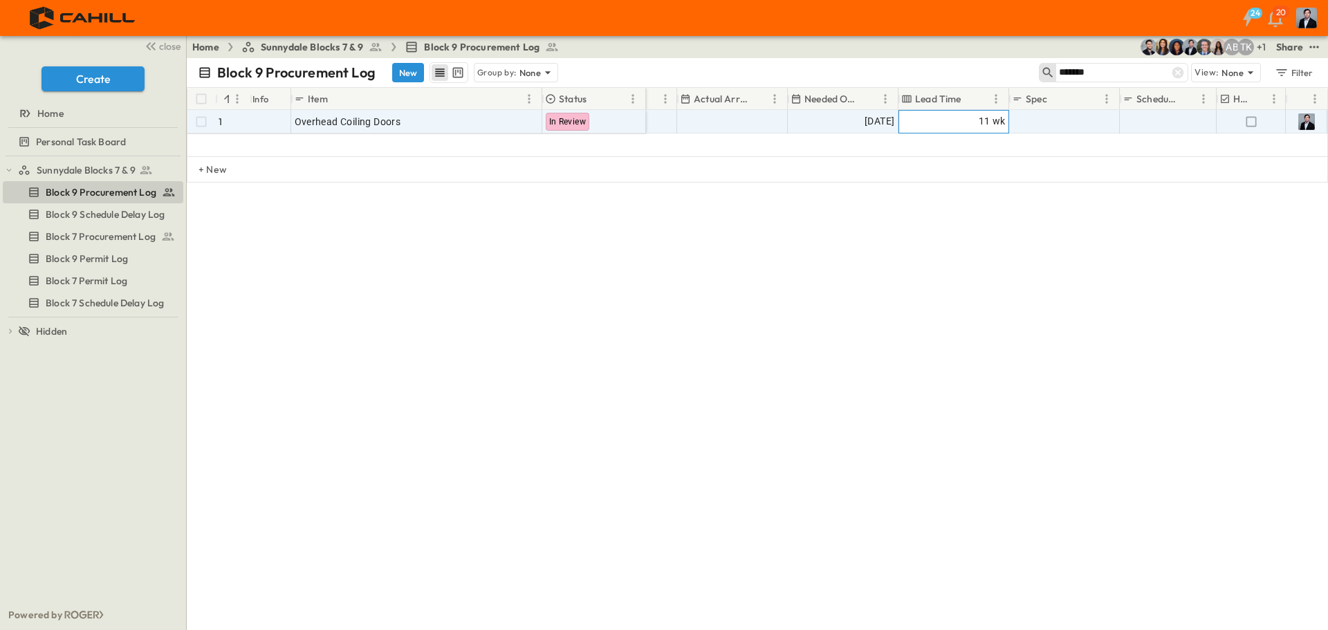
click at [983, 127] on span "11 wk" at bounding box center [992, 121] width 27 height 16
click at [864, 119] on span "10/05/2026" at bounding box center [879, 121] width 30 height 16
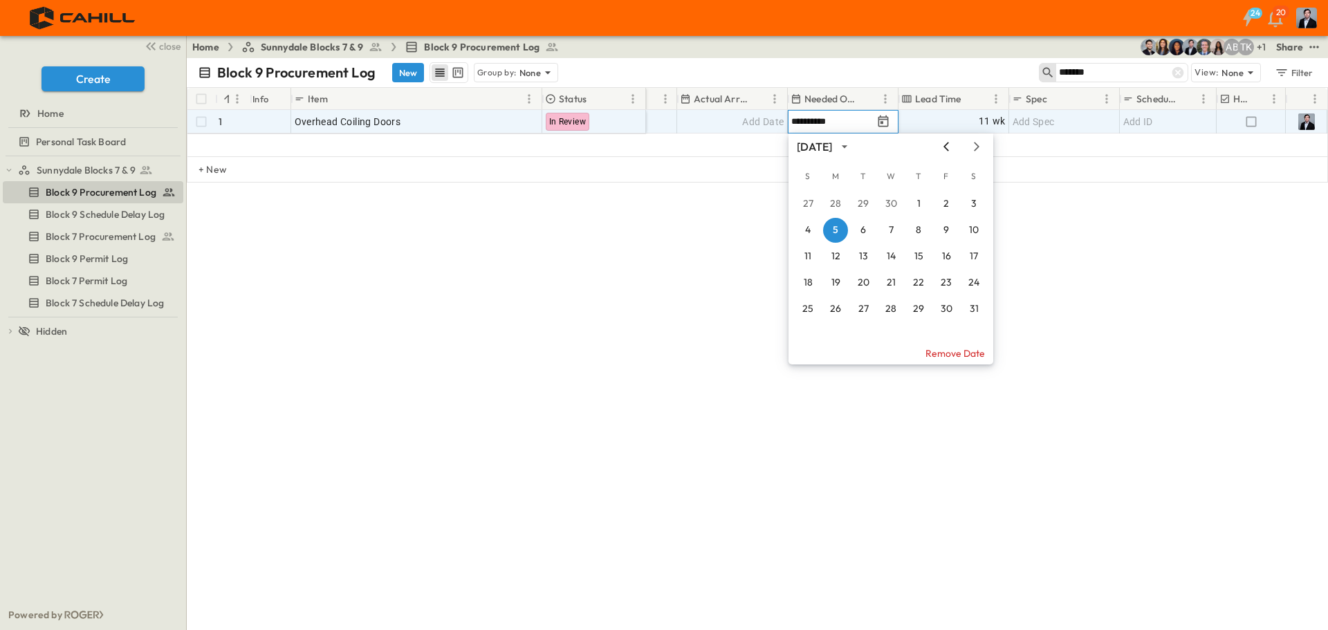
click at [945, 145] on icon "Previous month" at bounding box center [946, 146] width 6 height 9
click at [945, 145] on icon "Previous month" at bounding box center [946, 146] width 17 height 11
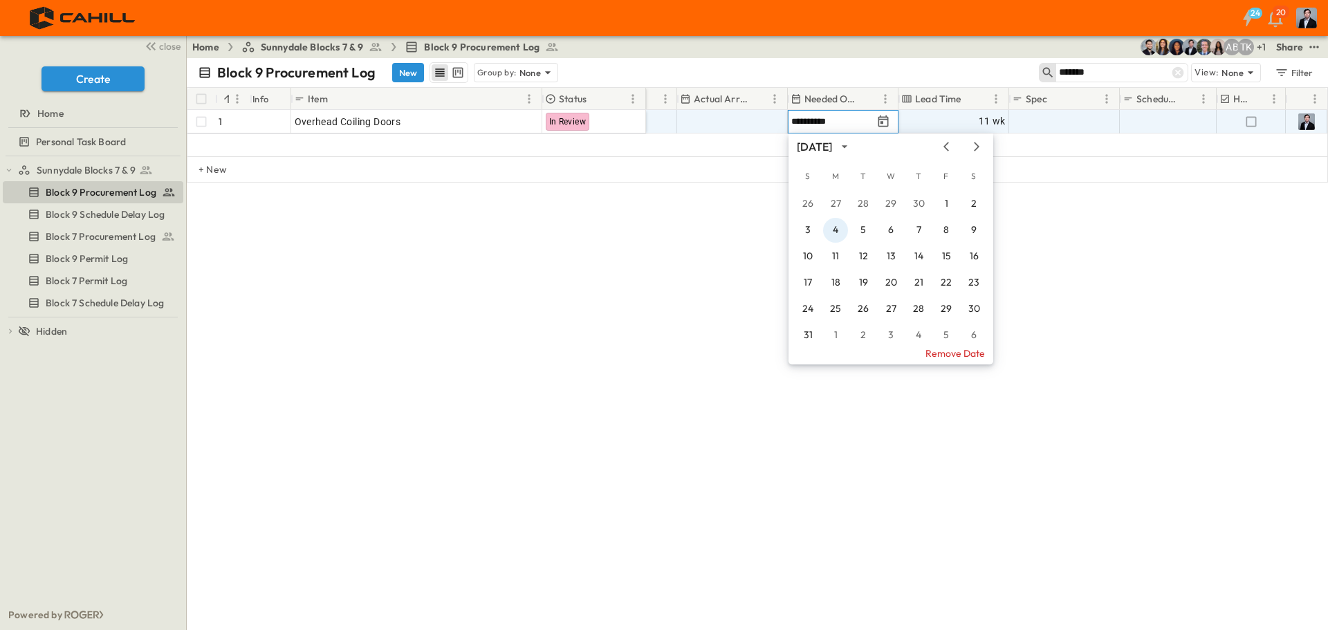
click at [834, 230] on button "4" at bounding box center [835, 230] width 25 height 25
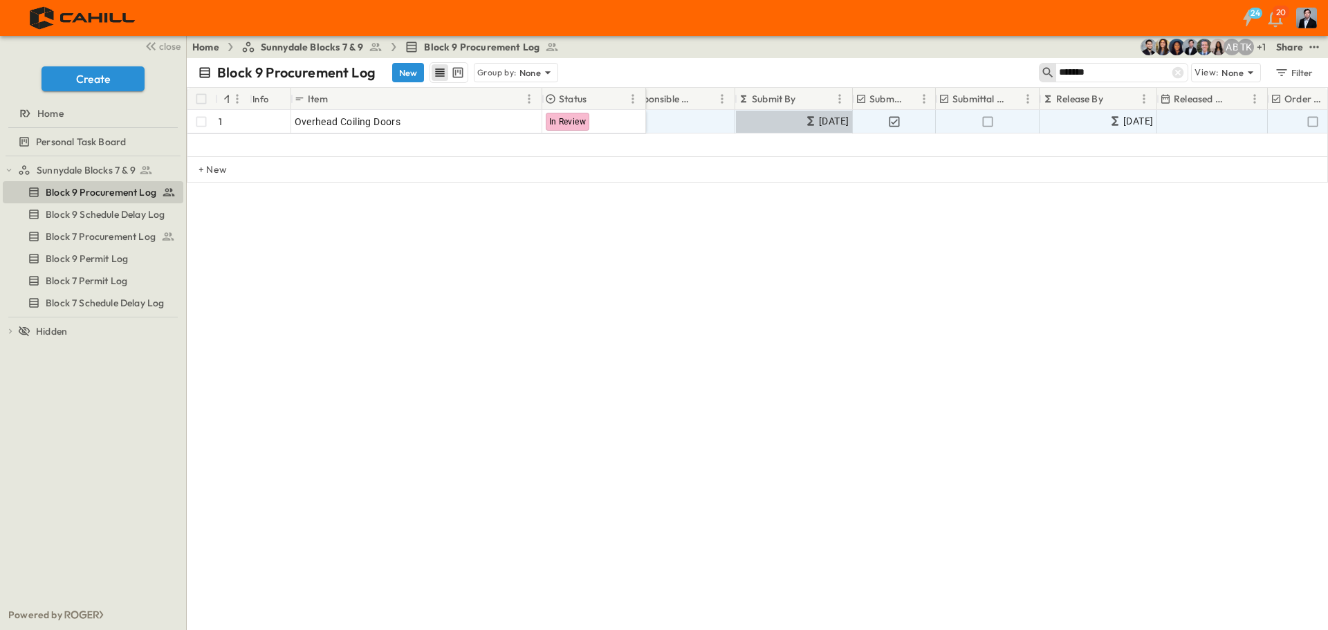
scroll to position [0, 163]
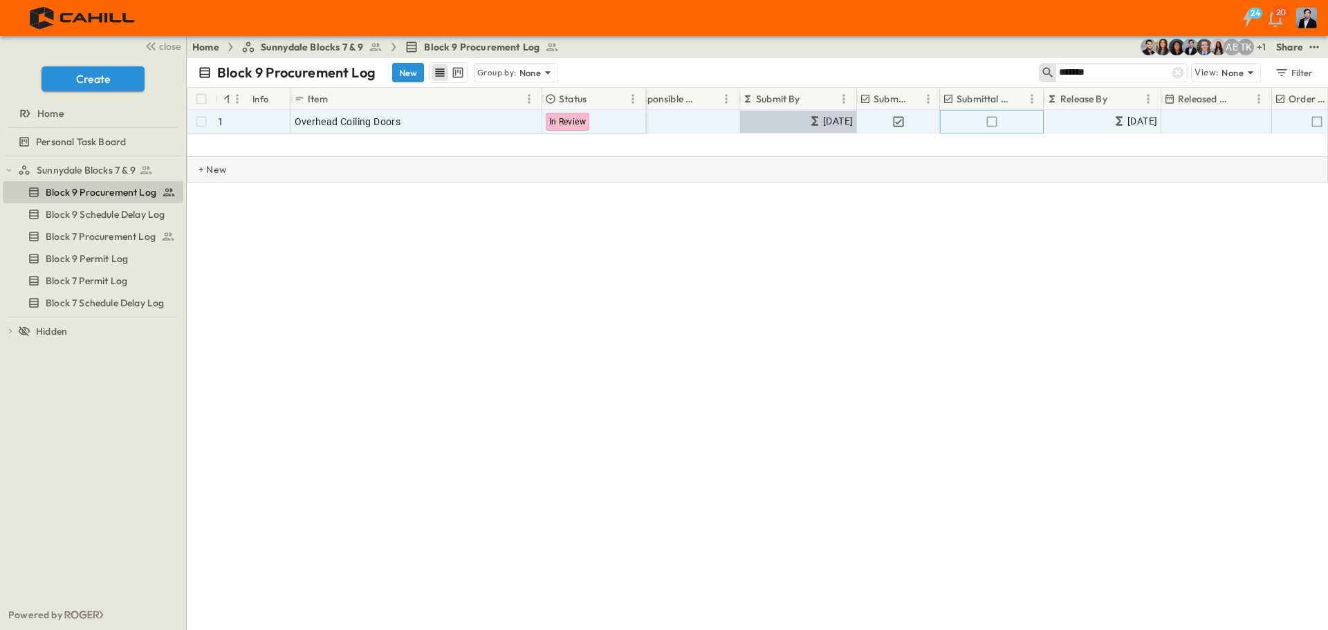
click at [988, 121] on icon "button" at bounding box center [992, 122] width 14 height 14
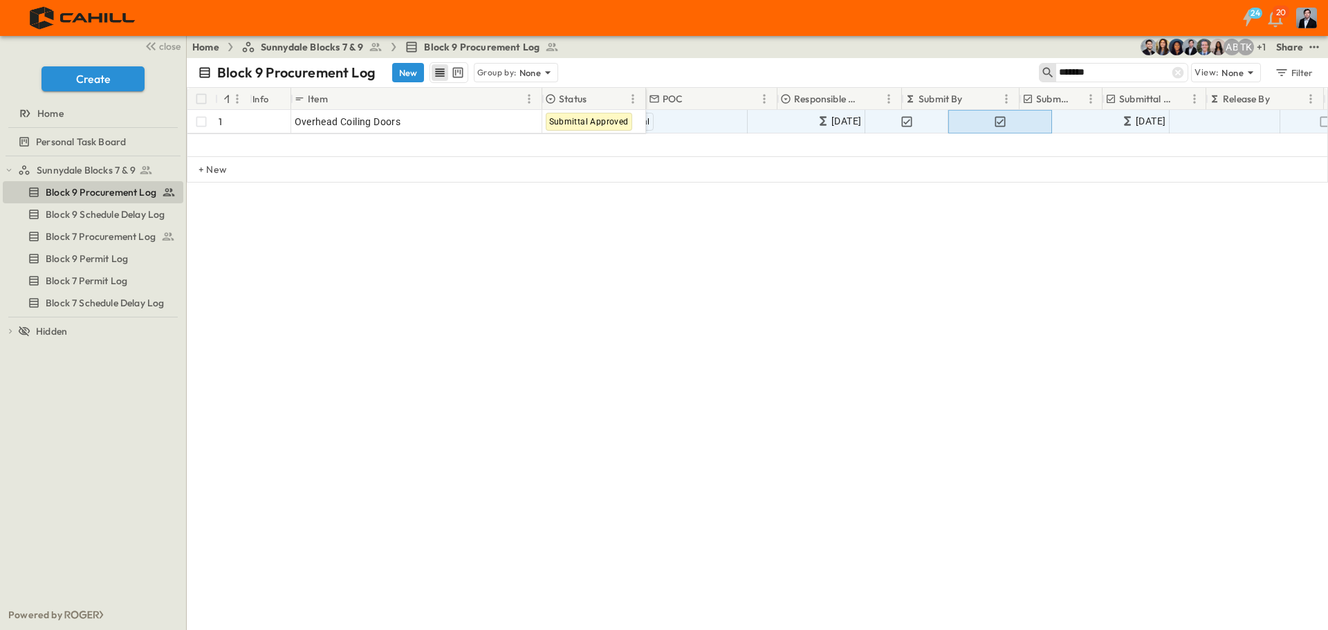
scroll to position [0, 0]
click at [1178, 75] on icon at bounding box center [1178, 73] width 12 height 12
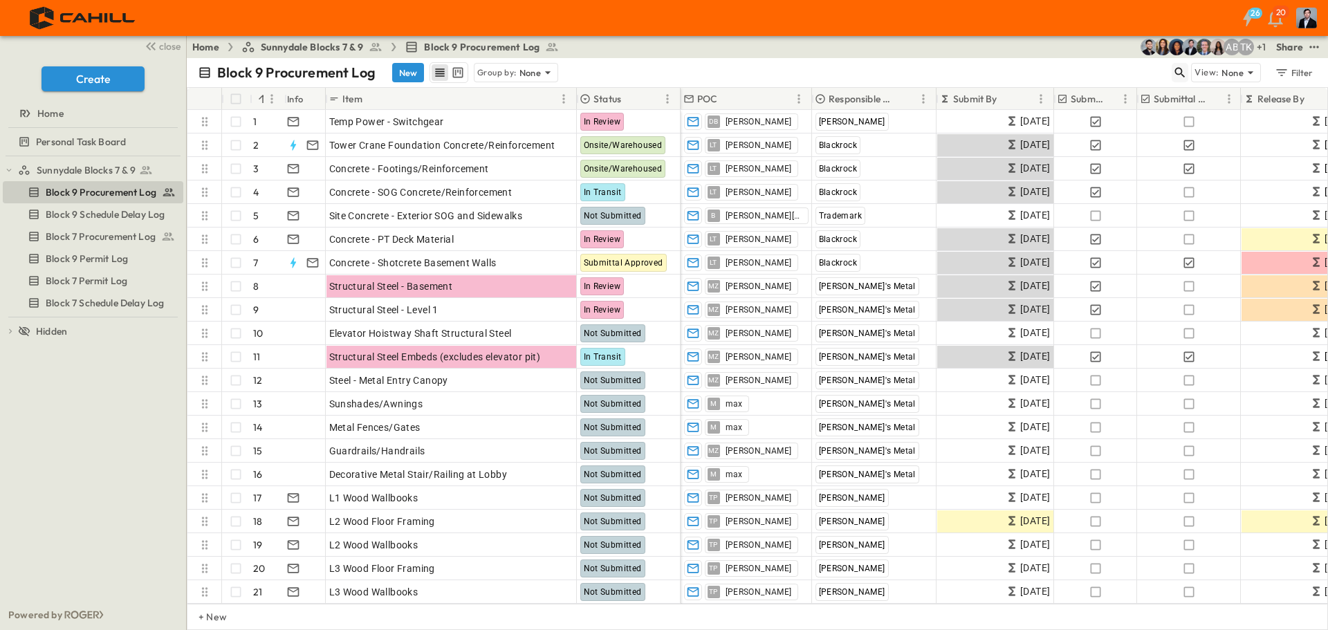
click at [1173, 75] on icon "button" at bounding box center [1180, 73] width 14 height 14
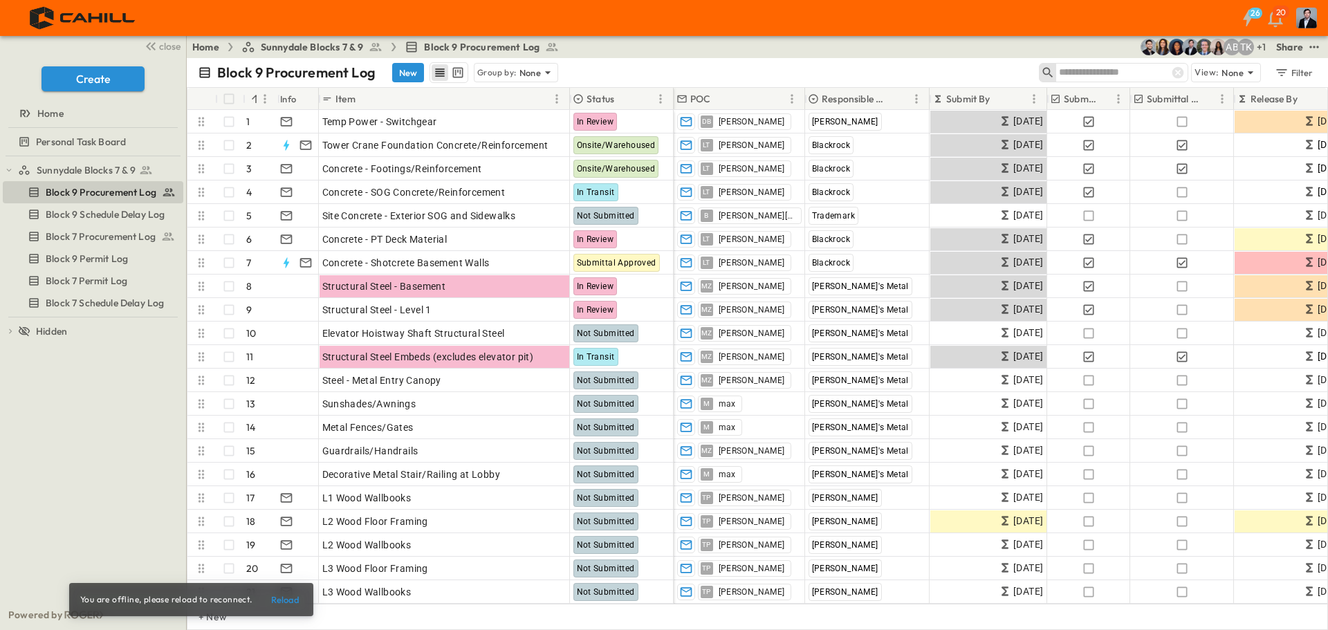
click at [952, 62] on div "Block 9 Procurement Log New Group by: None" at bounding box center [618, 72] width 841 height 21
click at [297, 599] on button "Reload" at bounding box center [285, 600] width 44 height 22
